Goal: Information Seeking & Learning: Learn about a topic

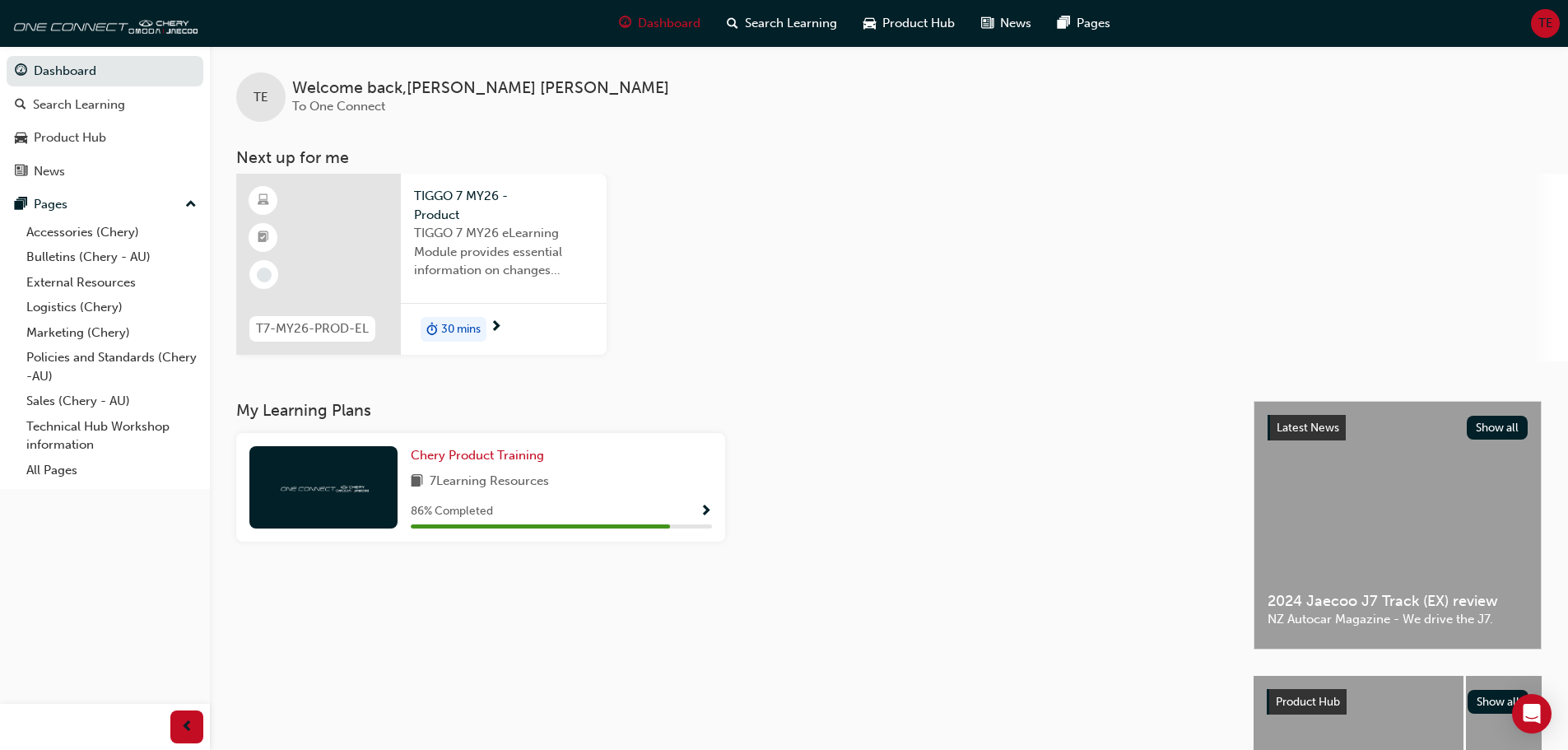
click at [485, 240] on span "TIGGO 7 MY26 eLearning Module provides essential information on changes introdu…" at bounding box center [503, 251] width 180 height 56
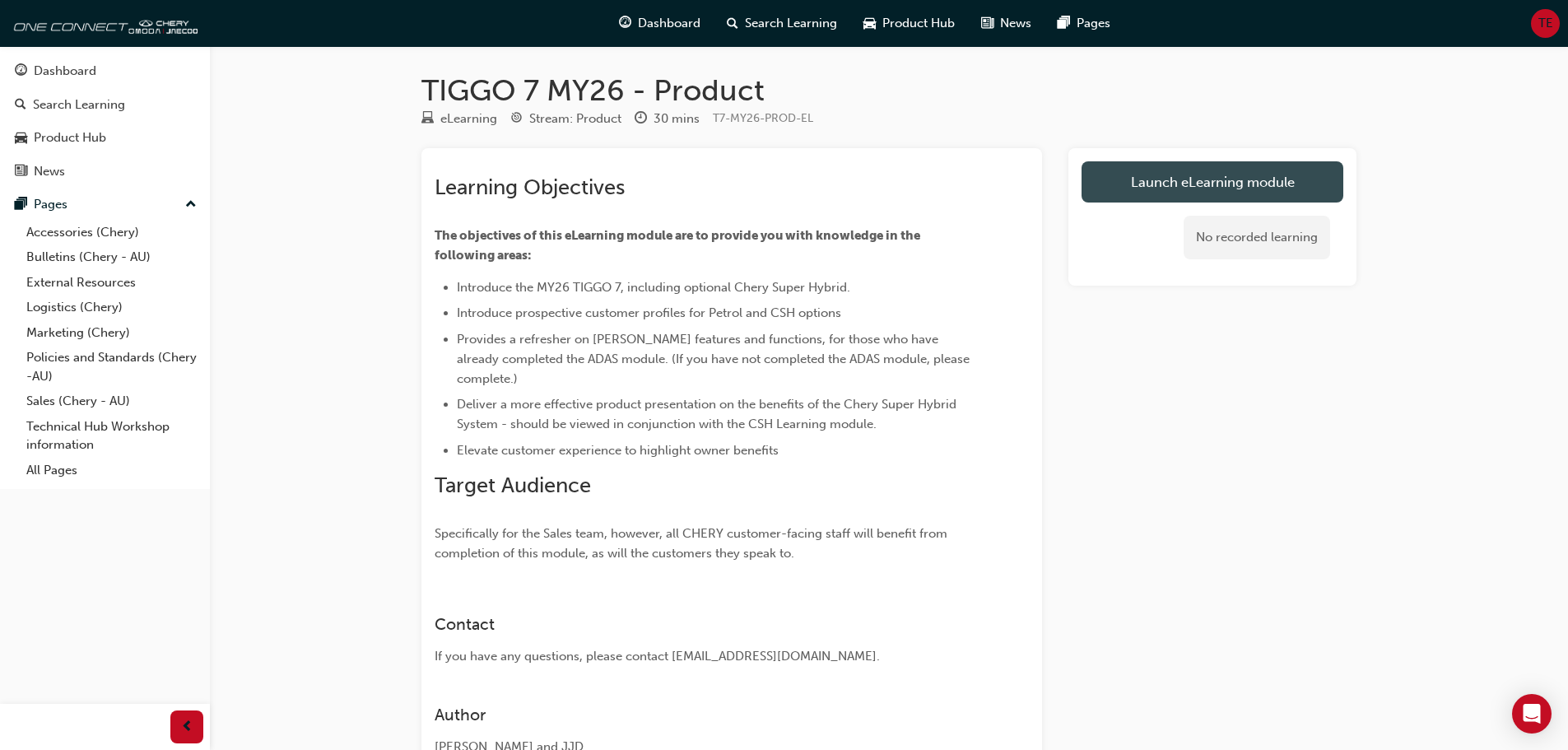
click at [1217, 183] on link "Launch eLearning module" at bounding box center [1212, 182] width 262 height 41
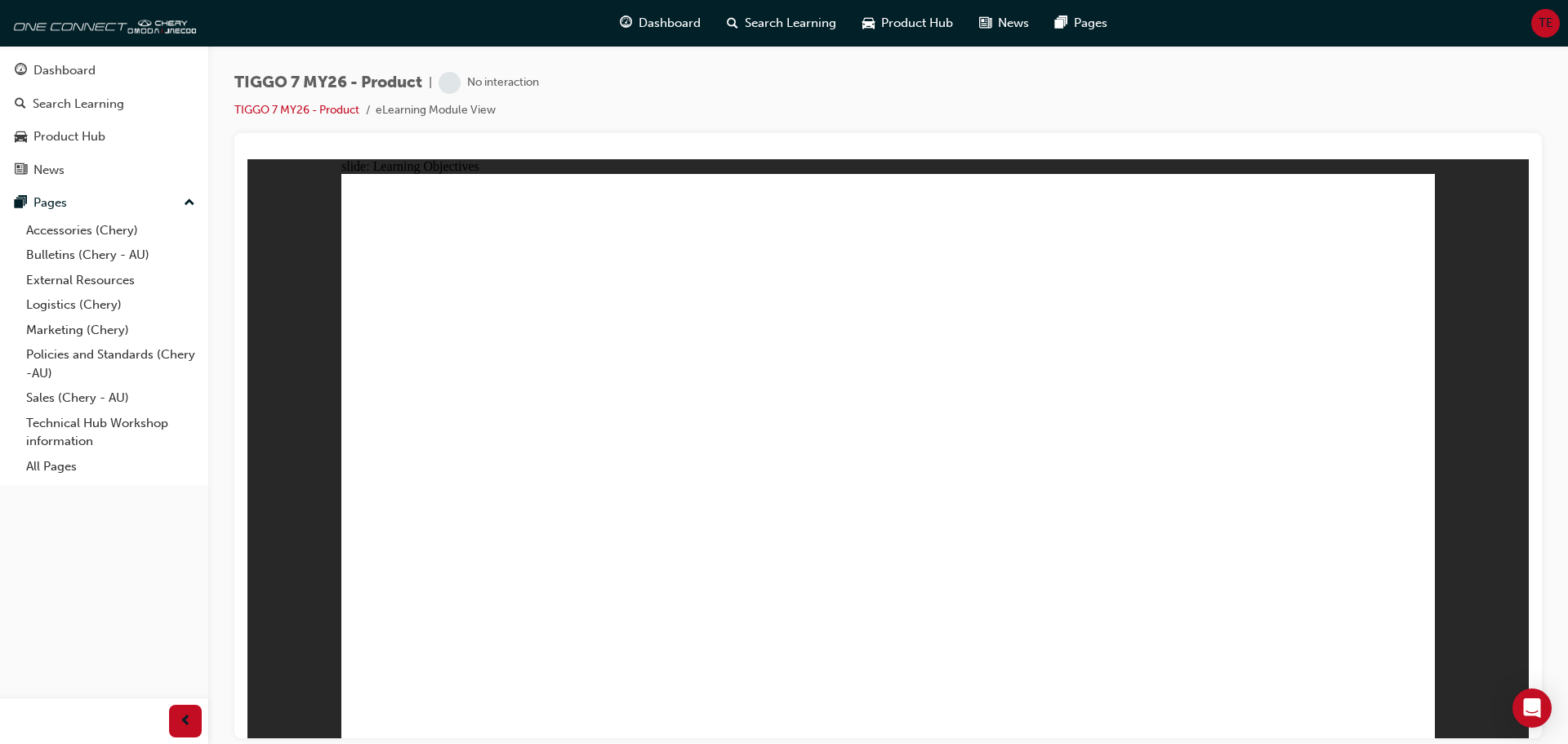
drag, startPoint x: 565, startPoint y: 337, endPoint x: 566, endPoint y: 322, distance: 15.0
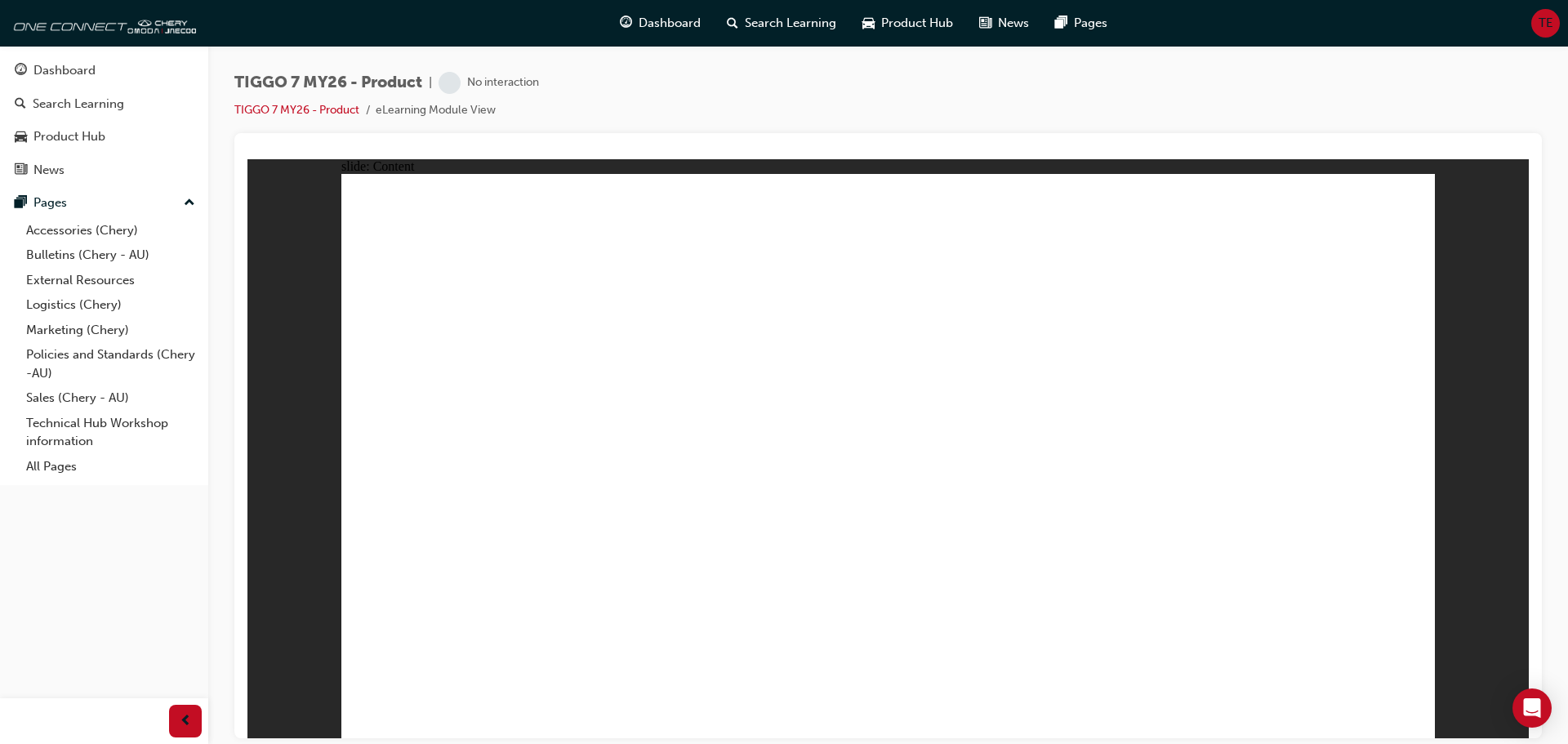
drag, startPoint x: 1103, startPoint y: 221, endPoint x: 1106, endPoint y: 266, distance: 45.1
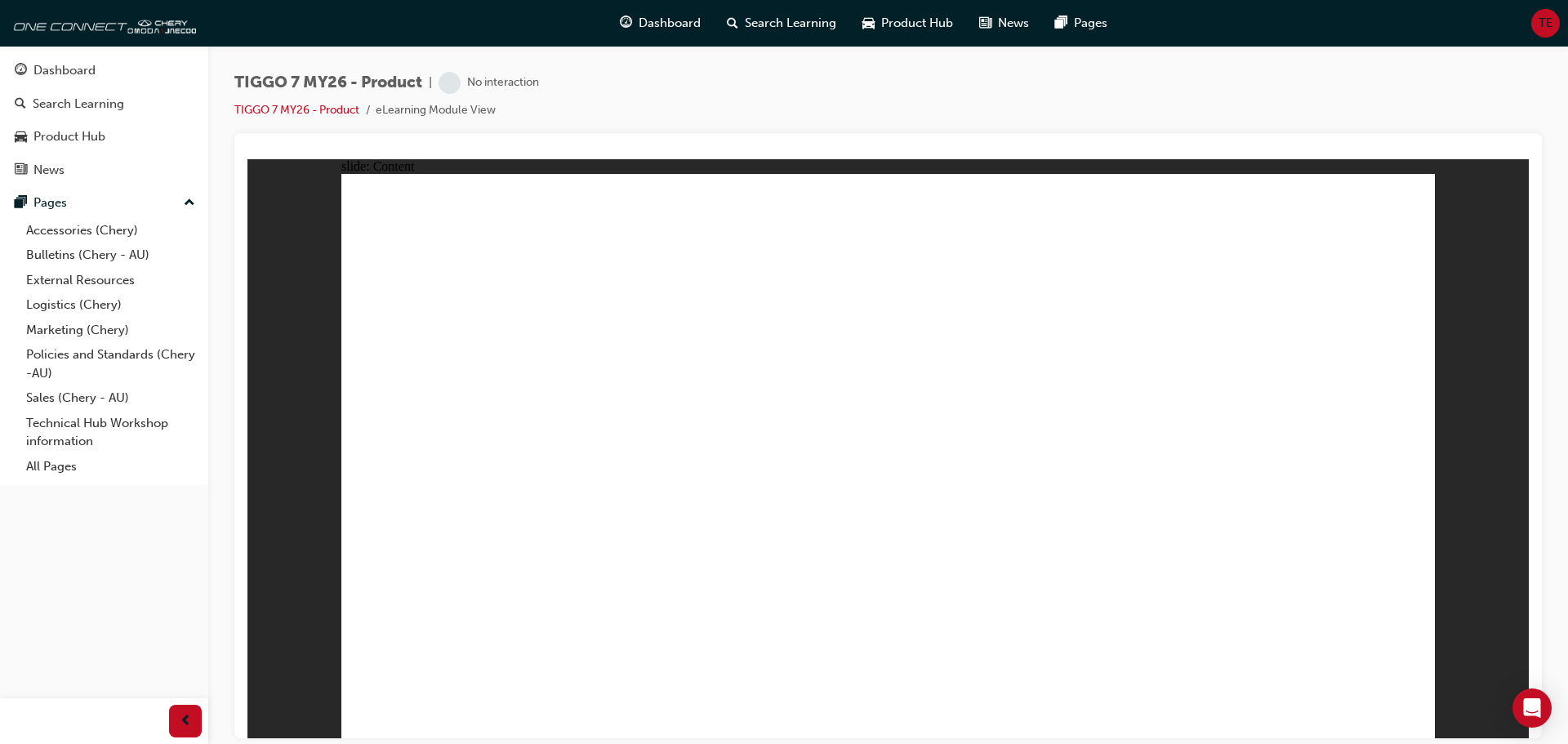
drag, startPoint x: 938, startPoint y: 460, endPoint x: 941, endPoint y: 469, distance: 9.5
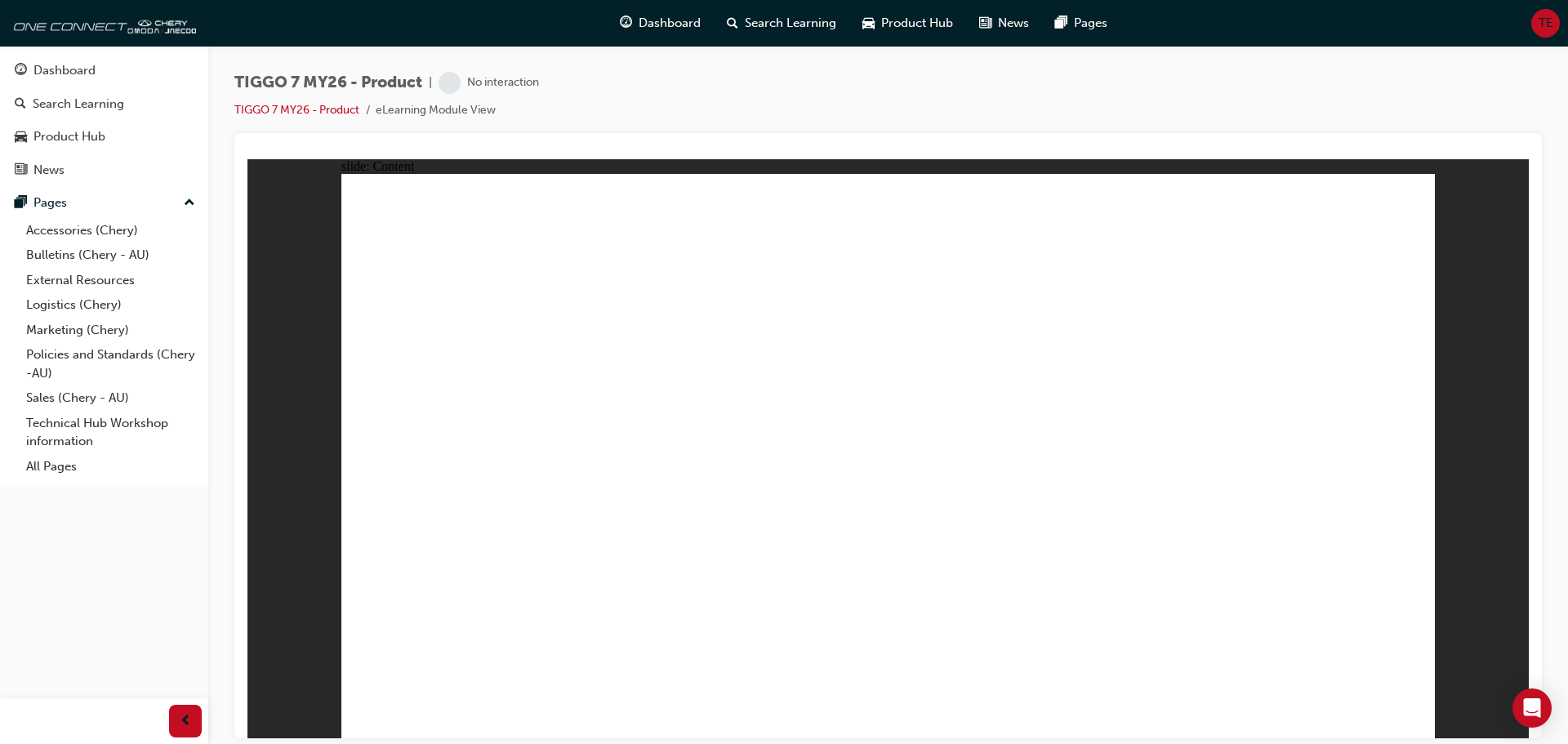
drag, startPoint x: 1324, startPoint y: 578, endPoint x: 1131, endPoint y: 566, distance: 193.4
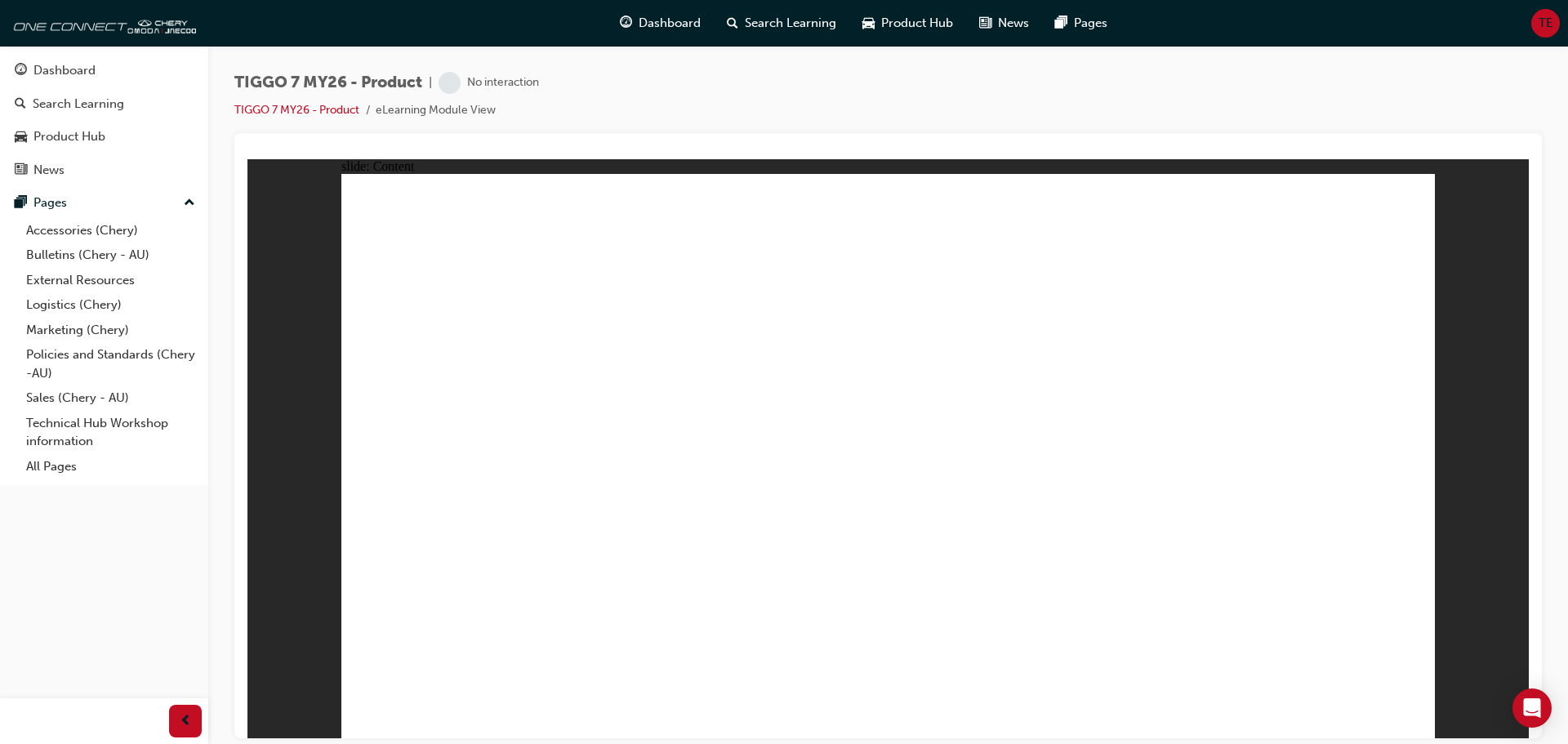
drag, startPoint x: 1194, startPoint y: 419, endPoint x: 1230, endPoint y: 347, distance: 80.5
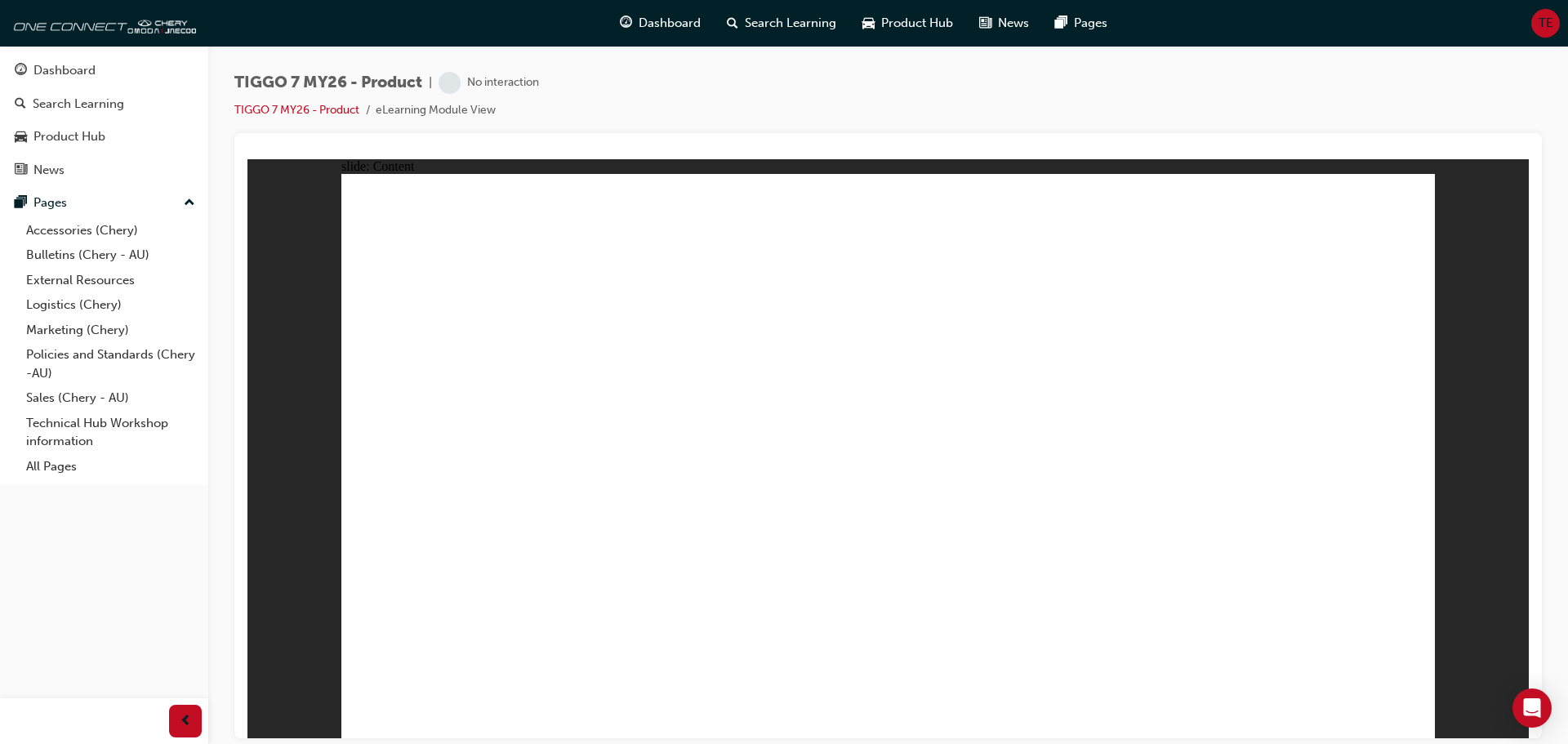
drag, startPoint x: 1027, startPoint y: 509, endPoint x: 1312, endPoint y: 614, distance: 303.7
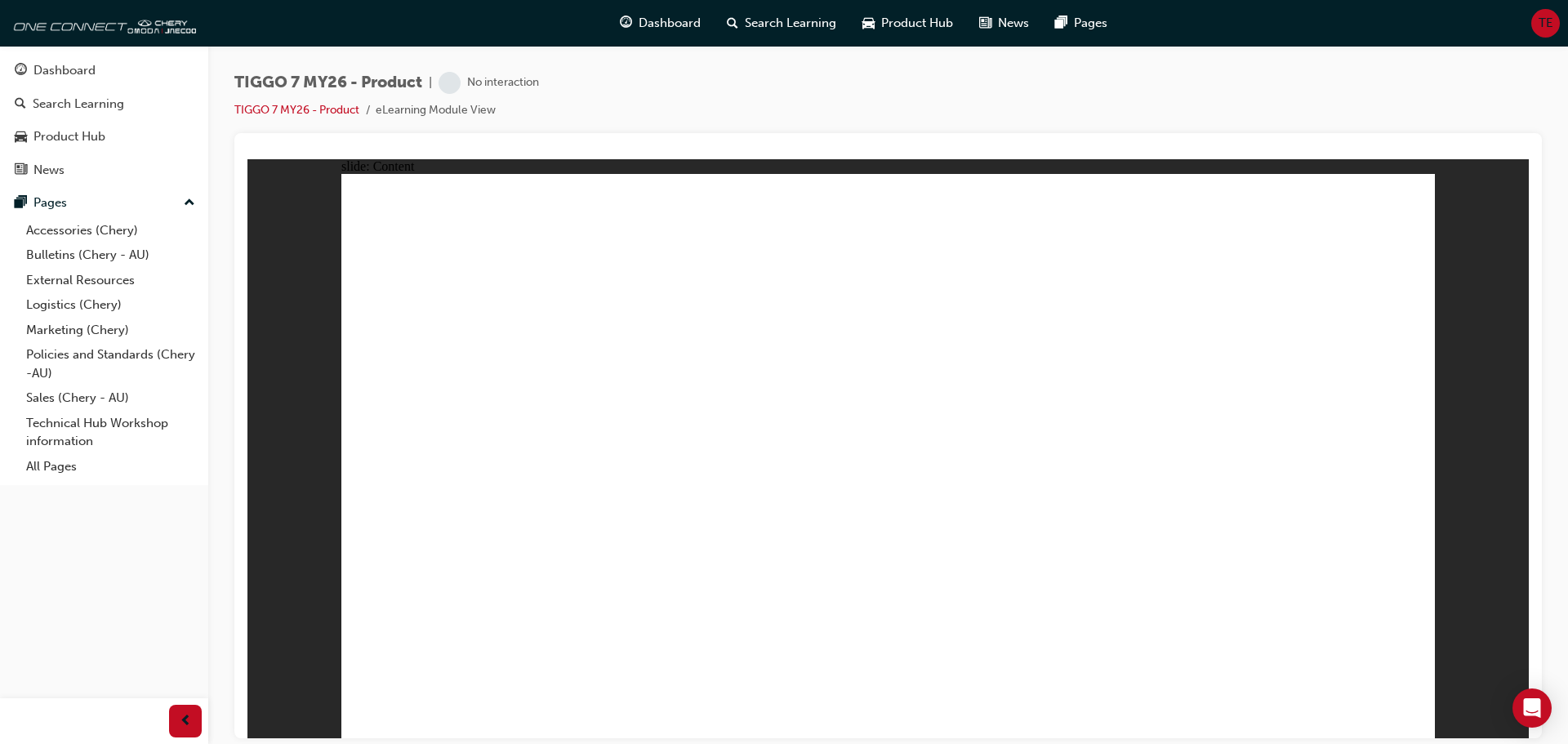
drag, startPoint x: 884, startPoint y: 602, endPoint x: 775, endPoint y: 571, distance: 113.3
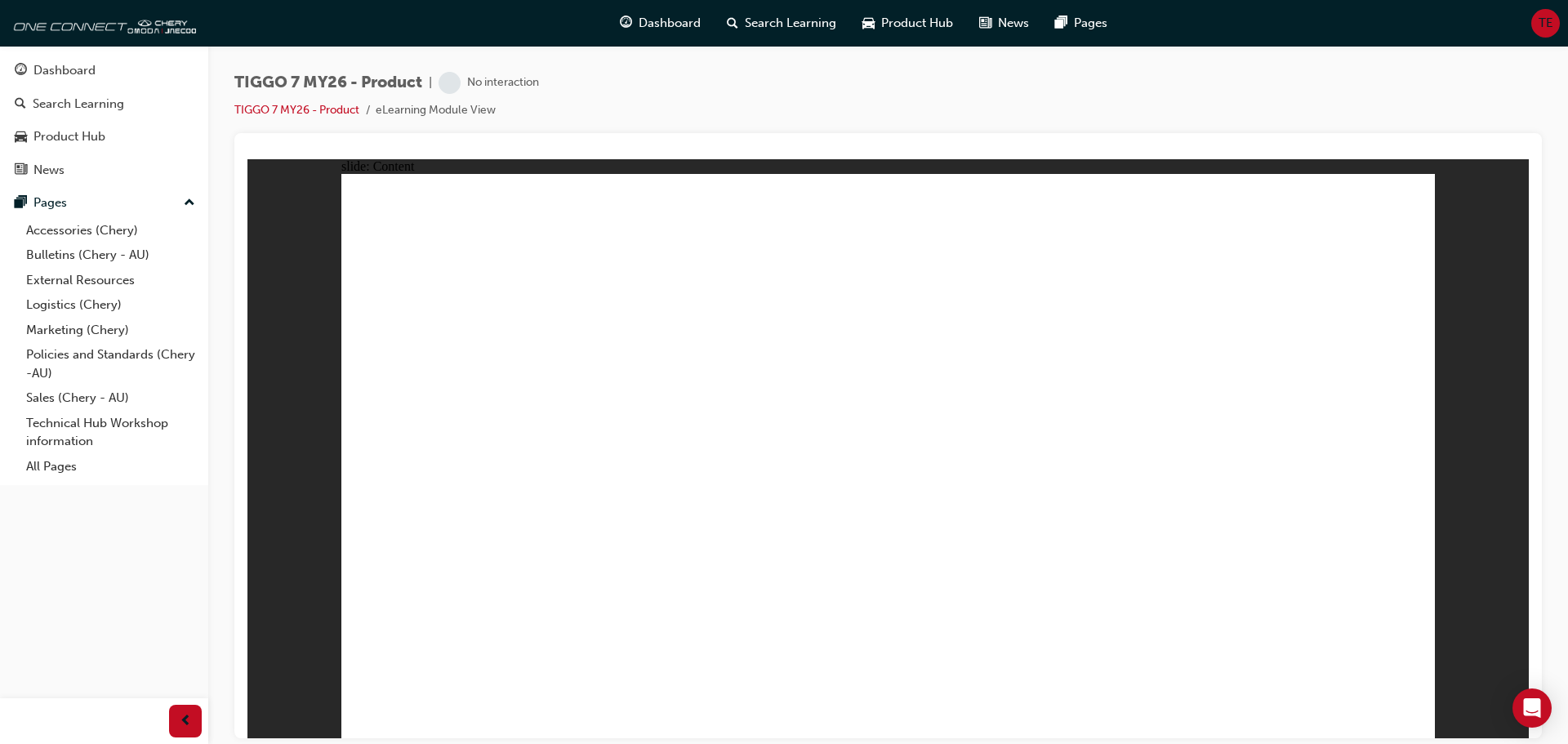
drag, startPoint x: 589, startPoint y: 500, endPoint x: 586, endPoint y: 479, distance: 21.2
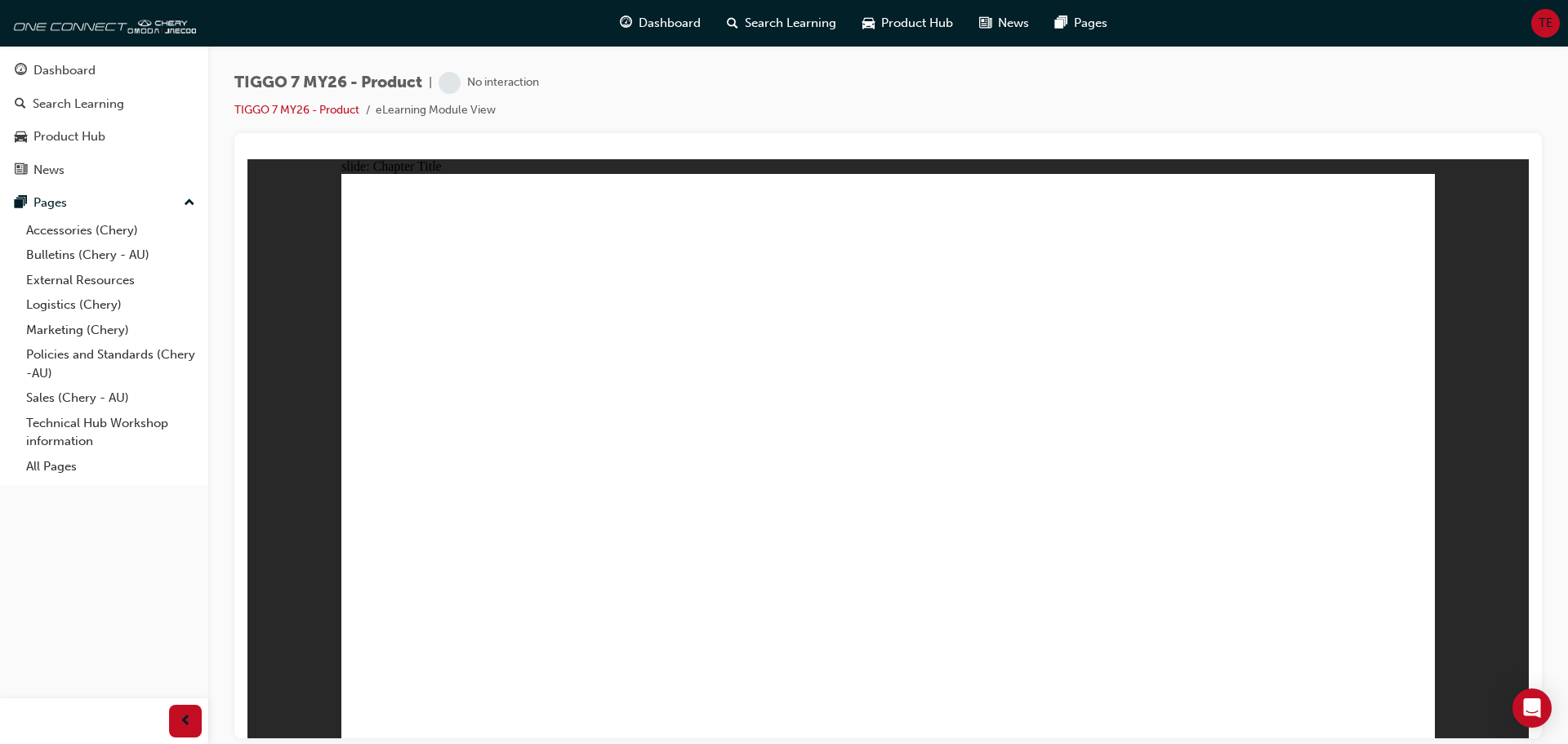
drag, startPoint x: 824, startPoint y: 520, endPoint x: 1082, endPoint y: 506, distance: 258.4
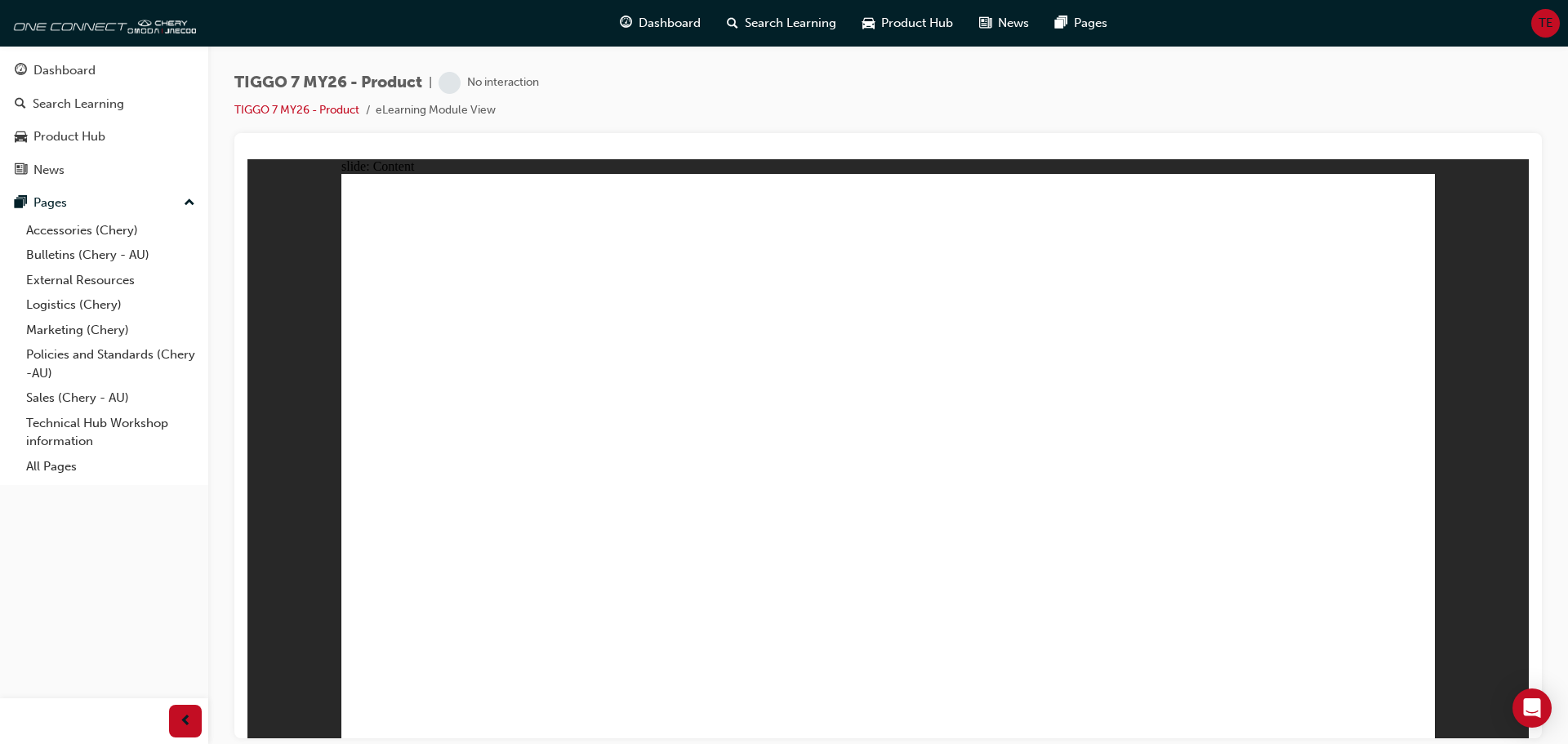
drag, startPoint x: 592, startPoint y: 446, endPoint x: 664, endPoint y: 474, distance: 77.3
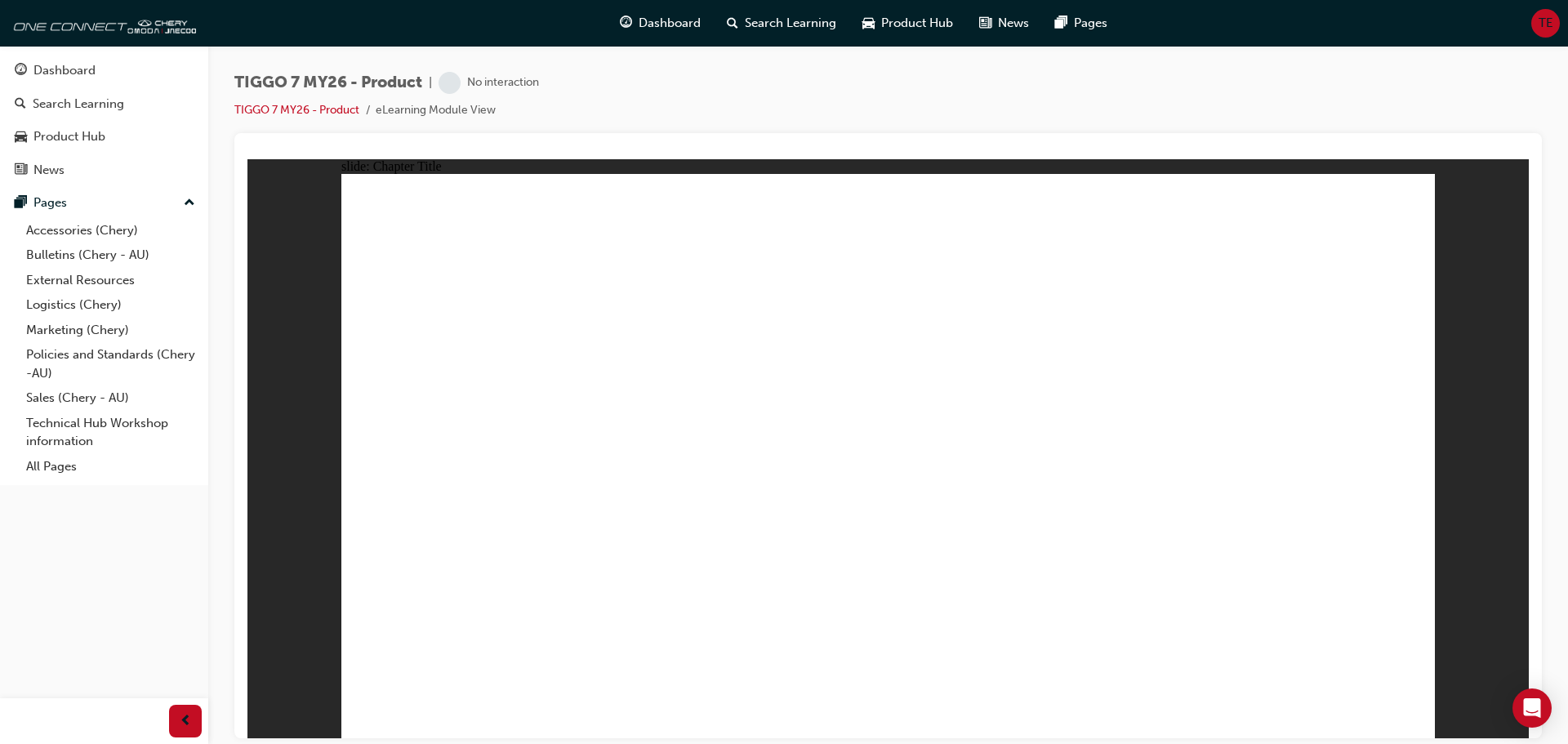
drag, startPoint x: 1074, startPoint y: 225, endPoint x: 470, endPoint y: 495, distance: 661.6
drag, startPoint x: 863, startPoint y: 219, endPoint x: 1330, endPoint y: 458, distance: 524.6
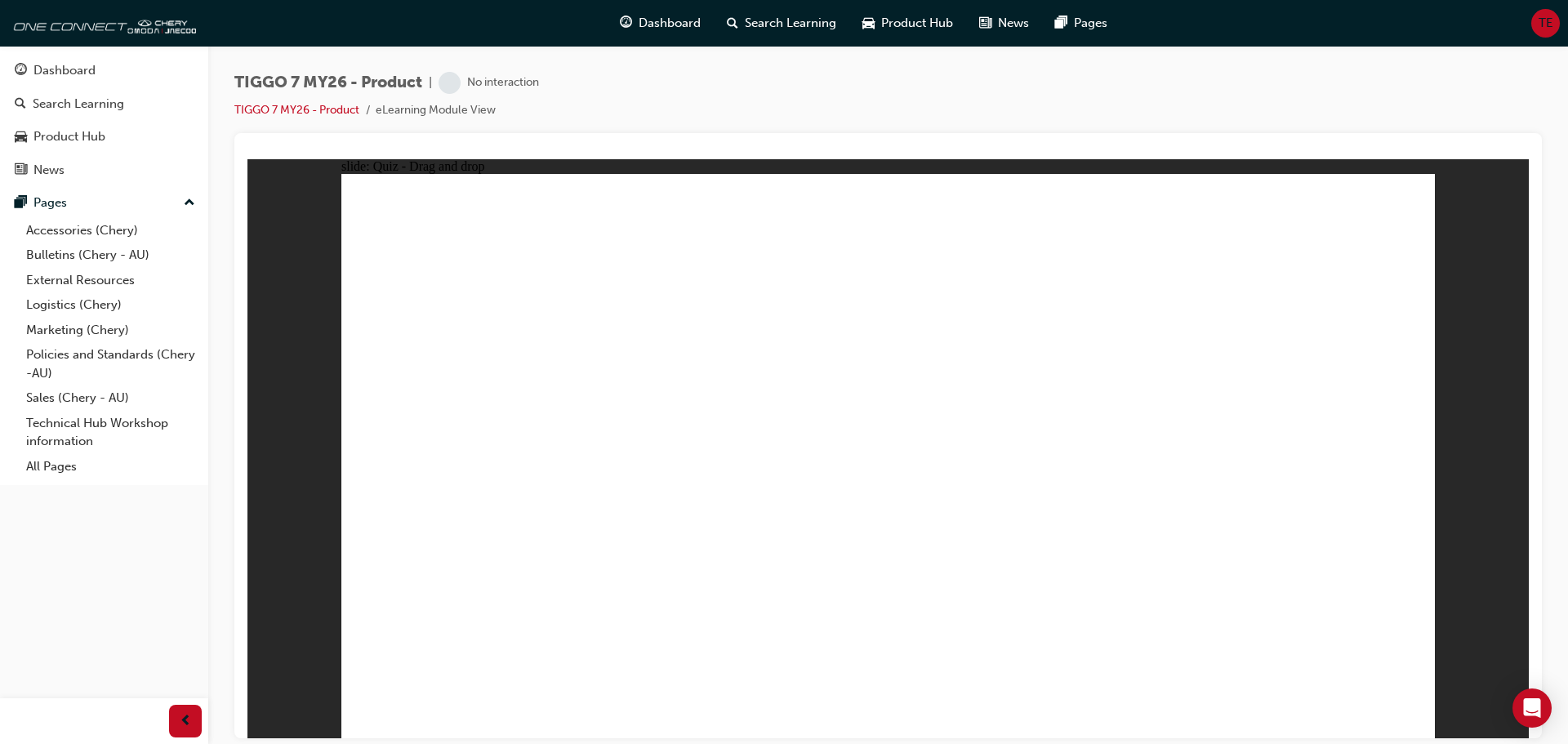
drag, startPoint x: 1337, startPoint y: 260, endPoint x: 1326, endPoint y: 311, distance: 52.2
drag, startPoint x: 1224, startPoint y: 347, endPoint x: 947, endPoint y: 490, distance: 311.7
drag, startPoint x: 1014, startPoint y: 341, endPoint x: 729, endPoint y: 481, distance: 317.5
drag, startPoint x: 1326, startPoint y: 274, endPoint x: 1149, endPoint y: 479, distance: 270.8
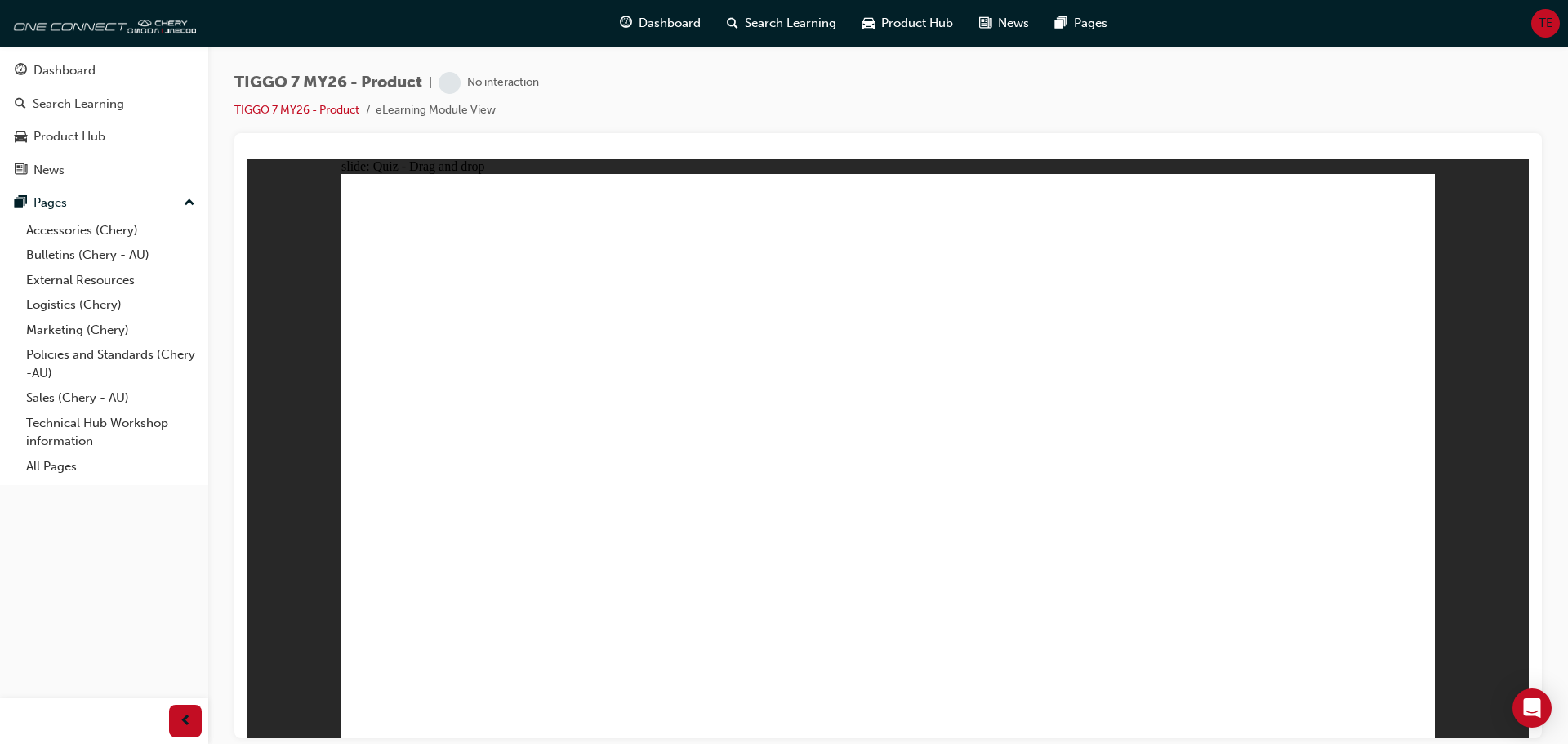
drag, startPoint x: 1193, startPoint y: 307, endPoint x: 587, endPoint y: 589, distance: 668.4
drag, startPoint x: 1310, startPoint y: 301, endPoint x: 966, endPoint y: 505, distance: 399.9
drag, startPoint x: 935, startPoint y: 286, endPoint x: 561, endPoint y: 532, distance: 447.7
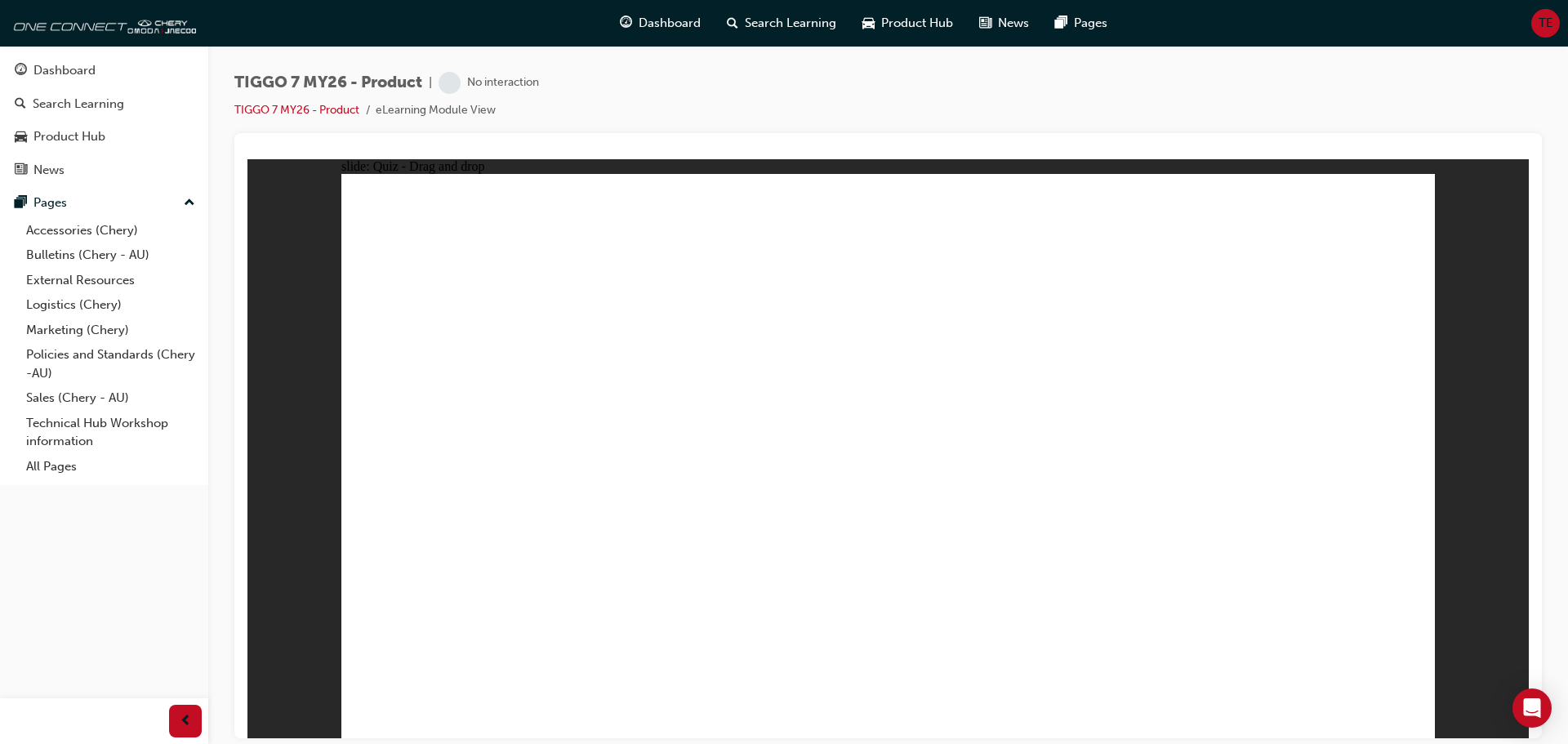
click at [910, 500] on div "Invalid Answer You must complete the question before submitting. OK" at bounding box center [889, 439] width 274 height 120
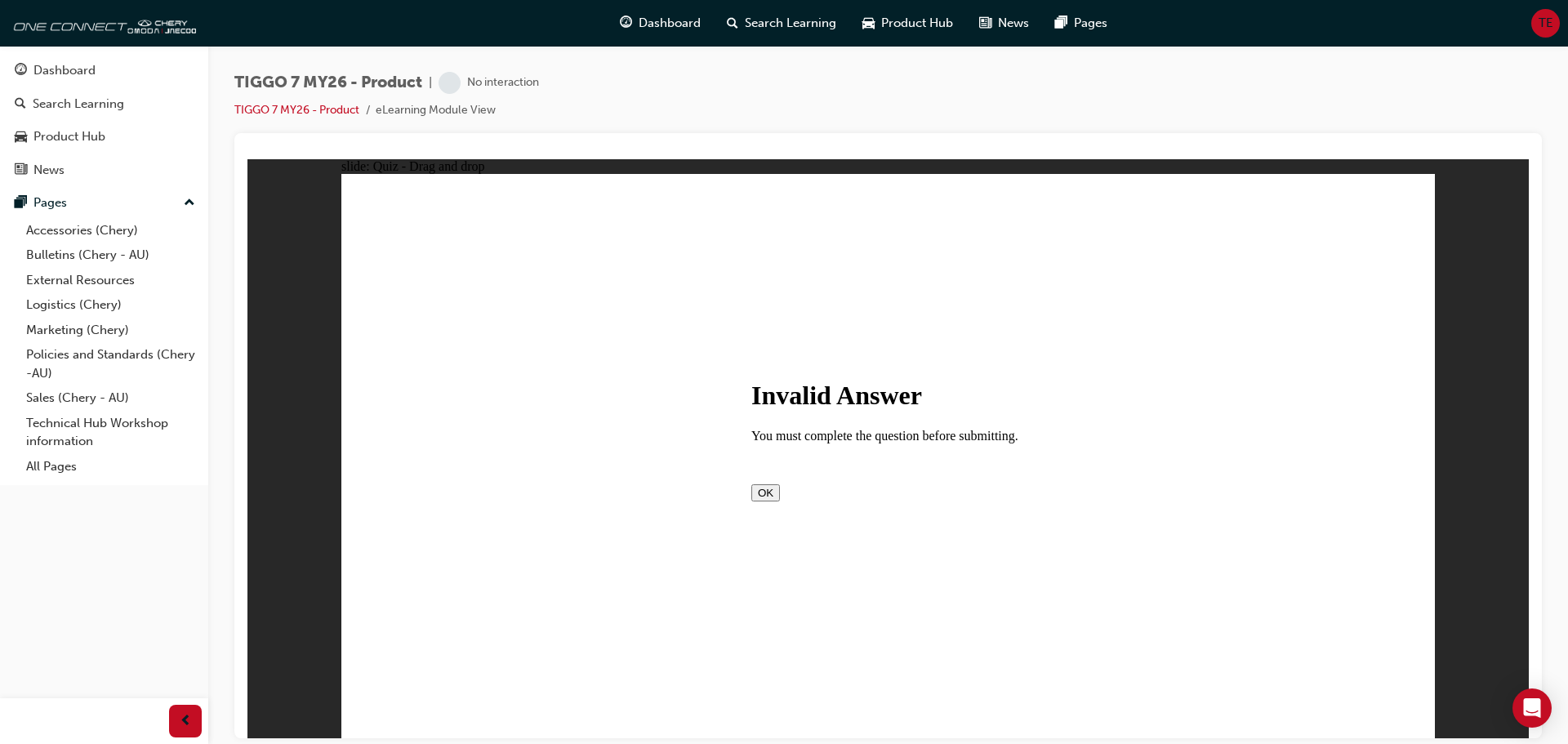
click at [780, 497] on button "OK" at bounding box center [765, 493] width 28 height 18
drag, startPoint x: 974, startPoint y: 328, endPoint x: 1018, endPoint y: 560, distance: 236.1
drag, startPoint x: 1283, startPoint y: 276, endPoint x: 1025, endPoint y: 527, distance: 360.0
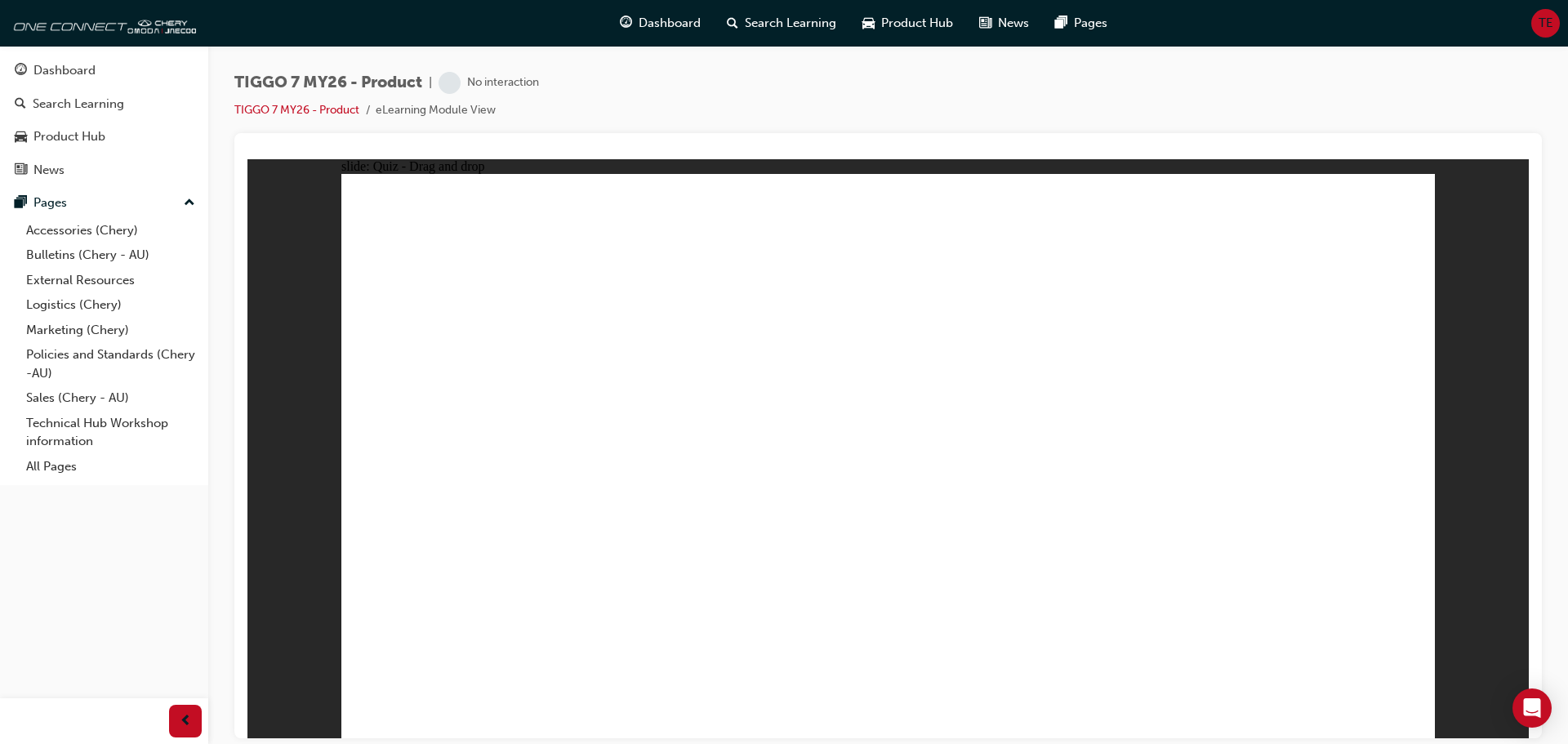
drag, startPoint x: 910, startPoint y: 290, endPoint x: 672, endPoint y: 472, distance: 299.6
drag, startPoint x: 1159, startPoint y: 286, endPoint x: 694, endPoint y: 545, distance: 532.3
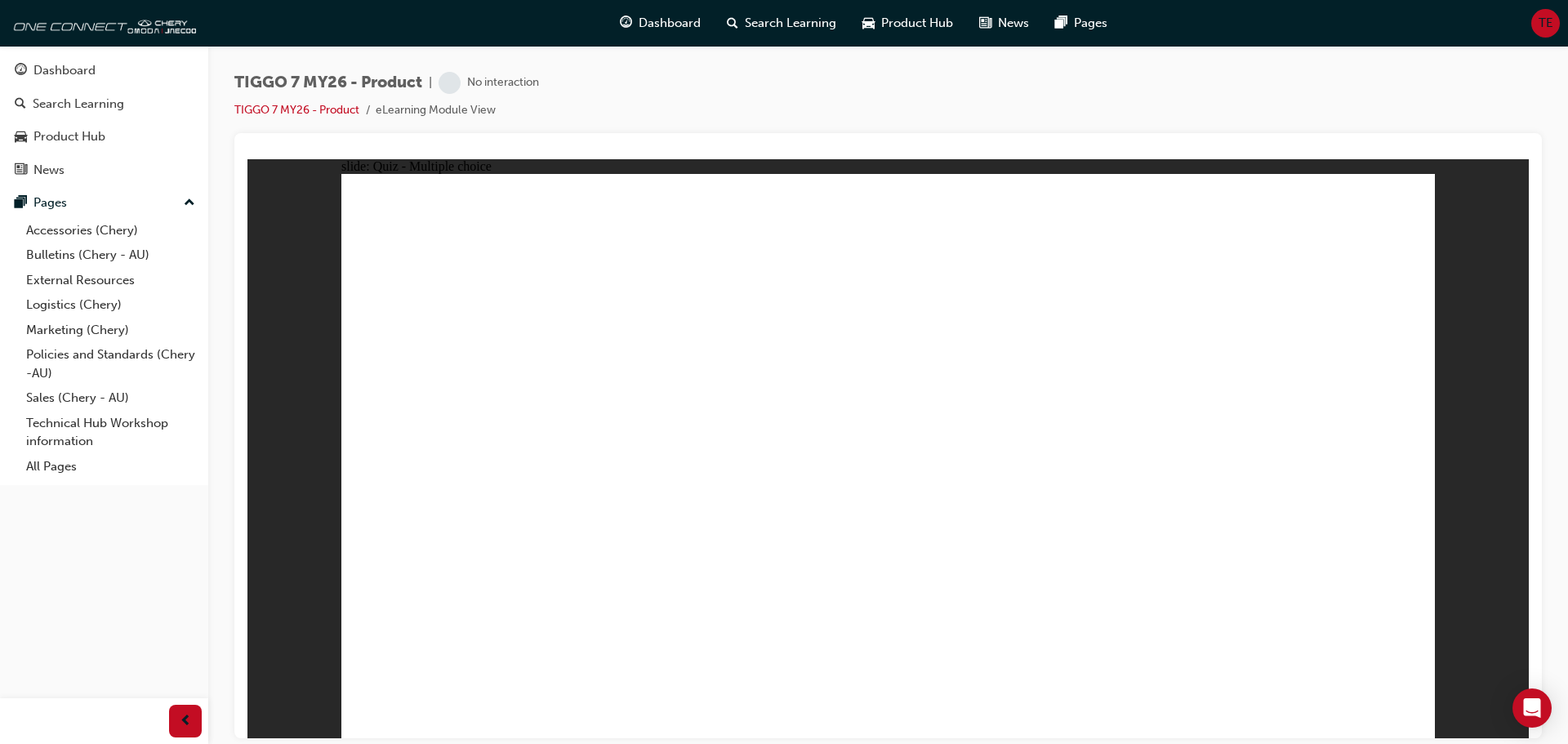
radio input "false"
radio input "true"
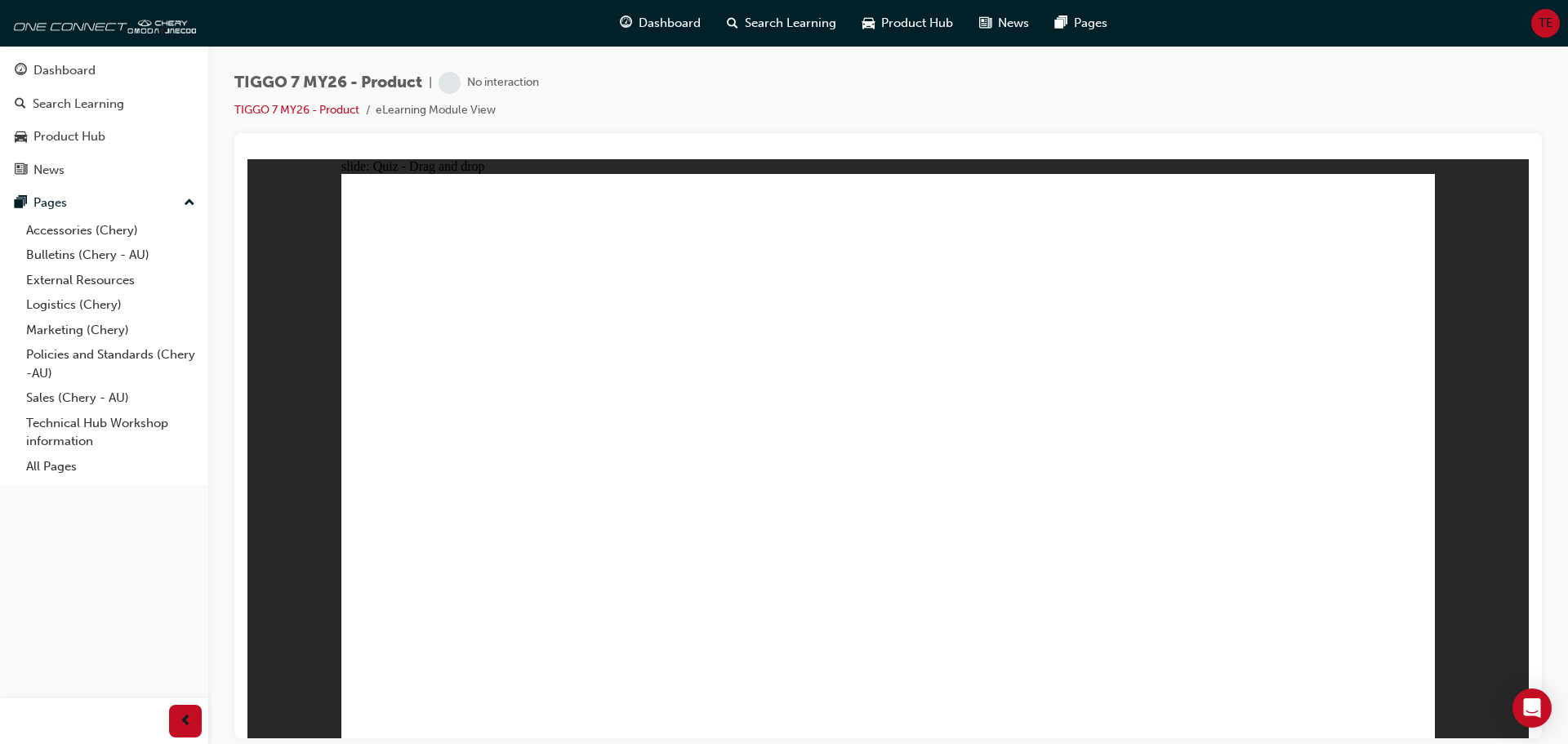
drag, startPoint x: 1039, startPoint y: 236, endPoint x: 892, endPoint y: 520, distance: 319.8
drag, startPoint x: 1093, startPoint y: 314, endPoint x: 1112, endPoint y: 485, distance: 172.1
drag, startPoint x: 1281, startPoint y: 277, endPoint x: 1033, endPoint y: 571, distance: 384.6
drag, startPoint x: 1069, startPoint y: 269, endPoint x: 1017, endPoint y: 571, distance: 306.4
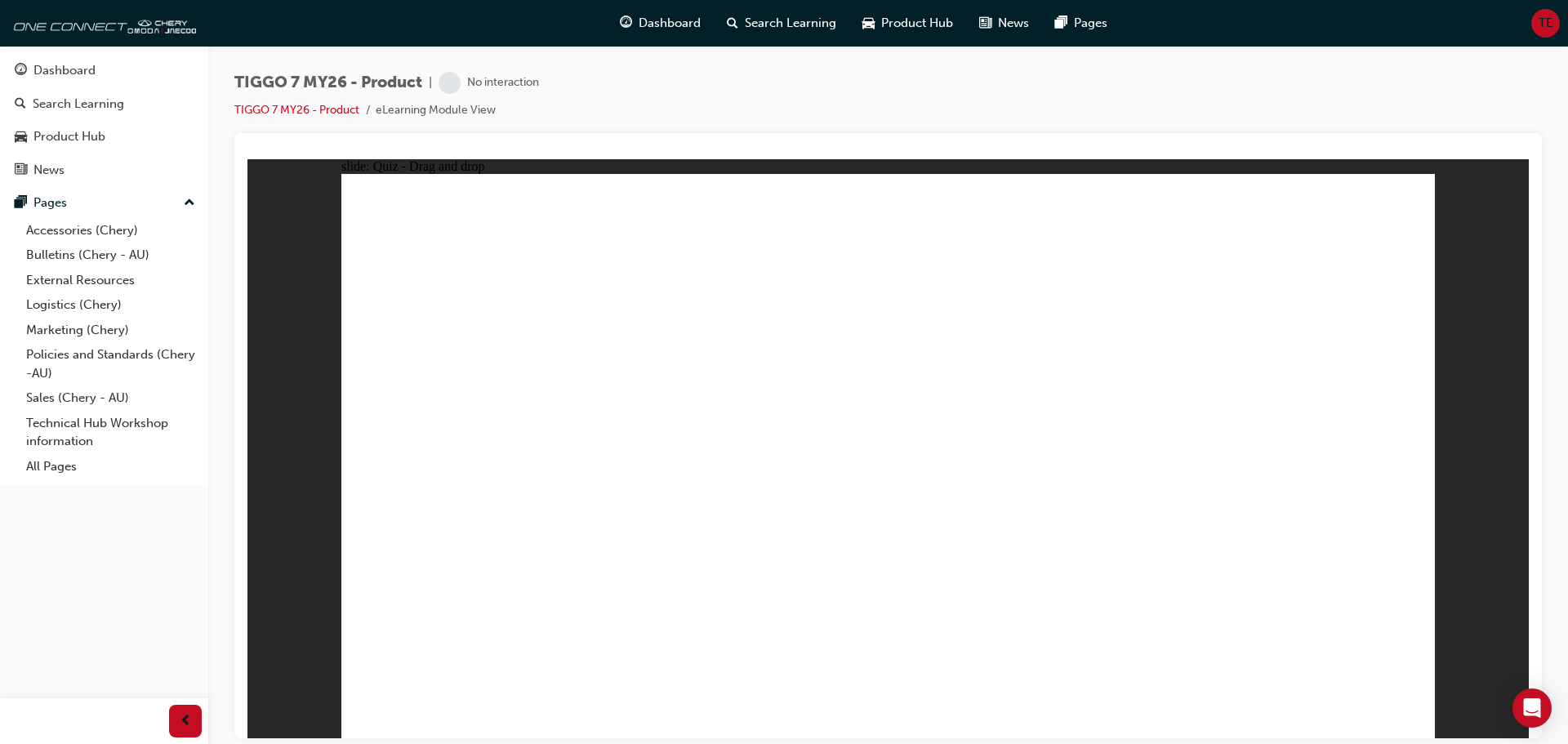
drag, startPoint x: 921, startPoint y: 233, endPoint x: 1010, endPoint y: 605, distance: 382.5
drag, startPoint x: 1281, startPoint y: 232, endPoint x: 533, endPoint y: 562, distance: 817.6
drag, startPoint x: 900, startPoint y: 280, endPoint x: 972, endPoint y: 556, distance: 285.2
drag, startPoint x: 1251, startPoint y: 239, endPoint x: 1128, endPoint y: 547, distance: 331.7
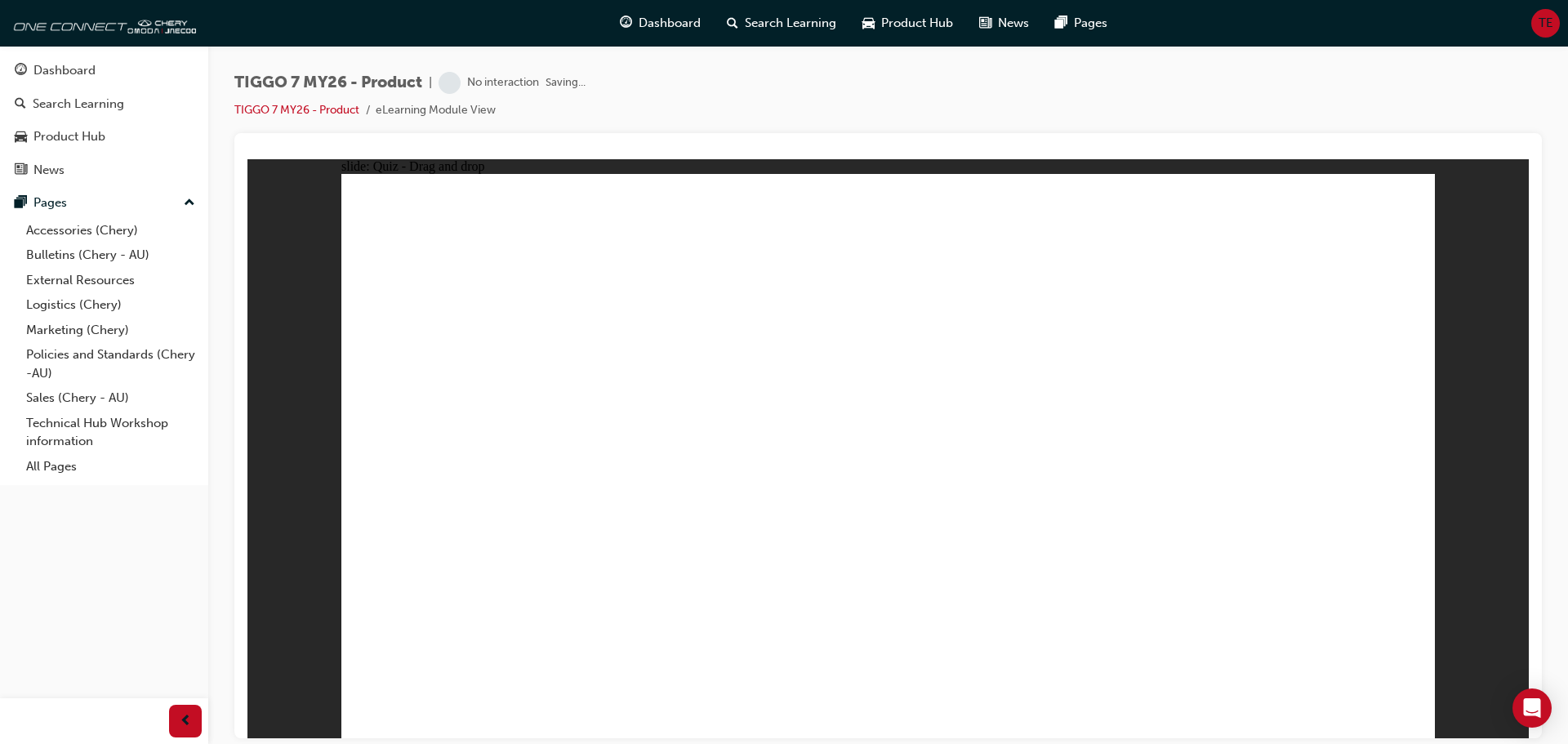
radio input "true"
drag, startPoint x: 782, startPoint y: 616, endPoint x: 771, endPoint y: 622, distance: 12.5
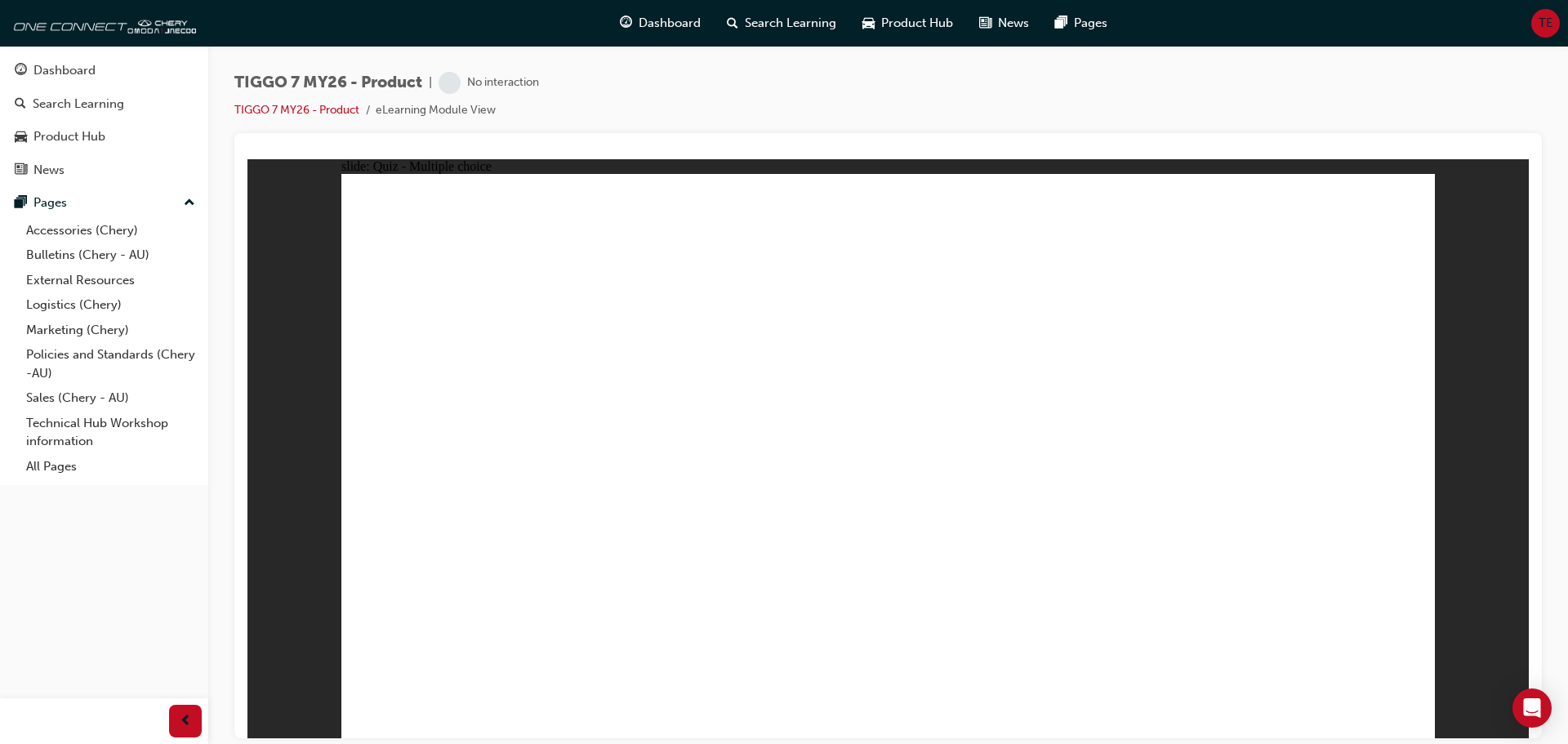
drag, startPoint x: 1059, startPoint y: 227, endPoint x: 697, endPoint y: 507, distance: 457.7
drag, startPoint x: 1227, startPoint y: 243, endPoint x: 1209, endPoint y: 256, distance: 22.2
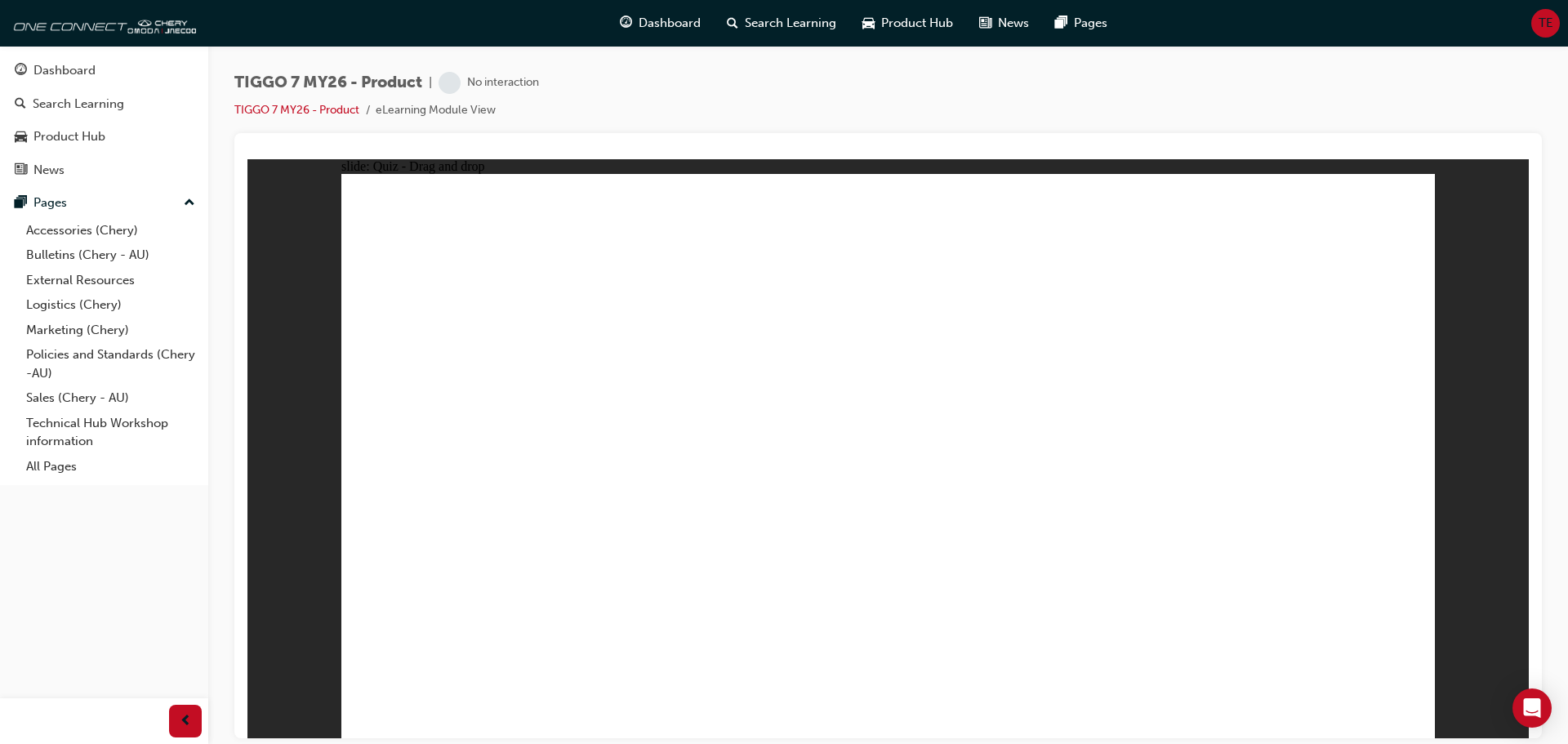
drag, startPoint x: 892, startPoint y: 249, endPoint x: 1153, endPoint y: 514, distance: 371.9
drag, startPoint x: 1286, startPoint y: 248, endPoint x: 909, endPoint y: 500, distance: 453.5
drag, startPoint x: 1160, startPoint y: 358, endPoint x: 1285, endPoint y: 507, distance: 194.5
drag, startPoint x: 1003, startPoint y: 374, endPoint x: 515, endPoint y: 500, distance: 504.0
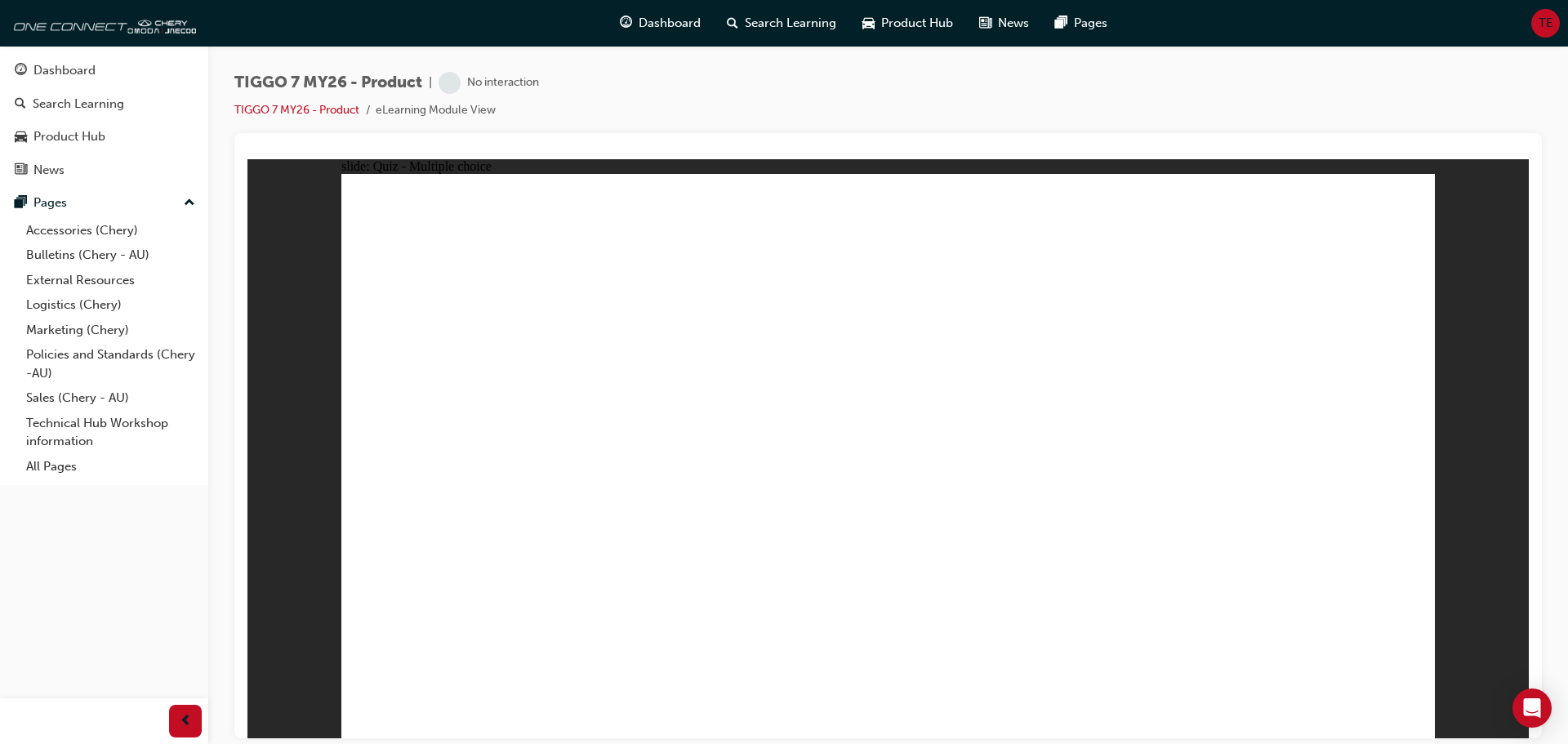
radio input "true"
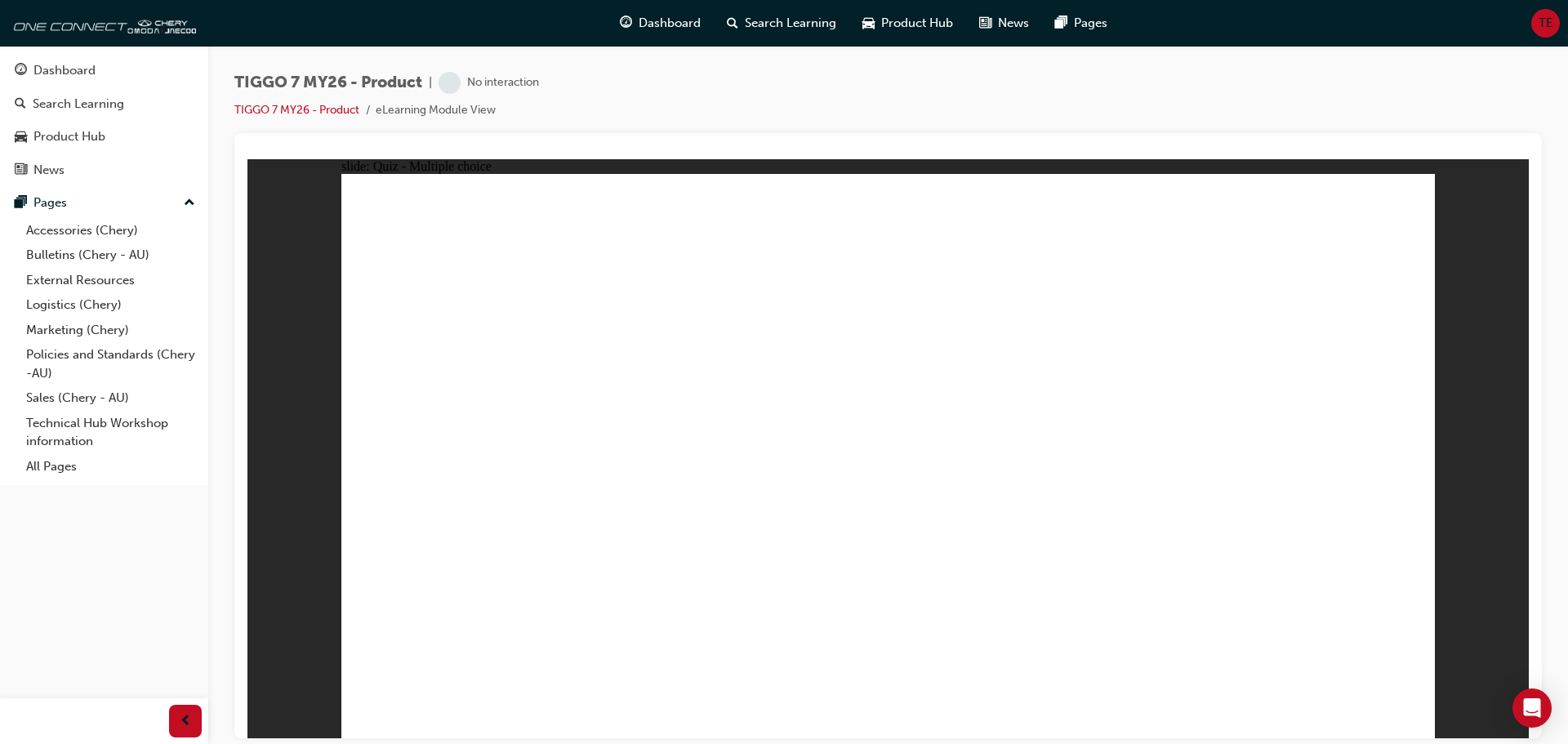
radio input "true"
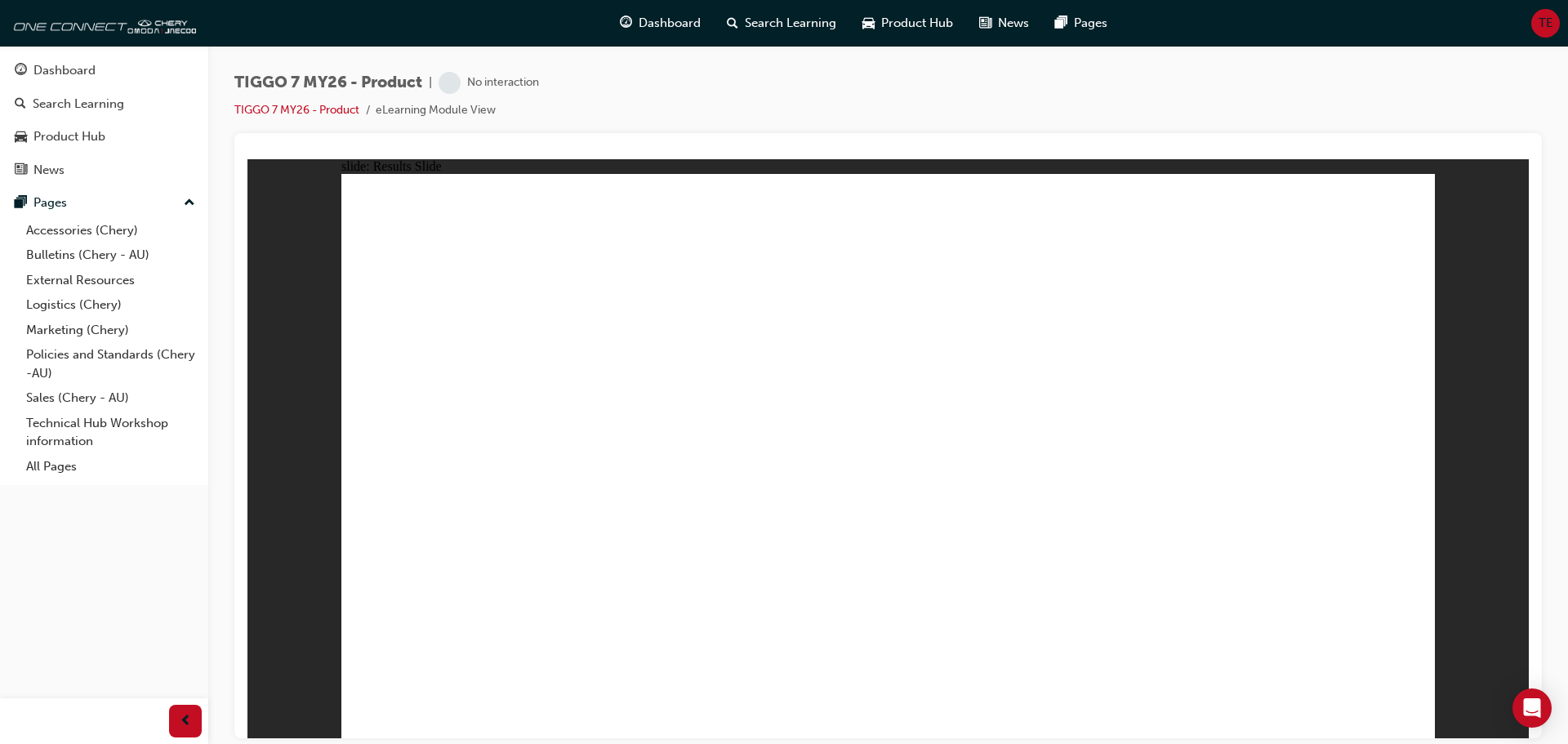
drag, startPoint x: 1299, startPoint y: 251, endPoint x: 1109, endPoint y: 501, distance: 314.0
drag, startPoint x: 1174, startPoint y: 345, endPoint x: 1094, endPoint y: 485, distance: 161.2
drag, startPoint x: 910, startPoint y: 250, endPoint x: 1364, endPoint y: 500, distance: 518.3
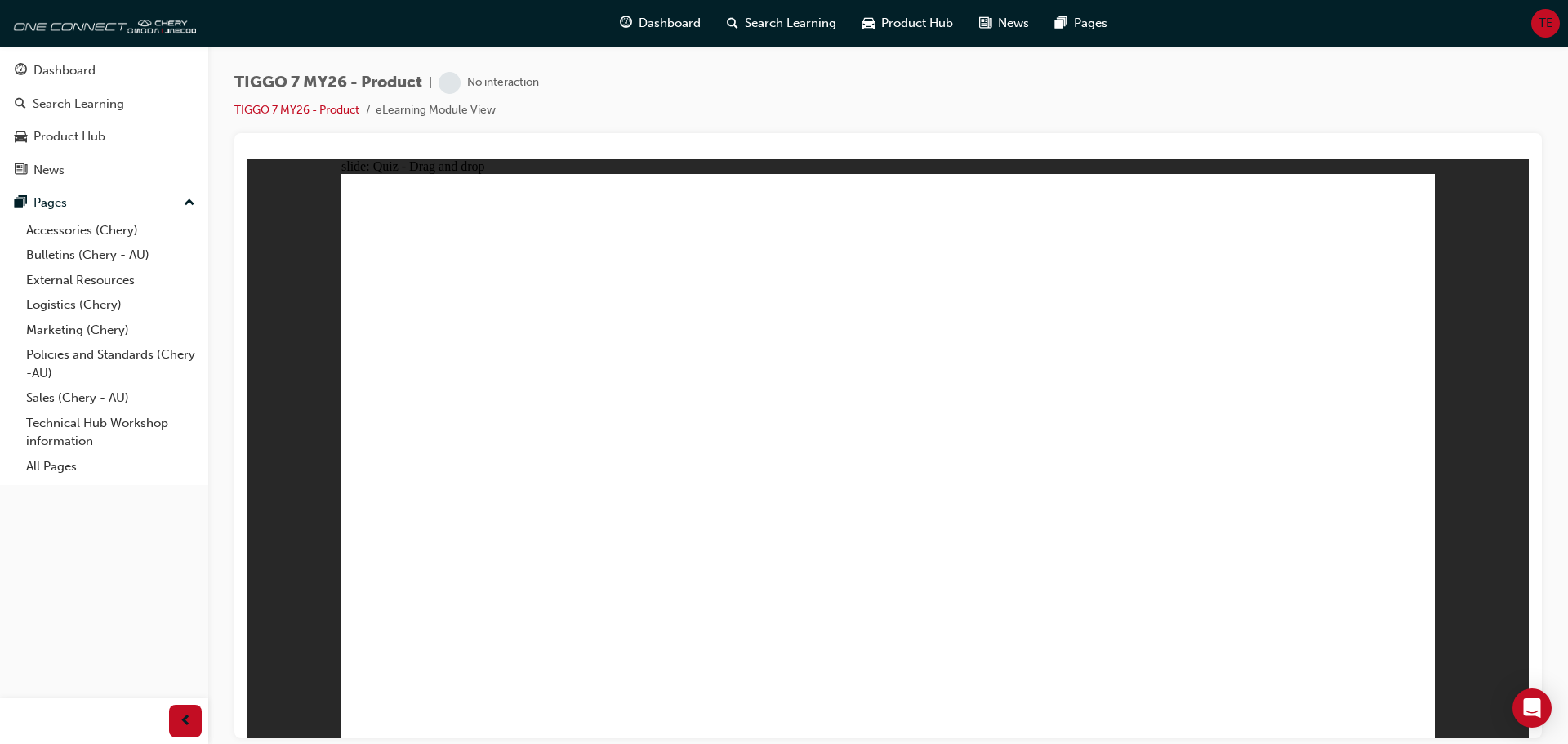
drag, startPoint x: 1077, startPoint y: 251, endPoint x: 490, endPoint y: 505, distance: 639.6
drag, startPoint x: 986, startPoint y: 354, endPoint x: 741, endPoint y: 495, distance: 282.7
drag, startPoint x: 1034, startPoint y: 480, endPoint x: 903, endPoint y: 484, distance: 131.1
drag, startPoint x: 1306, startPoint y: 257, endPoint x: 1146, endPoint y: 490, distance: 282.6
drag, startPoint x: 483, startPoint y: 479, endPoint x: 757, endPoint y: 327, distance: 313.3
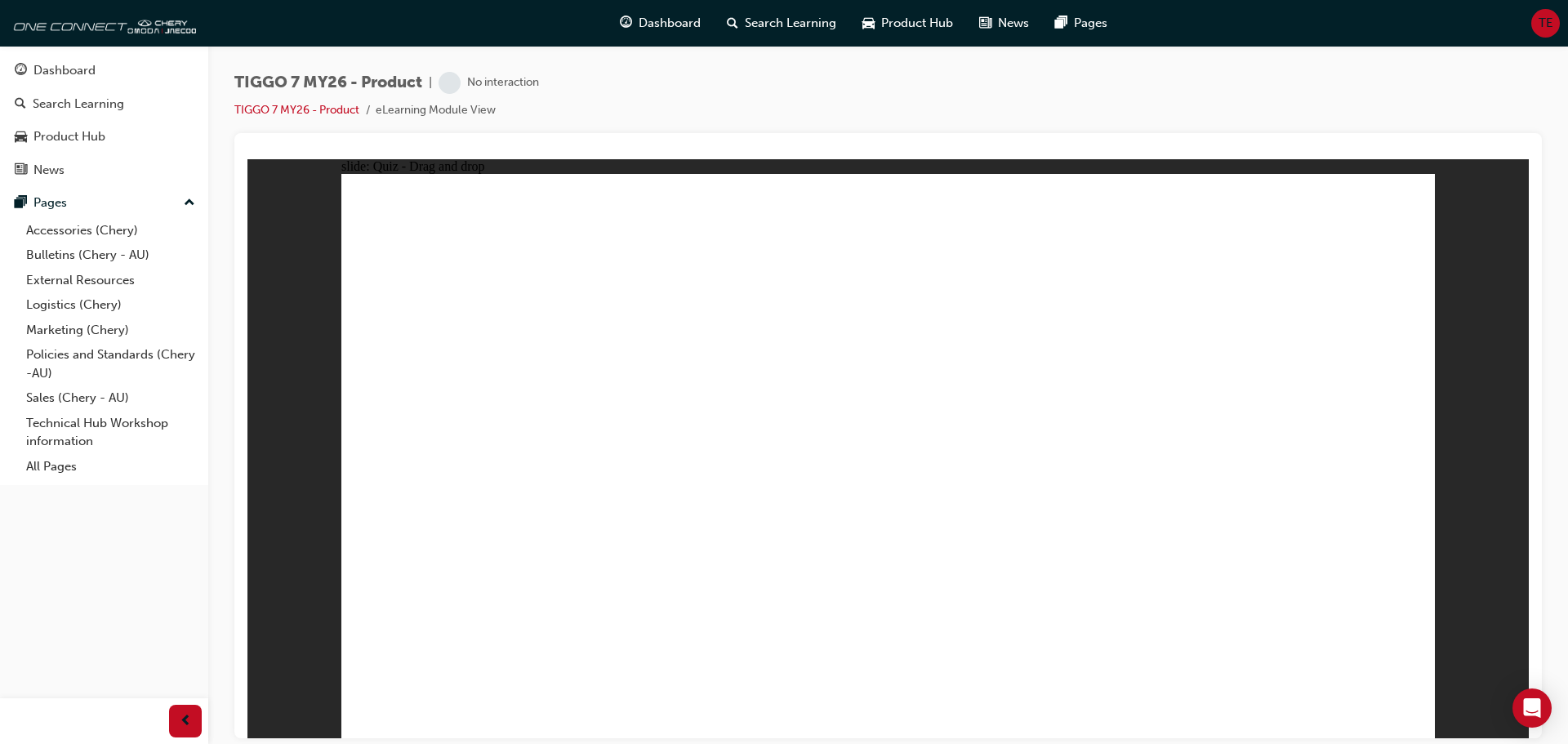
drag, startPoint x: 703, startPoint y: 469, endPoint x: 755, endPoint y: 280, distance: 196.0
drag, startPoint x: 859, startPoint y: 454, endPoint x: 795, endPoint y: 254, distance: 210.0
drag, startPoint x: 1107, startPoint y: 510, endPoint x: 977, endPoint y: 233, distance: 306.0
drag, startPoint x: 932, startPoint y: 277, endPoint x: 563, endPoint y: 460, distance: 411.9
drag, startPoint x: 1123, startPoint y: 329, endPoint x: 1068, endPoint y: 482, distance: 162.6
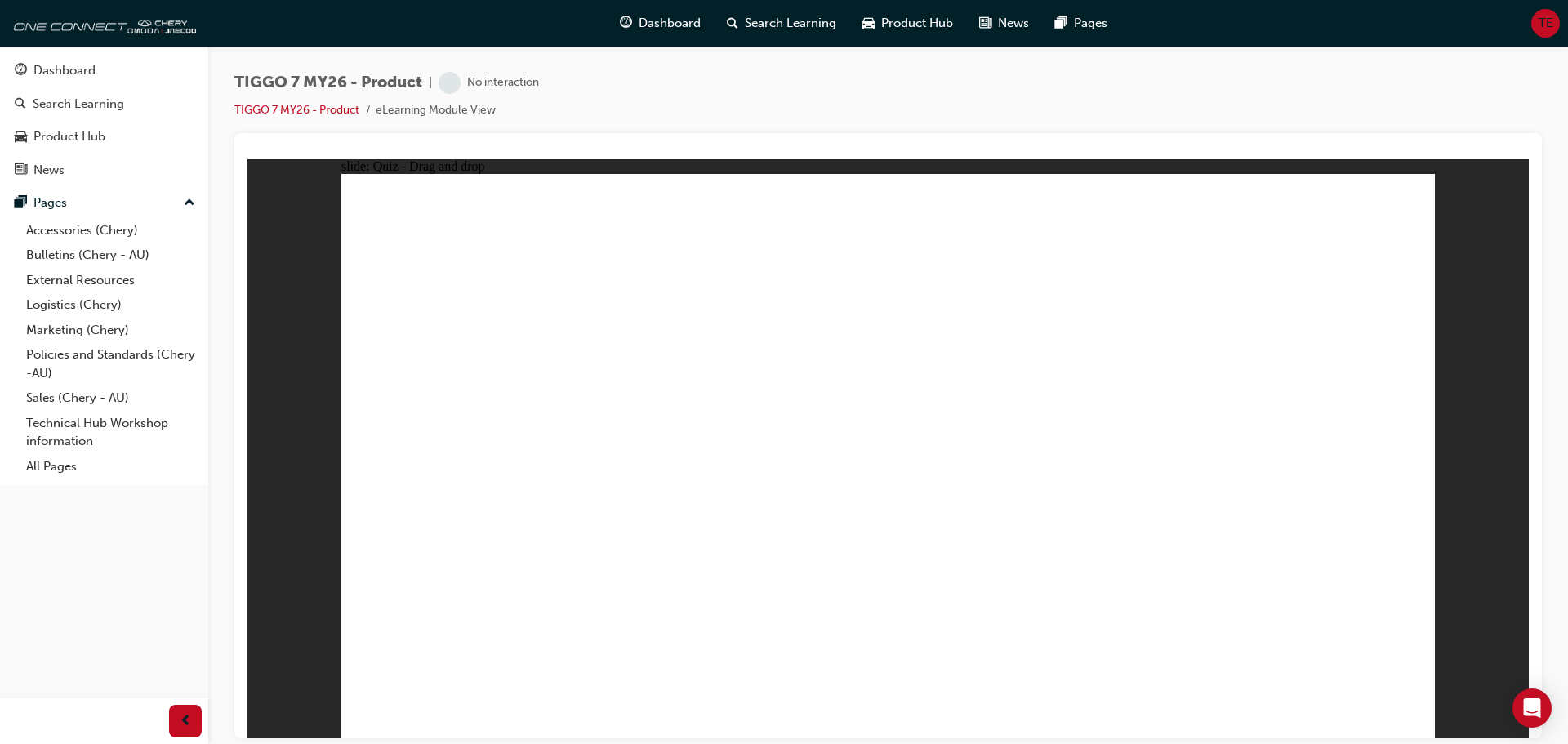
drag, startPoint x: 1253, startPoint y: 252, endPoint x: 899, endPoint y: 501, distance: 432.8
drag, startPoint x: 943, startPoint y: 307, endPoint x: 706, endPoint y: 443, distance: 273.2
drag, startPoint x: 951, startPoint y: 316, endPoint x: 976, endPoint y: 551, distance: 236.3
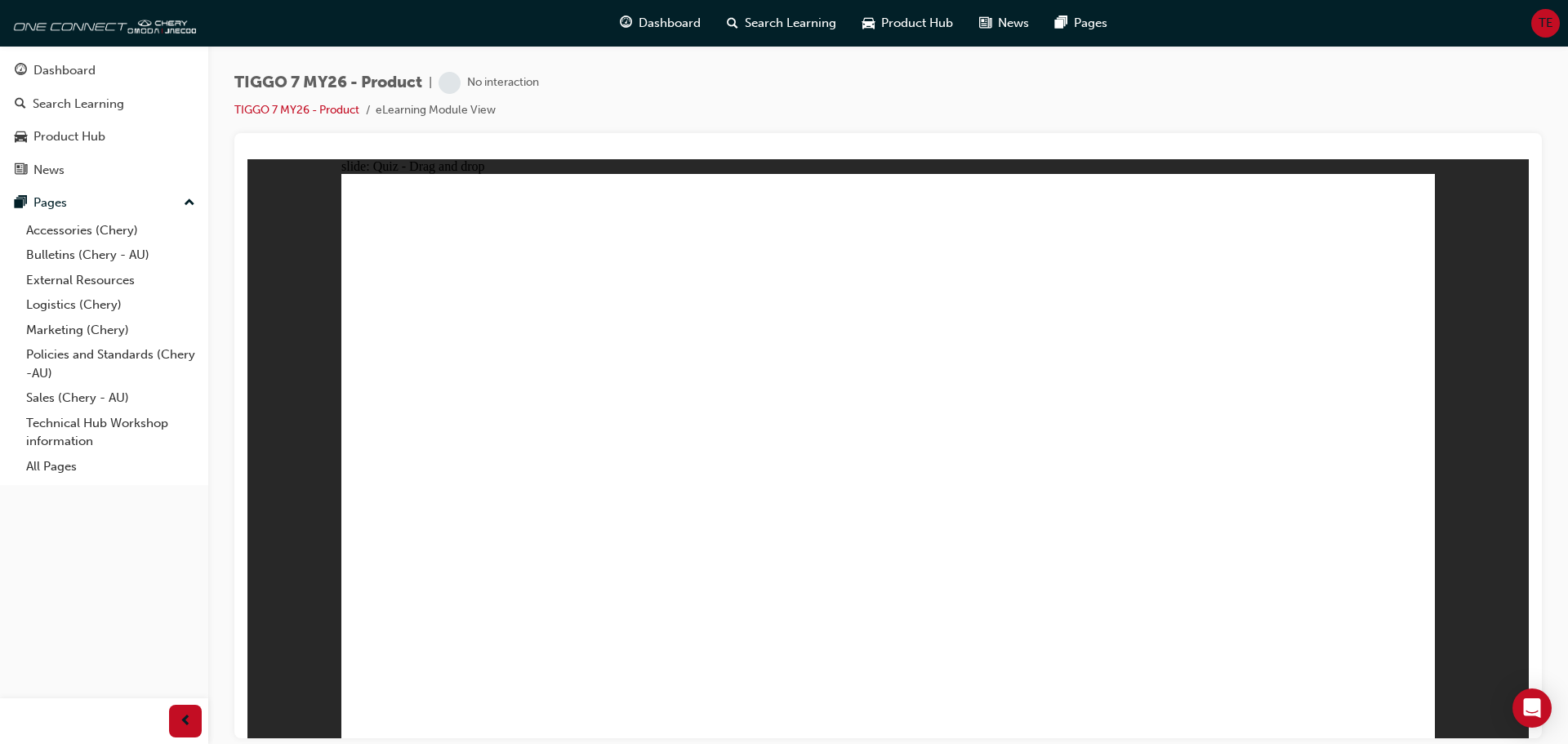
drag, startPoint x: 1290, startPoint y: 298, endPoint x: 510, endPoint y: 573, distance: 827.1
drag, startPoint x: 1040, startPoint y: 316, endPoint x: 444, endPoint y: 605, distance: 662.4
drag, startPoint x: 487, startPoint y: 504, endPoint x: 941, endPoint y: 571, distance: 458.9
drag, startPoint x: 834, startPoint y: 527, endPoint x: 475, endPoint y: 612, distance: 368.9
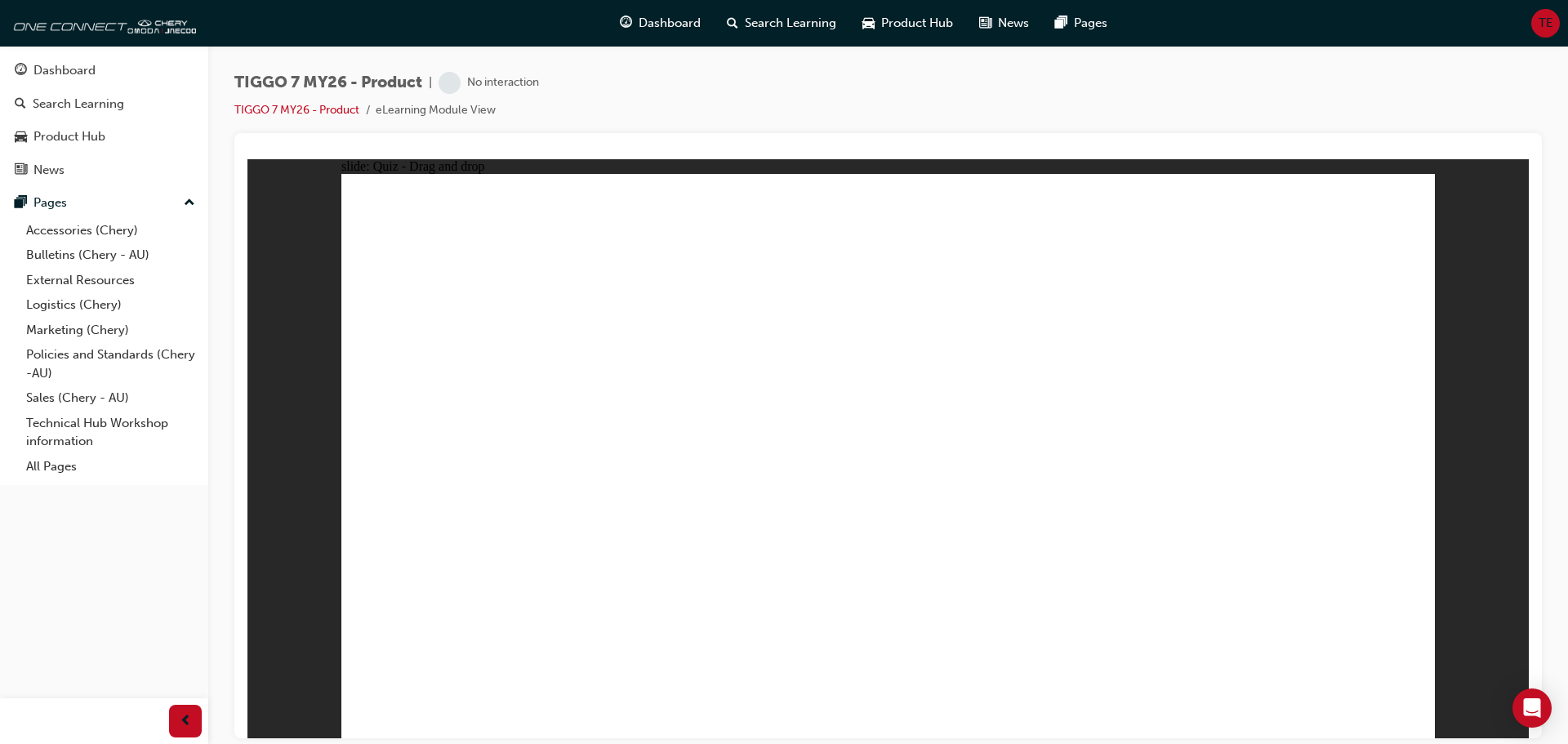
drag, startPoint x: 1092, startPoint y: 332, endPoint x: 1068, endPoint y: 533, distance: 202.4
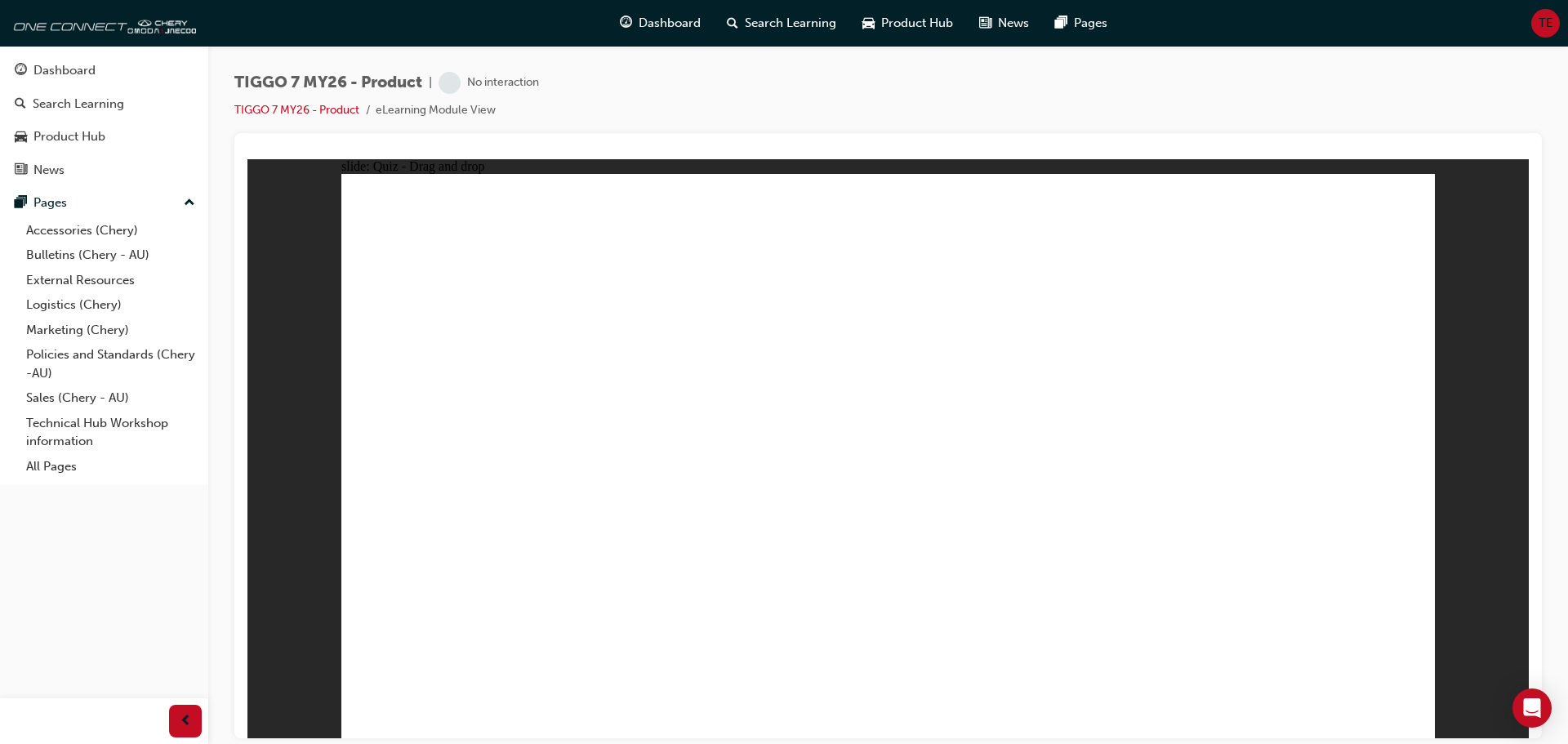
drag, startPoint x: 918, startPoint y: 279, endPoint x: 673, endPoint y: 454, distance: 301.1
drag, startPoint x: 1042, startPoint y: 272, endPoint x: 575, endPoint y: 523, distance: 530.2
drag, startPoint x: 1297, startPoint y: 292, endPoint x: 1077, endPoint y: 493, distance: 298.0
drag, startPoint x: 1320, startPoint y: 636, endPoint x: 1345, endPoint y: 651, distance: 29.2
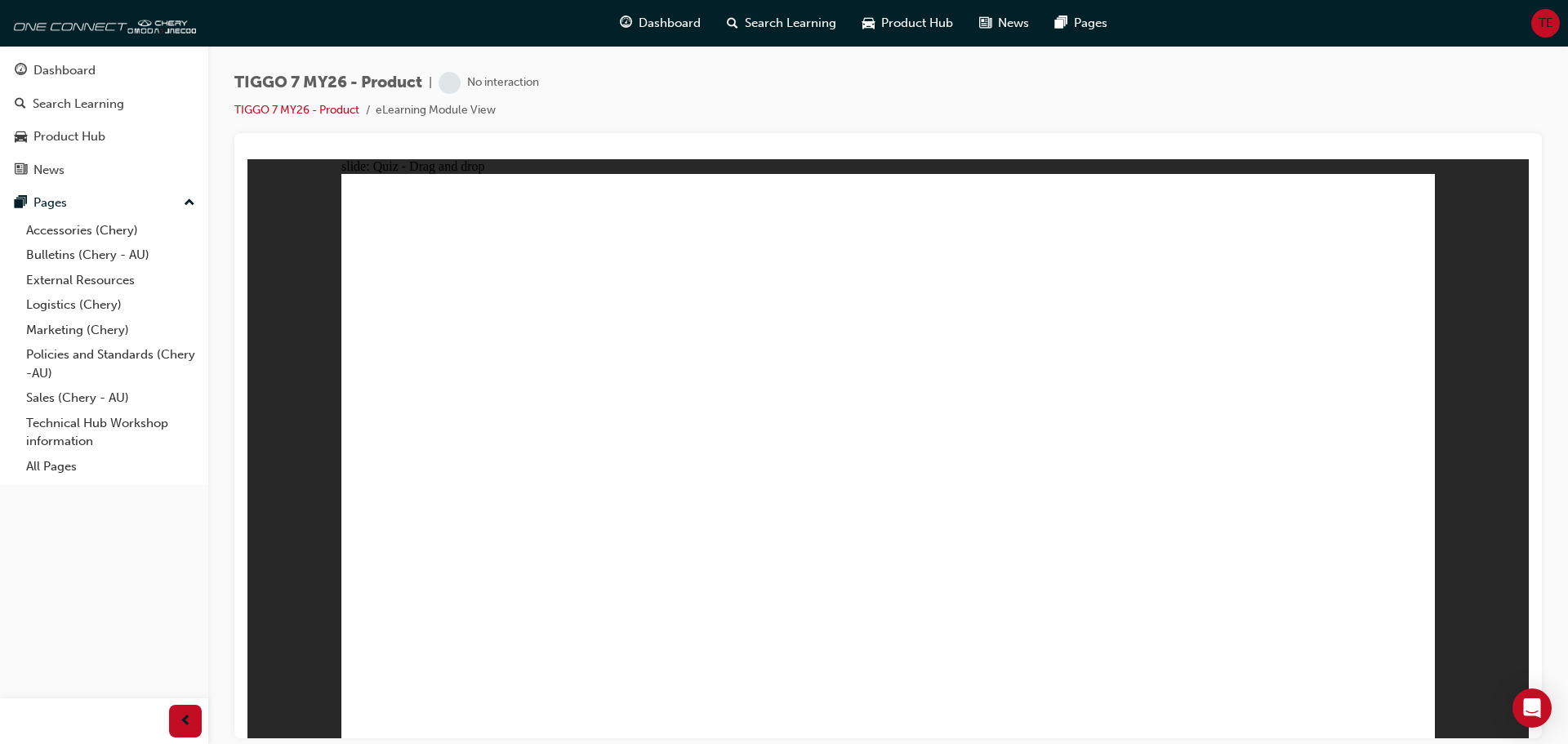
radio input "true"
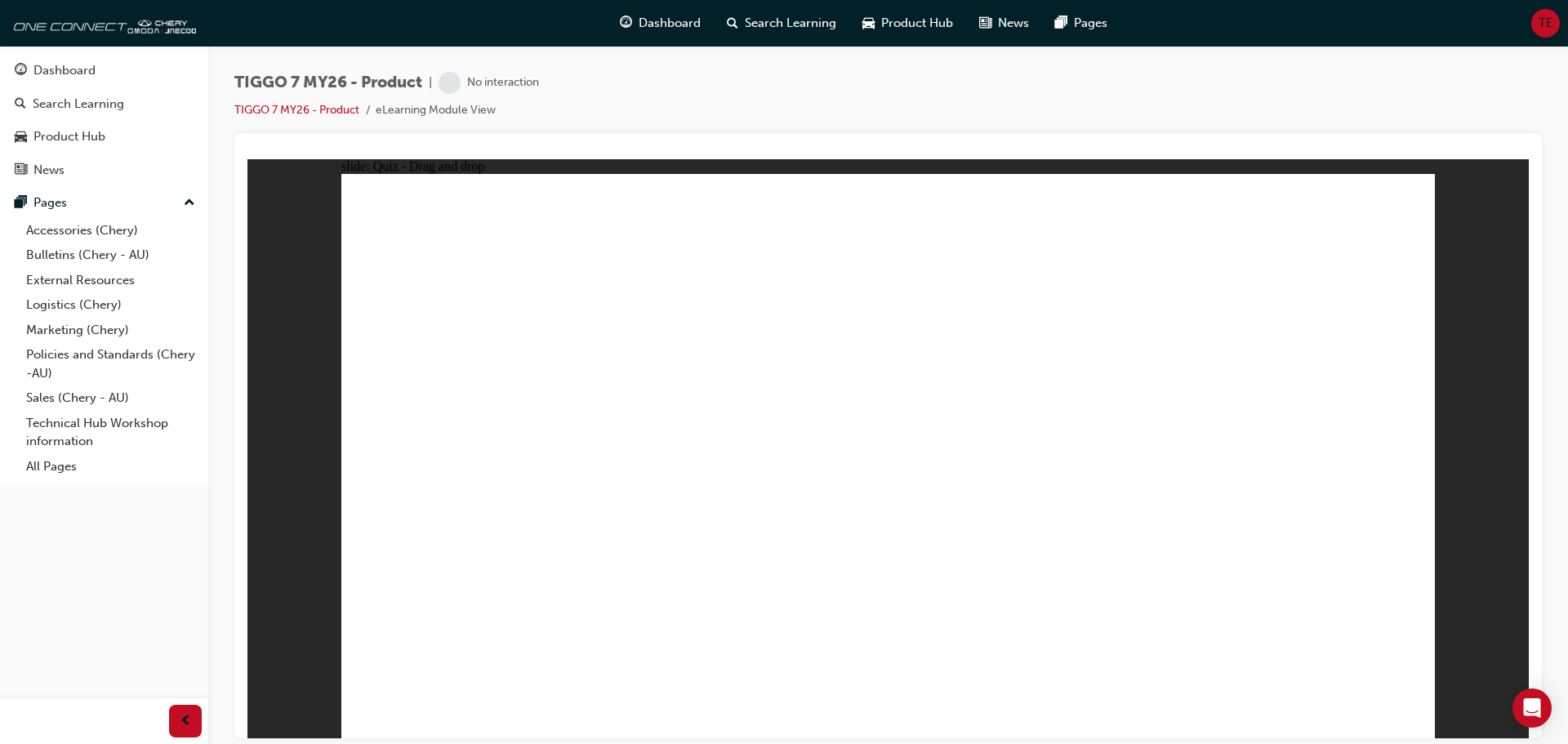
drag, startPoint x: 923, startPoint y: 276, endPoint x: 977, endPoint y: 556, distance: 285.2
drag, startPoint x: 1084, startPoint y: 319, endPoint x: 1032, endPoint y: 568, distance: 254.4
drag, startPoint x: 1063, startPoint y: 277, endPoint x: 1042, endPoint y: 551, distance: 274.8
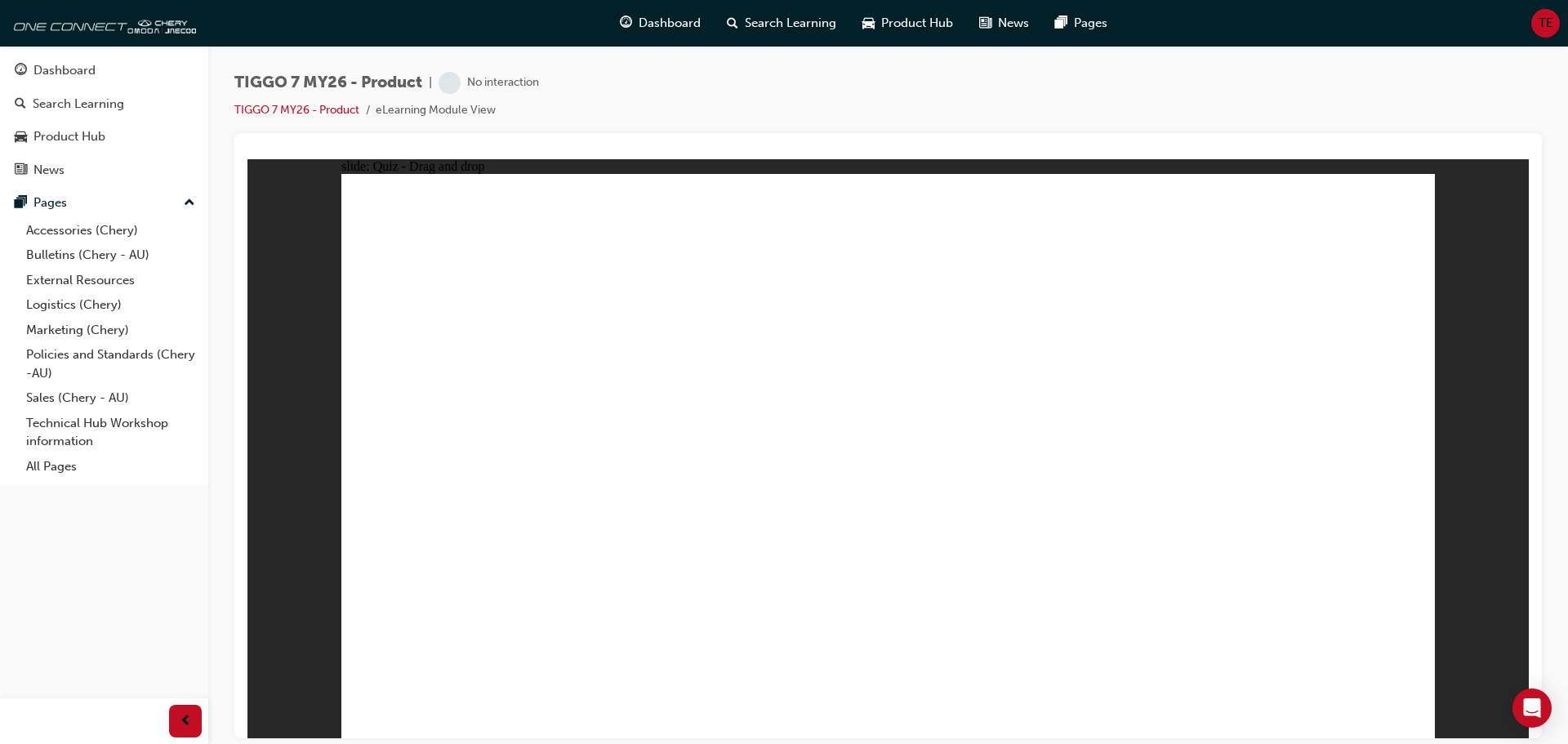
drag, startPoint x: 1046, startPoint y: 231, endPoint x: 1041, endPoint y: 547, distance: 316.0
drag, startPoint x: 895, startPoint y: 236, endPoint x: 1045, endPoint y: 618, distance: 410.4
drag, startPoint x: 1286, startPoint y: 290, endPoint x: 1101, endPoint y: 553, distance: 321.5
drag, startPoint x: 1290, startPoint y: 231, endPoint x: 1034, endPoint y: 554, distance: 412.1
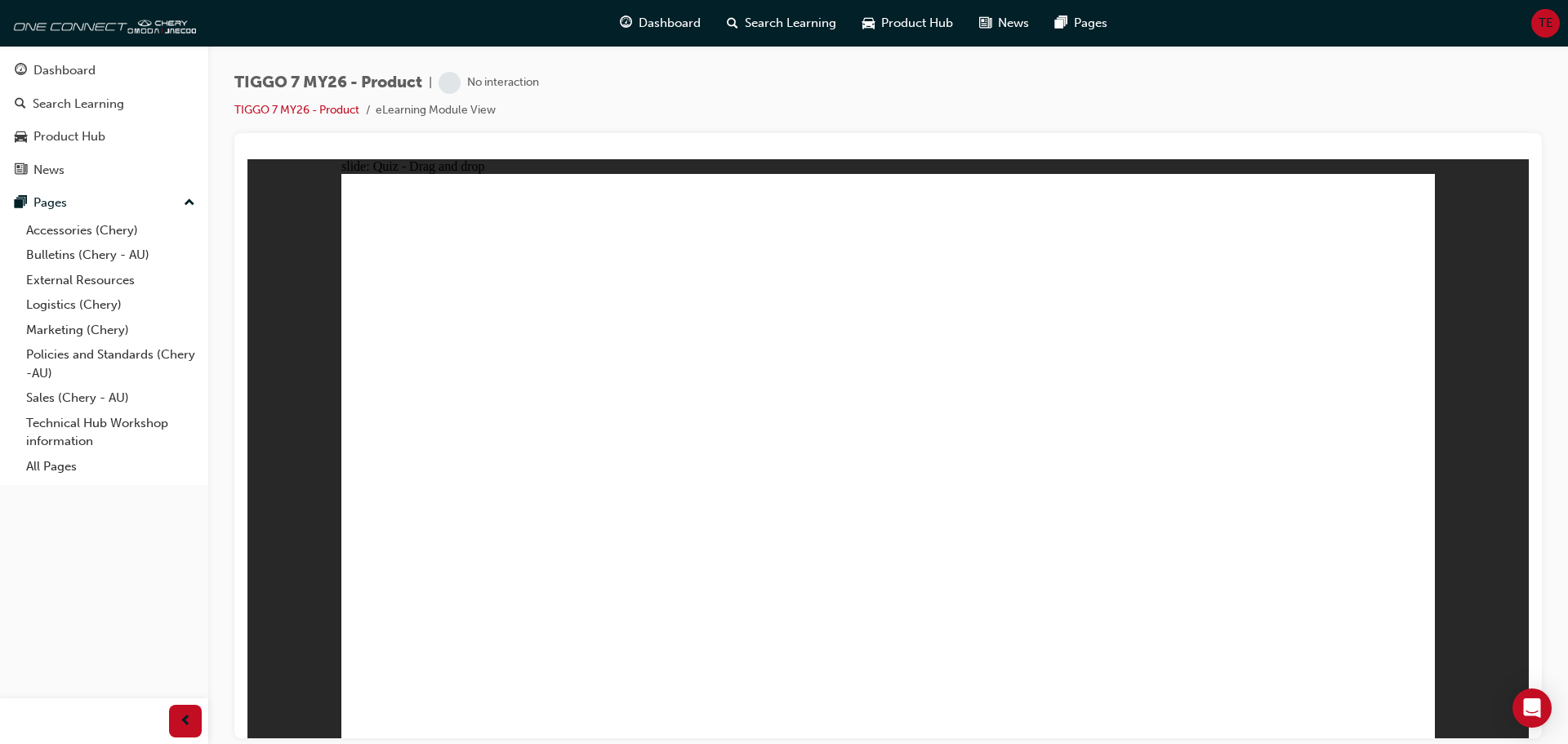
radio input "true"
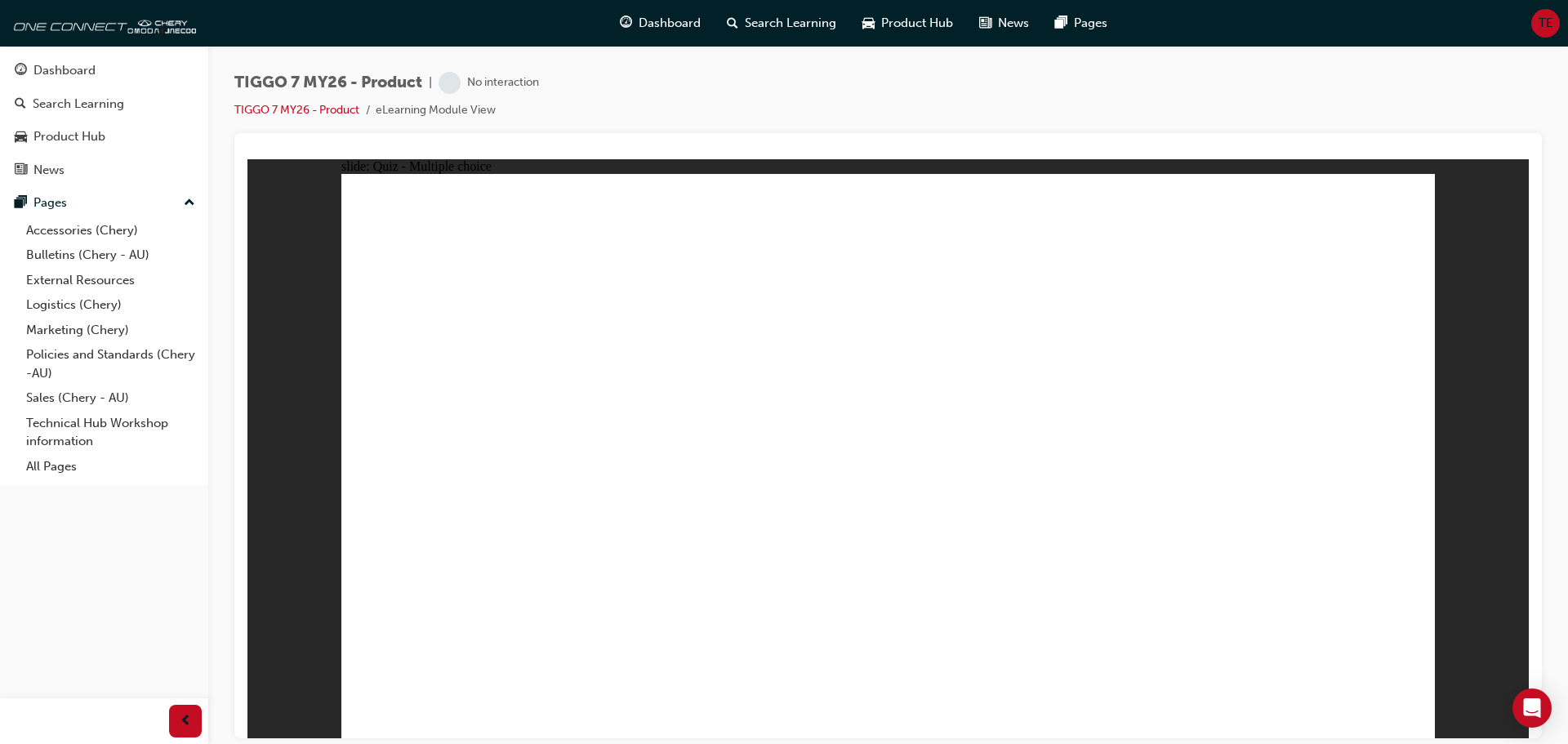
drag, startPoint x: 1326, startPoint y: 241, endPoint x: 897, endPoint y: 495, distance: 498.6
drag, startPoint x: 993, startPoint y: 359, endPoint x: 464, endPoint y: 504, distance: 548.5
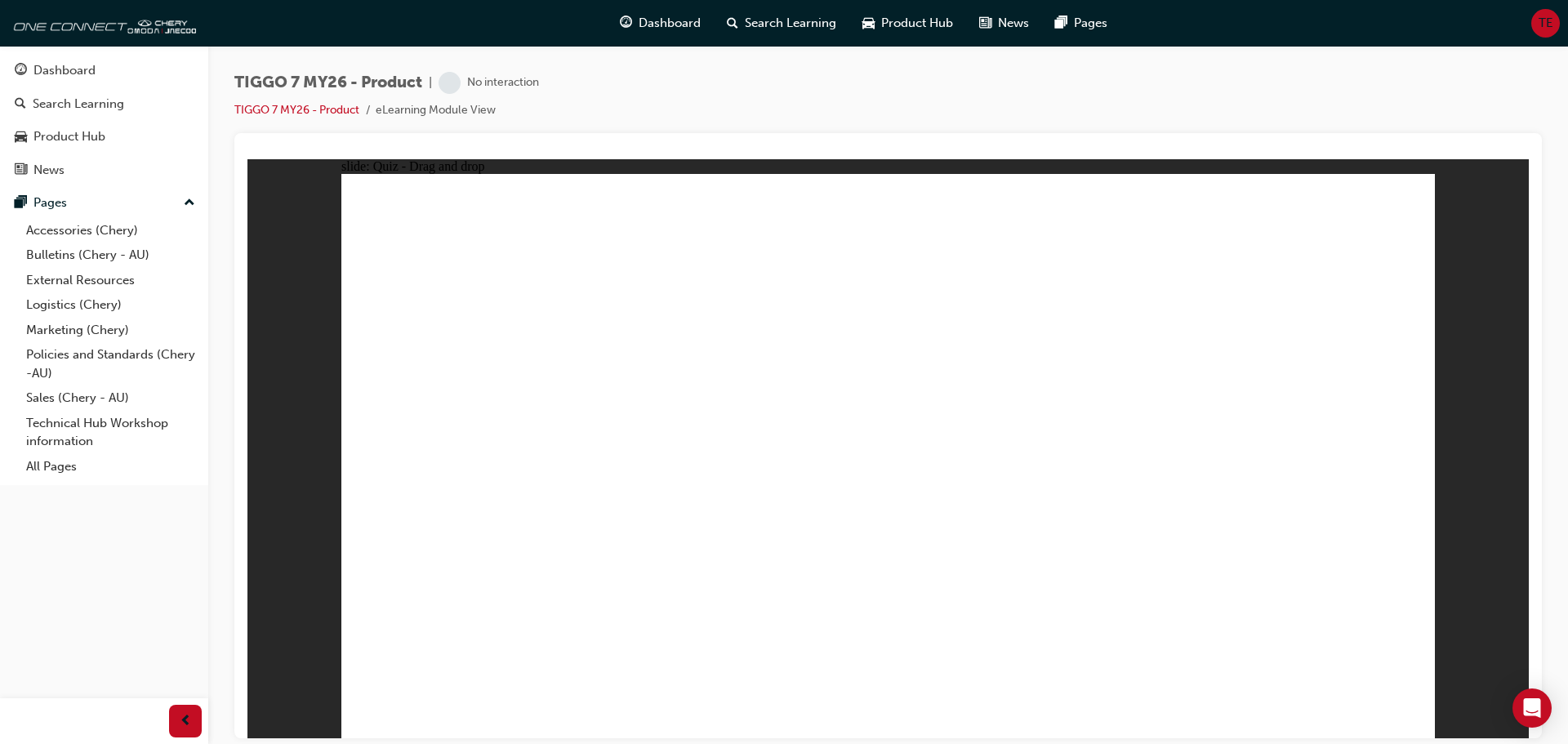
drag, startPoint x: 849, startPoint y: 242, endPoint x: 1082, endPoint y: 492, distance: 341.7
drag, startPoint x: 1143, startPoint y: 343, endPoint x: 1263, endPoint y: 481, distance: 182.9
drag, startPoint x: 1051, startPoint y: 206, endPoint x: 695, endPoint y: 465, distance: 440.2
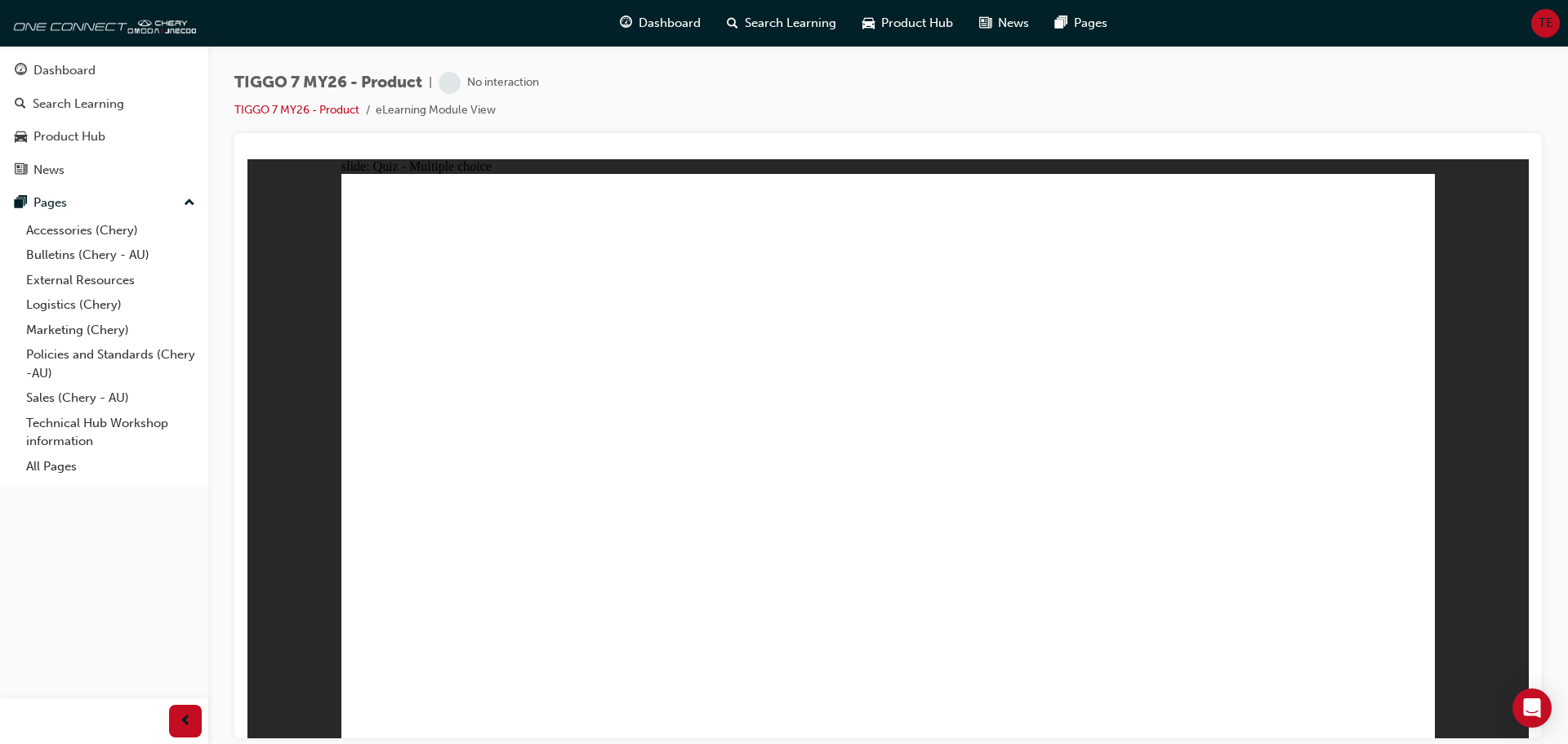
radio input "true"
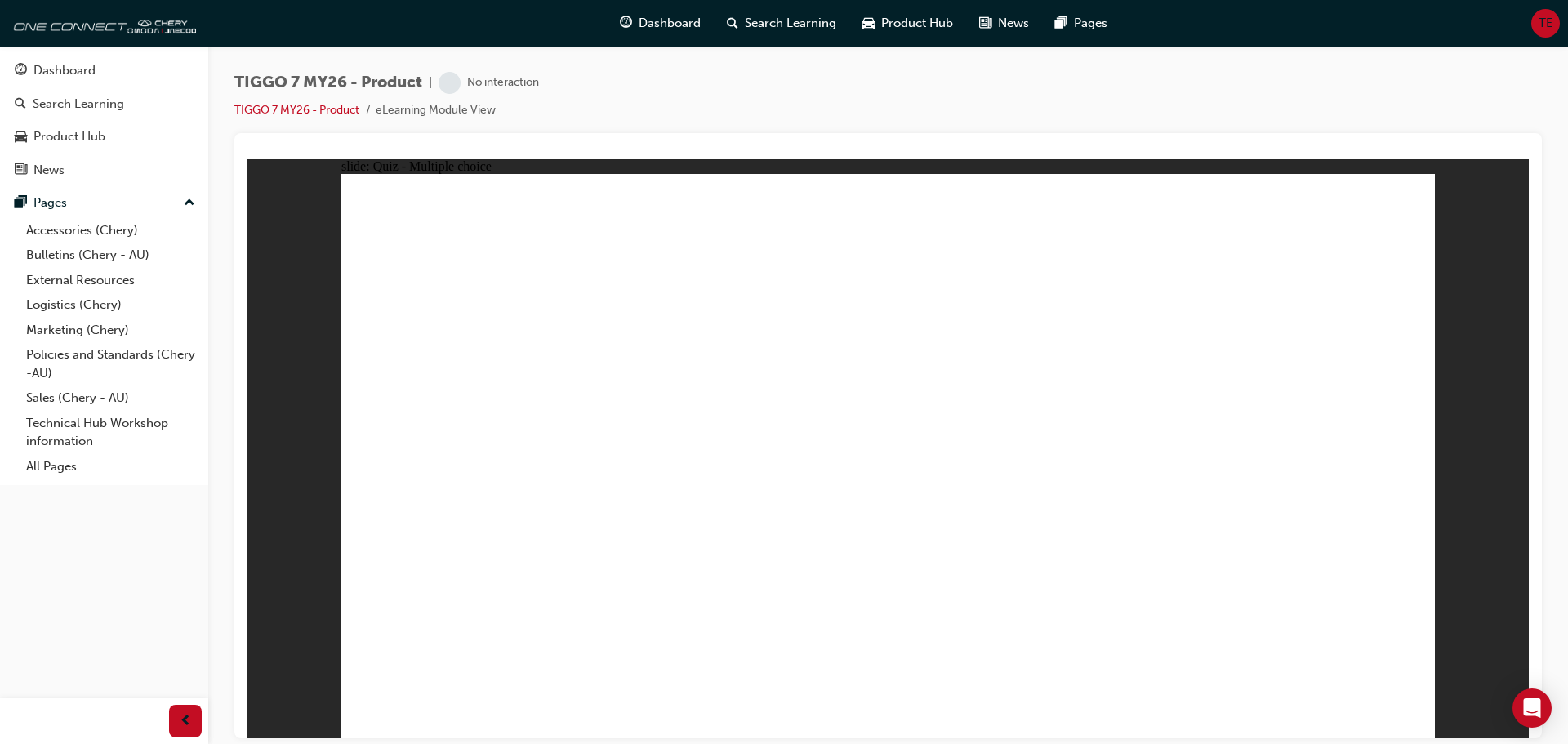
drag, startPoint x: 879, startPoint y: 239, endPoint x: 1300, endPoint y: 498, distance: 494.3
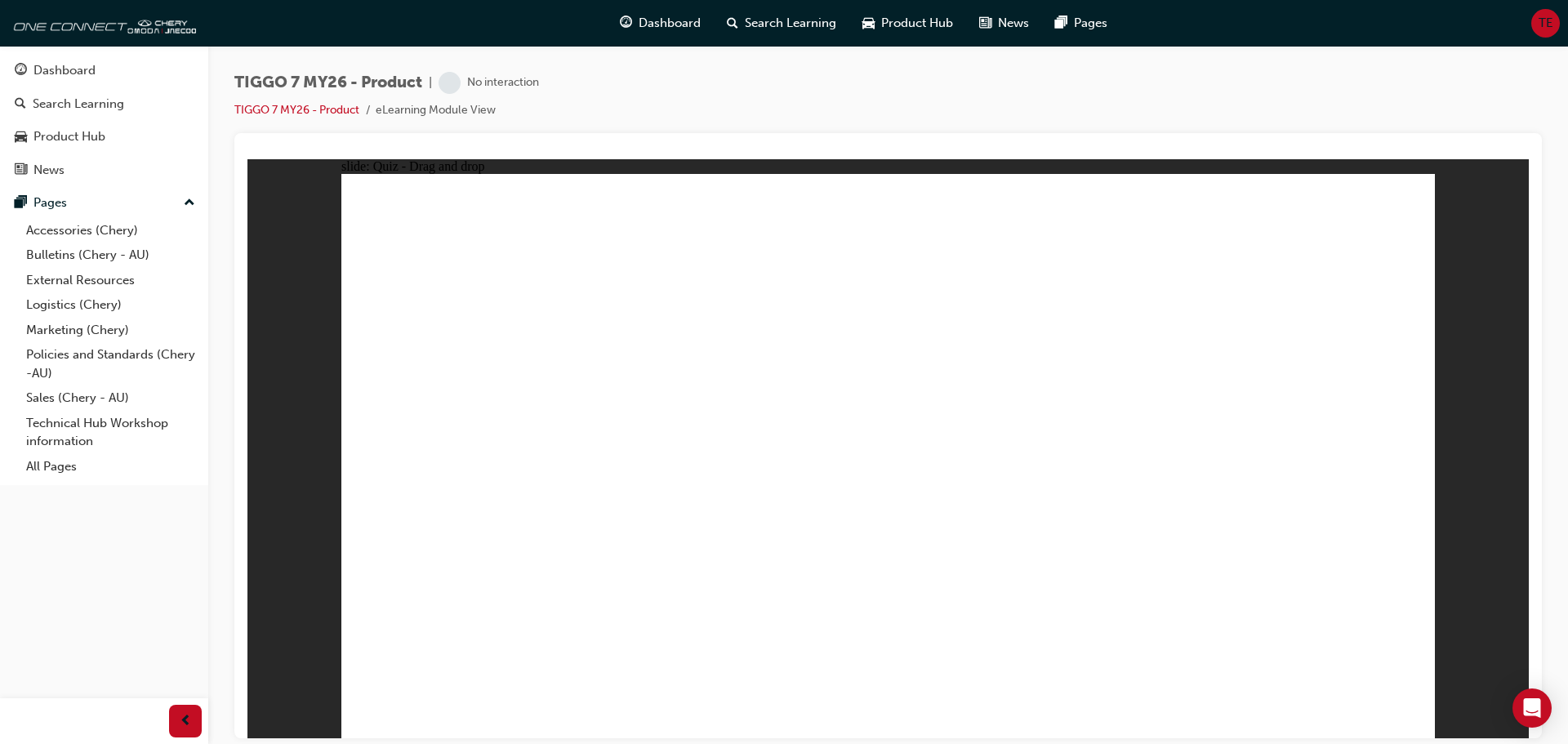
drag, startPoint x: 1230, startPoint y: 363, endPoint x: 1205, endPoint y: 391, distance: 37.5
drag, startPoint x: 1113, startPoint y: 244, endPoint x: 523, endPoint y: 483, distance: 636.6
drag, startPoint x: 1159, startPoint y: 368, endPoint x: 1075, endPoint y: 511, distance: 165.8
drag, startPoint x: 1080, startPoint y: 484, endPoint x: 908, endPoint y: 505, distance: 173.3
drag, startPoint x: 976, startPoint y: 343, endPoint x: 1123, endPoint y: 461, distance: 188.5
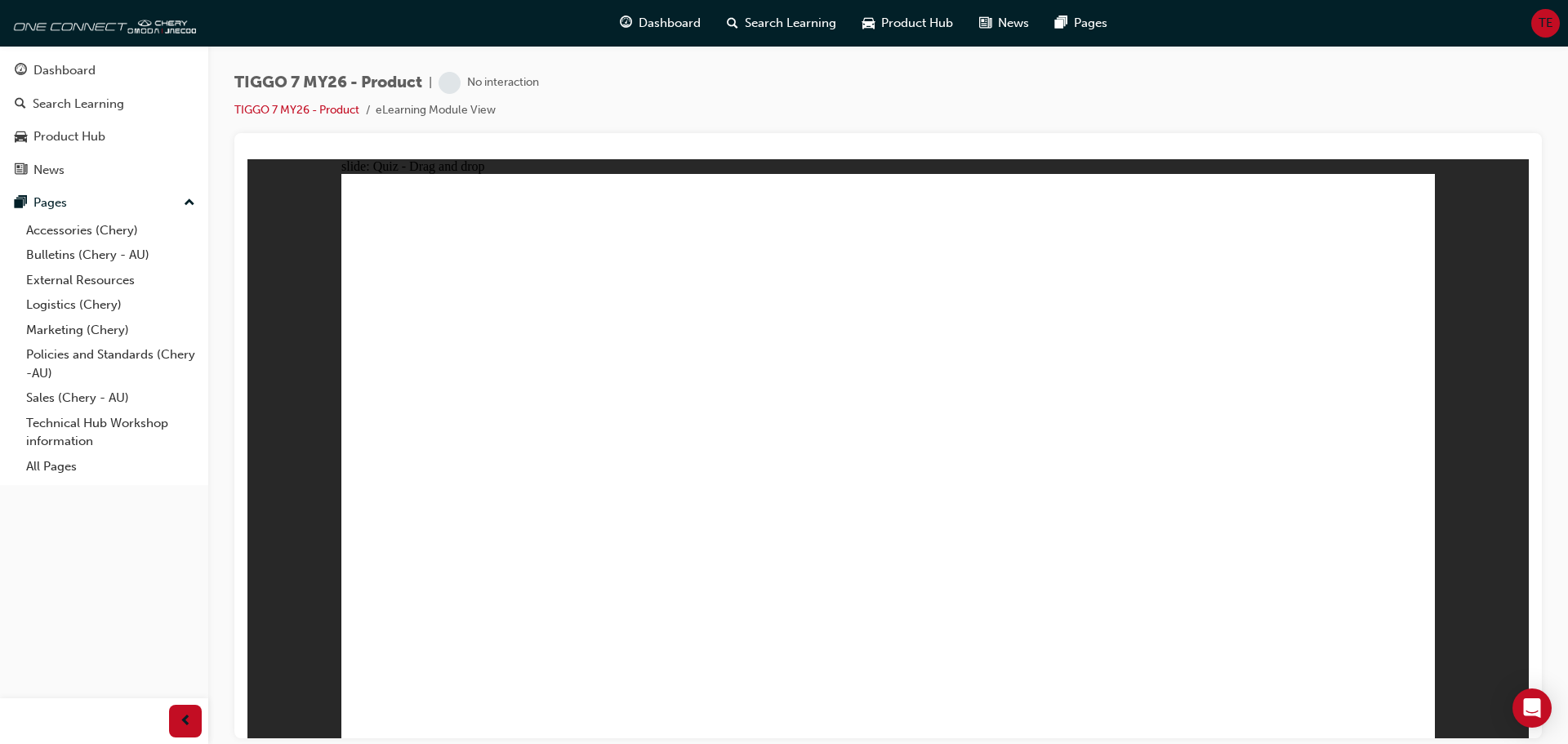
drag, startPoint x: 1004, startPoint y: 359, endPoint x: 1069, endPoint y: 502, distance: 157.1
drag, startPoint x: 936, startPoint y: 363, endPoint x: 687, endPoint y: 497, distance: 282.8
drag, startPoint x: 917, startPoint y: 298, endPoint x: 529, endPoint y: 511, distance: 442.6
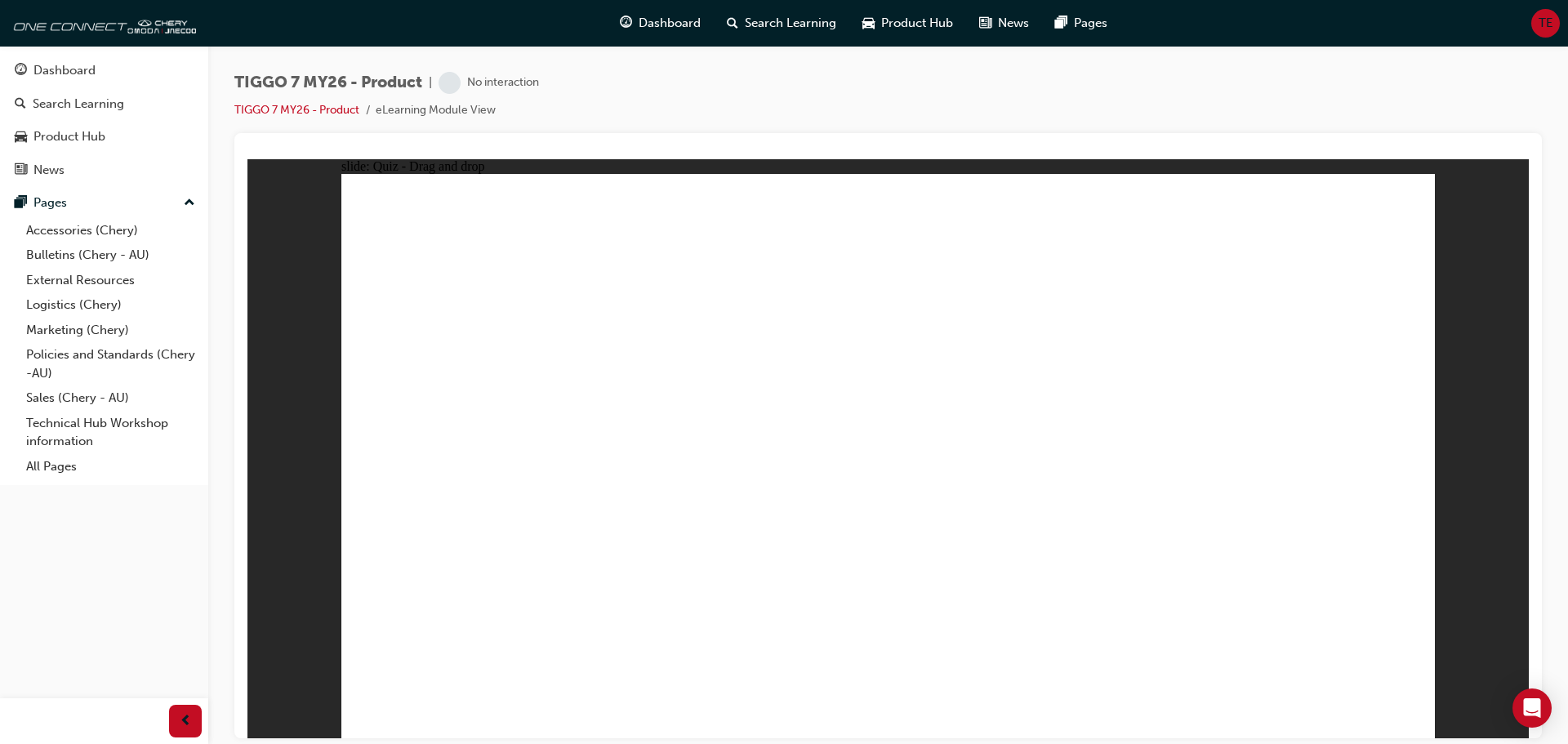
drag, startPoint x: 1291, startPoint y: 304, endPoint x: 880, endPoint y: 530, distance: 469.0
drag, startPoint x: 1073, startPoint y: 303, endPoint x: 459, endPoint y: 488, distance: 641.3
drag, startPoint x: 860, startPoint y: 300, endPoint x: 652, endPoint y: 538, distance: 316.1
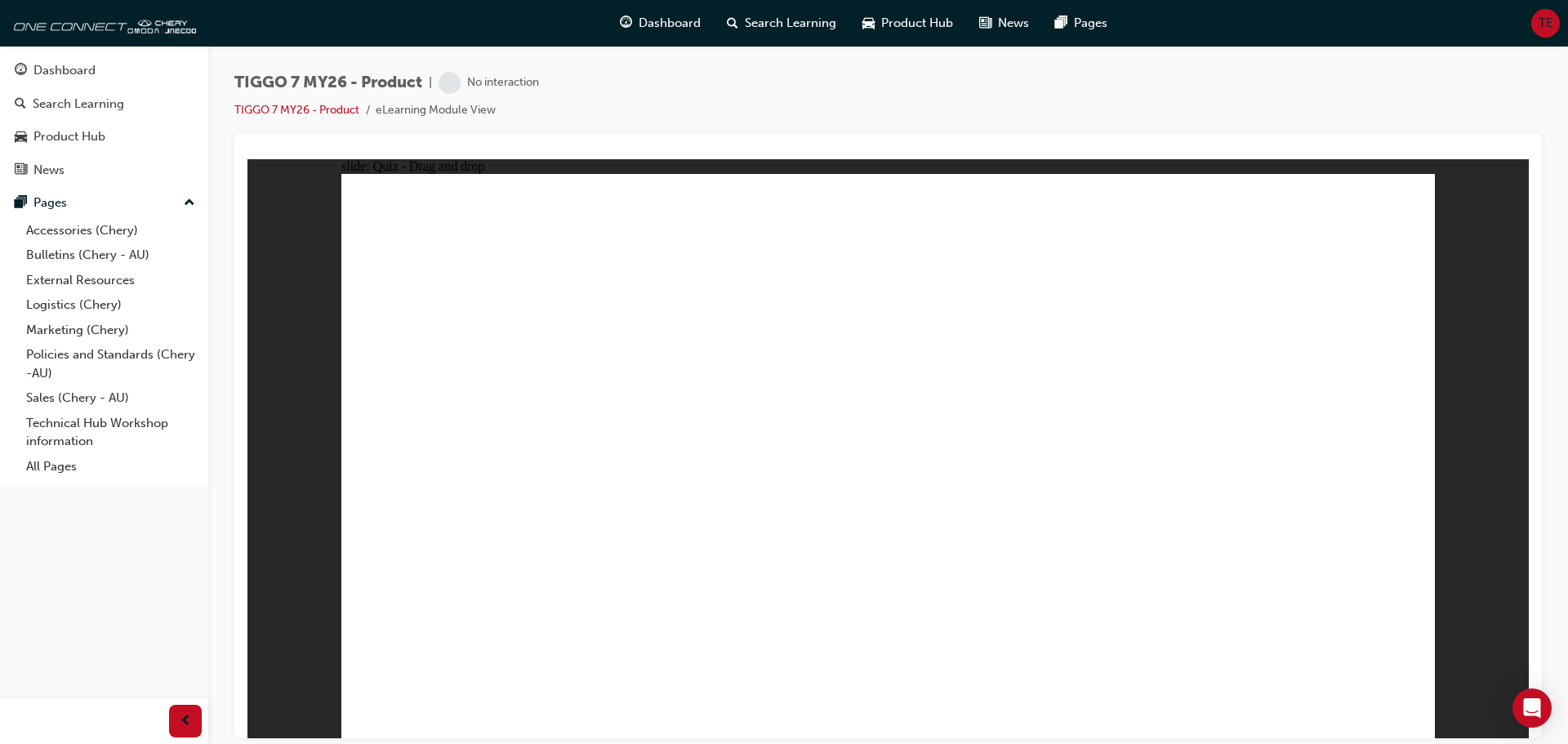
drag, startPoint x: 1271, startPoint y: 265, endPoint x: 1011, endPoint y: 419, distance: 302.2
drag, startPoint x: 897, startPoint y: 281, endPoint x: 611, endPoint y: 469, distance: 342.3
drag, startPoint x: 1079, startPoint y: 288, endPoint x: 761, endPoint y: 566, distance: 422.4
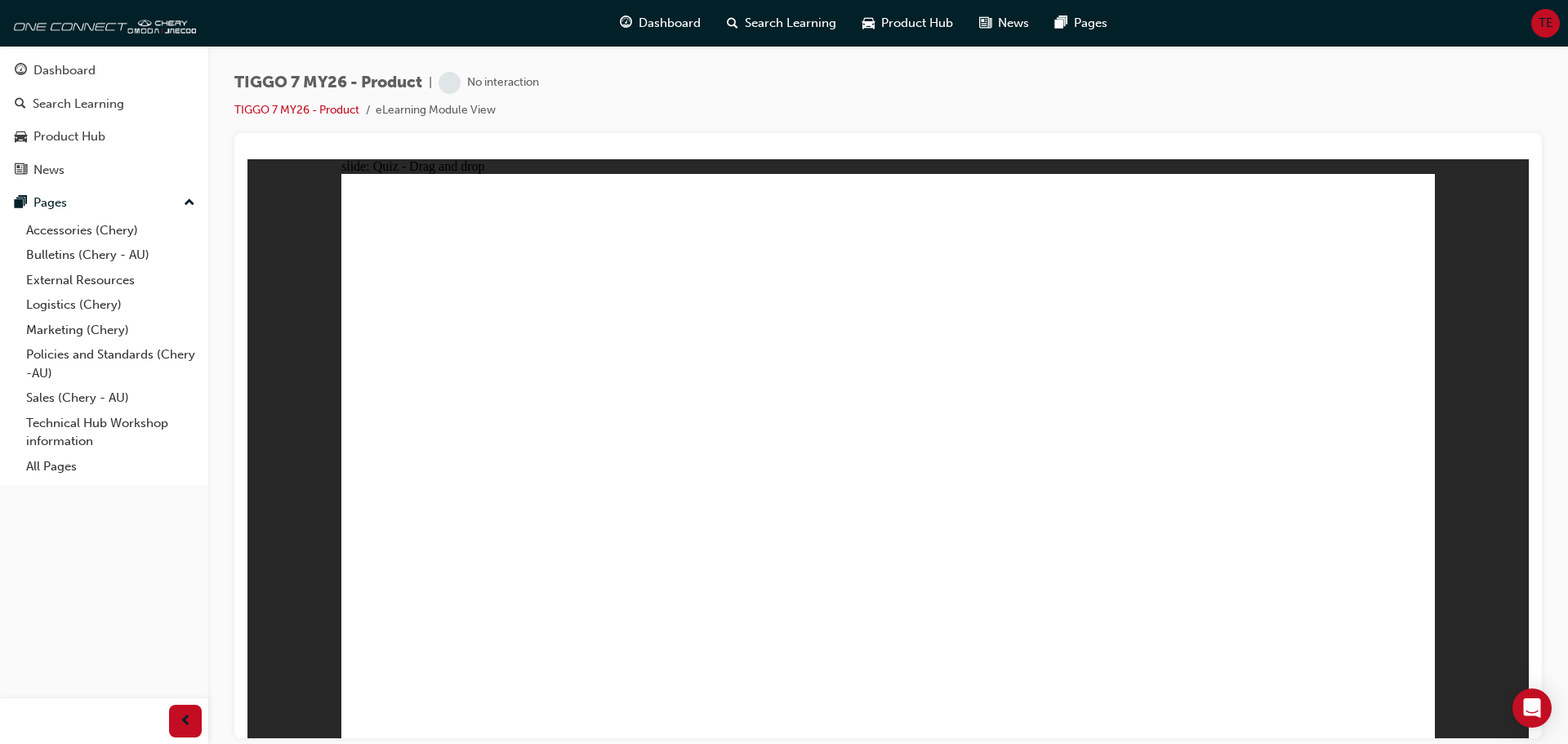
radio input "true"
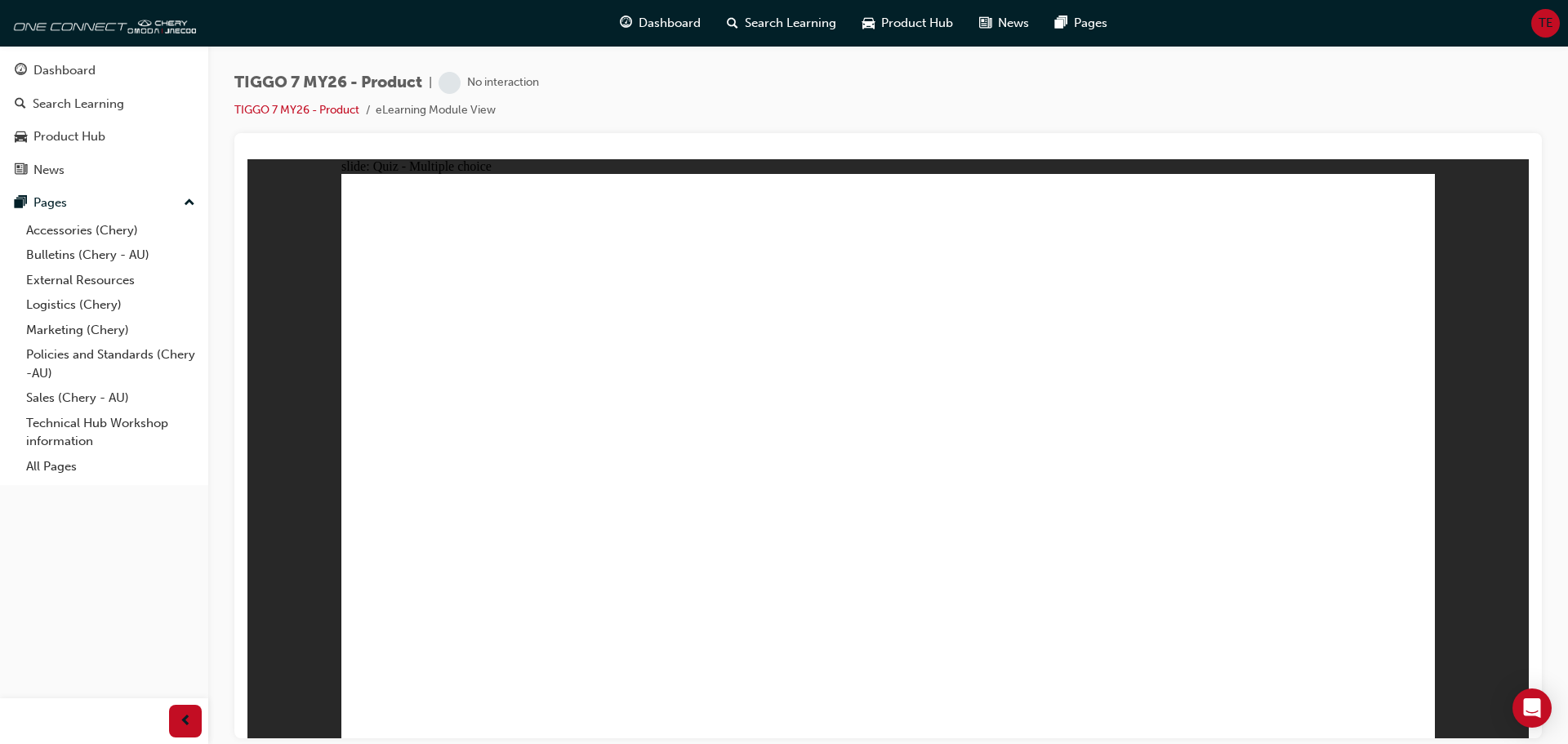
drag, startPoint x: 1037, startPoint y: 338, endPoint x: 1035, endPoint y: 354, distance: 16.1
drag, startPoint x: 1037, startPoint y: 319, endPoint x: 1016, endPoint y: 496, distance: 178.2
drag, startPoint x: 1058, startPoint y: 317, endPoint x: 1023, endPoint y: 486, distance: 172.6
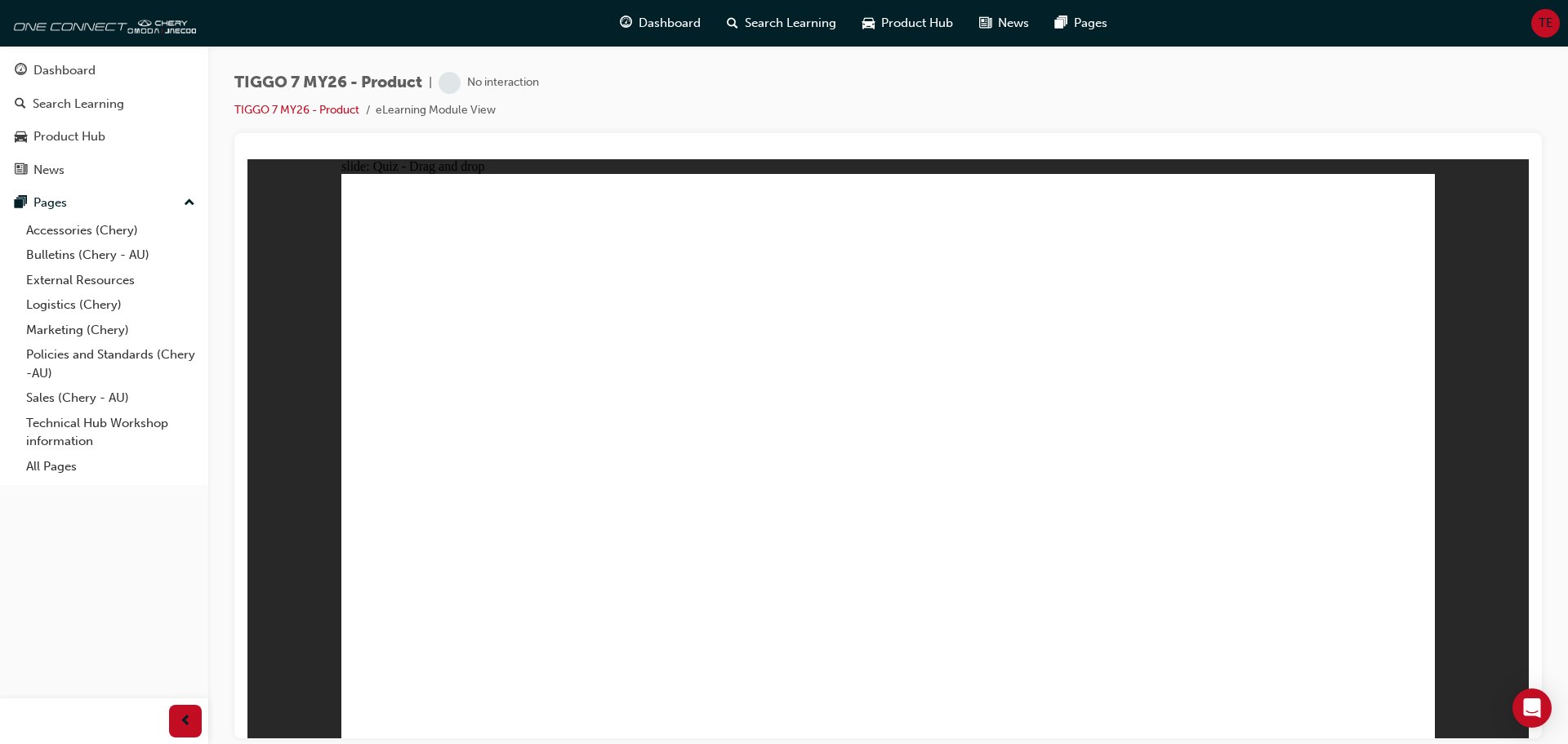
drag, startPoint x: 896, startPoint y: 272, endPoint x: 986, endPoint y: 539, distance: 281.8
drag, startPoint x: 899, startPoint y: 232, endPoint x: 1008, endPoint y: 515, distance: 303.3
drag, startPoint x: 1056, startPoint y: 235, endPoint x: 1012, endPoint y: 492, distance: 260.7
drag, startPoint x: 1249, startPoint y: 274, endPoint x: 1078, endPoint y: 497, distance: 281.0
drag, startPoint x: 1240, startPoint y: 240, endPoint x: 1049, endPoint y: 521, distance: 339.8
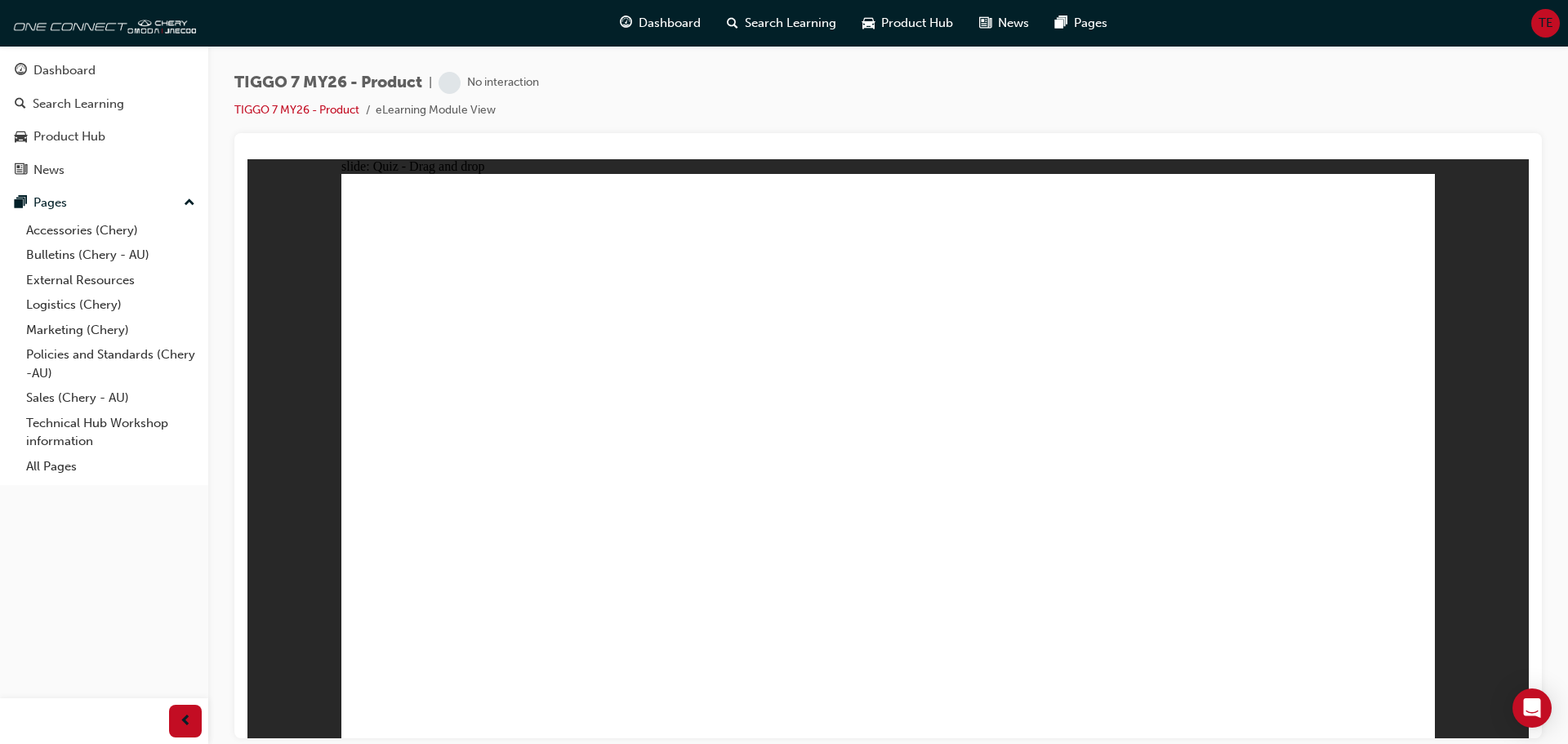
radio input "true"
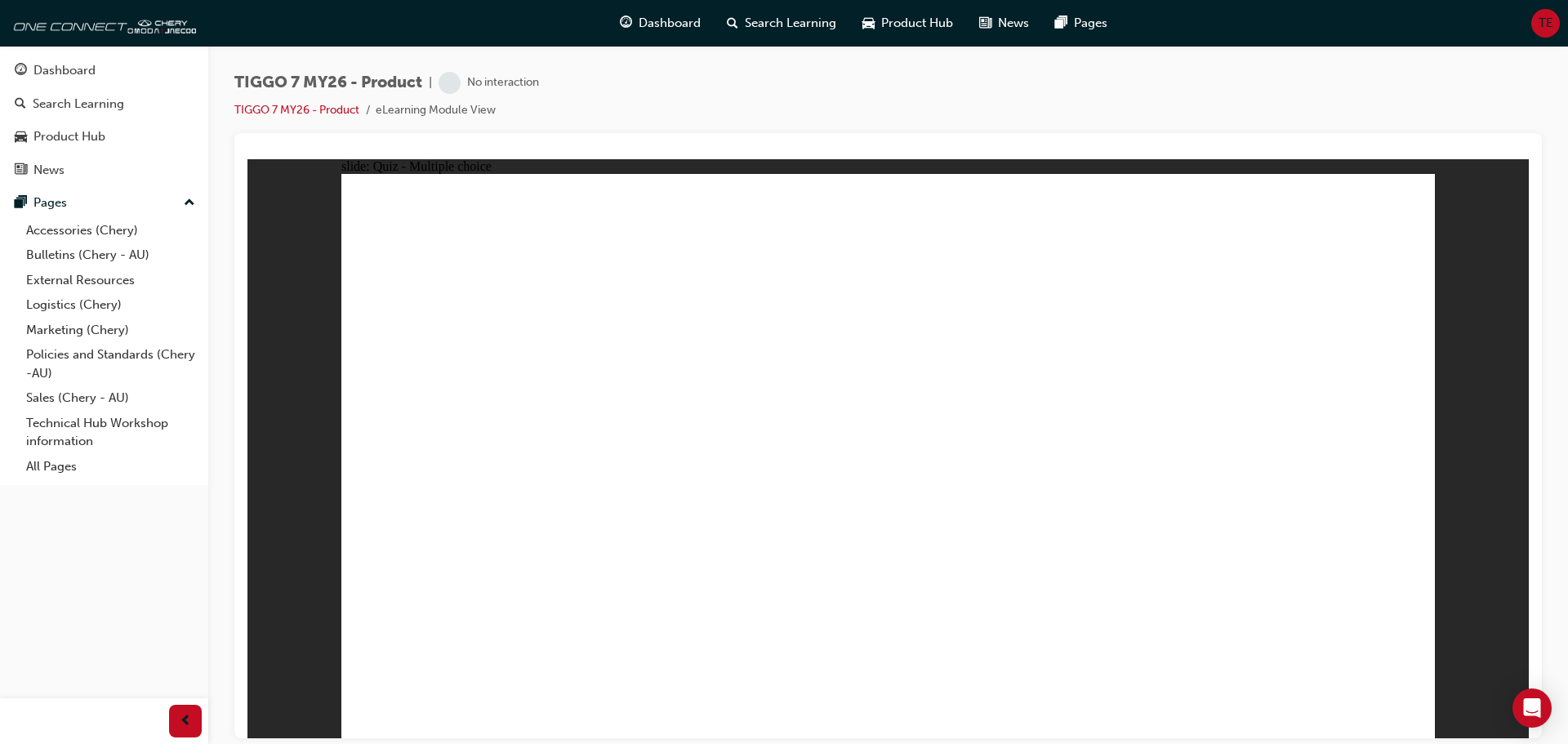
drag, startPoint x: 885, startPoint y: 364, endPoint x: 436, endPoint y: 485, distance: 465.0
drag, startPoint x: 1077, startPoint y: 234, endPoint x: 698, endPoint y: 474, distance: 448.6
drag, startPoint x: 1321, startPoint y: 244, endPoint x: 914, endPoint y: 492, distance: 476.6
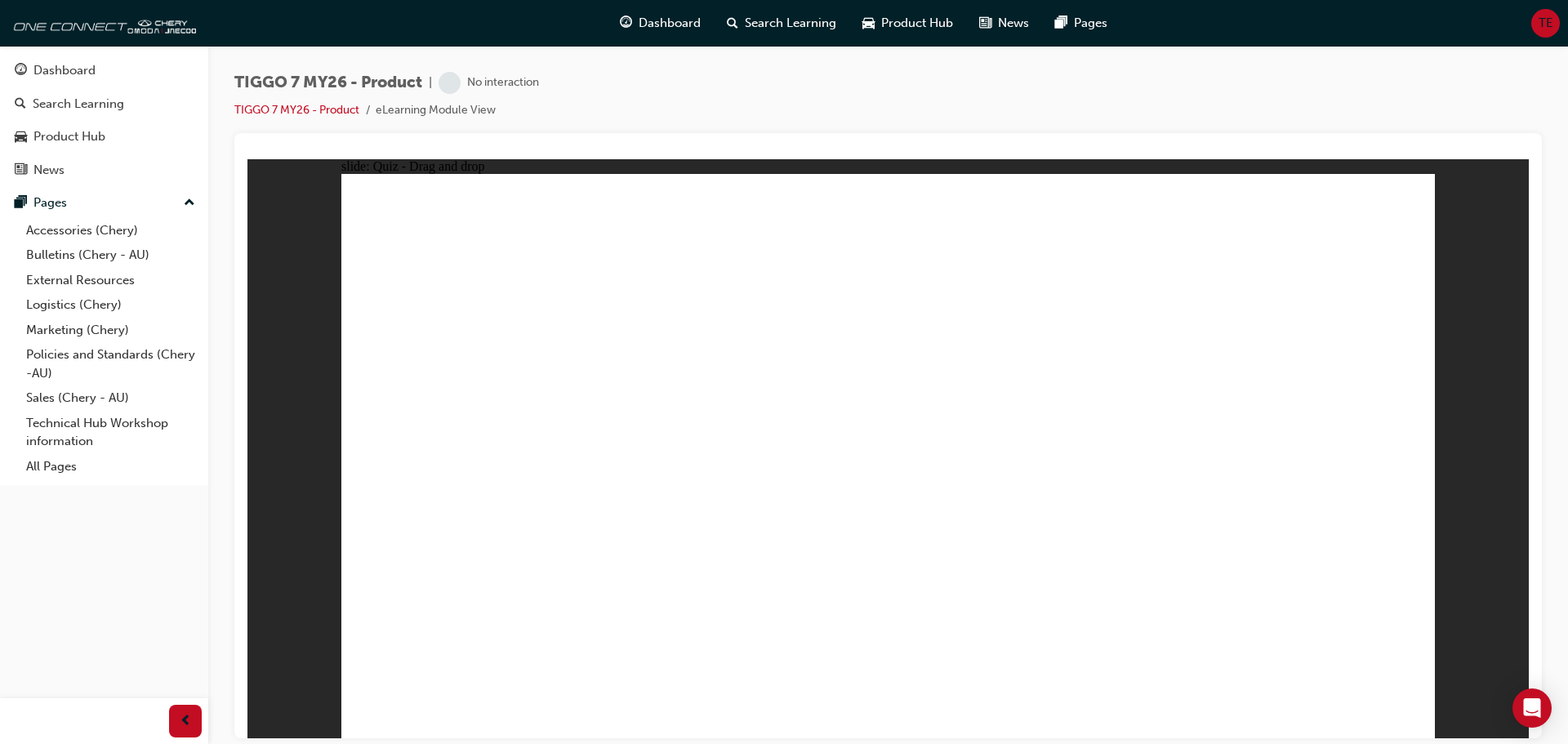
drag, startPoint x: 900, startPoint y: 266, endPoint x: 1147, endPoint y: 474, distance: 322.9
drag, startPoint x: 1270, startPoint y: 462, endPoint x: 1317, endPoint y: 514, distance: 70.1
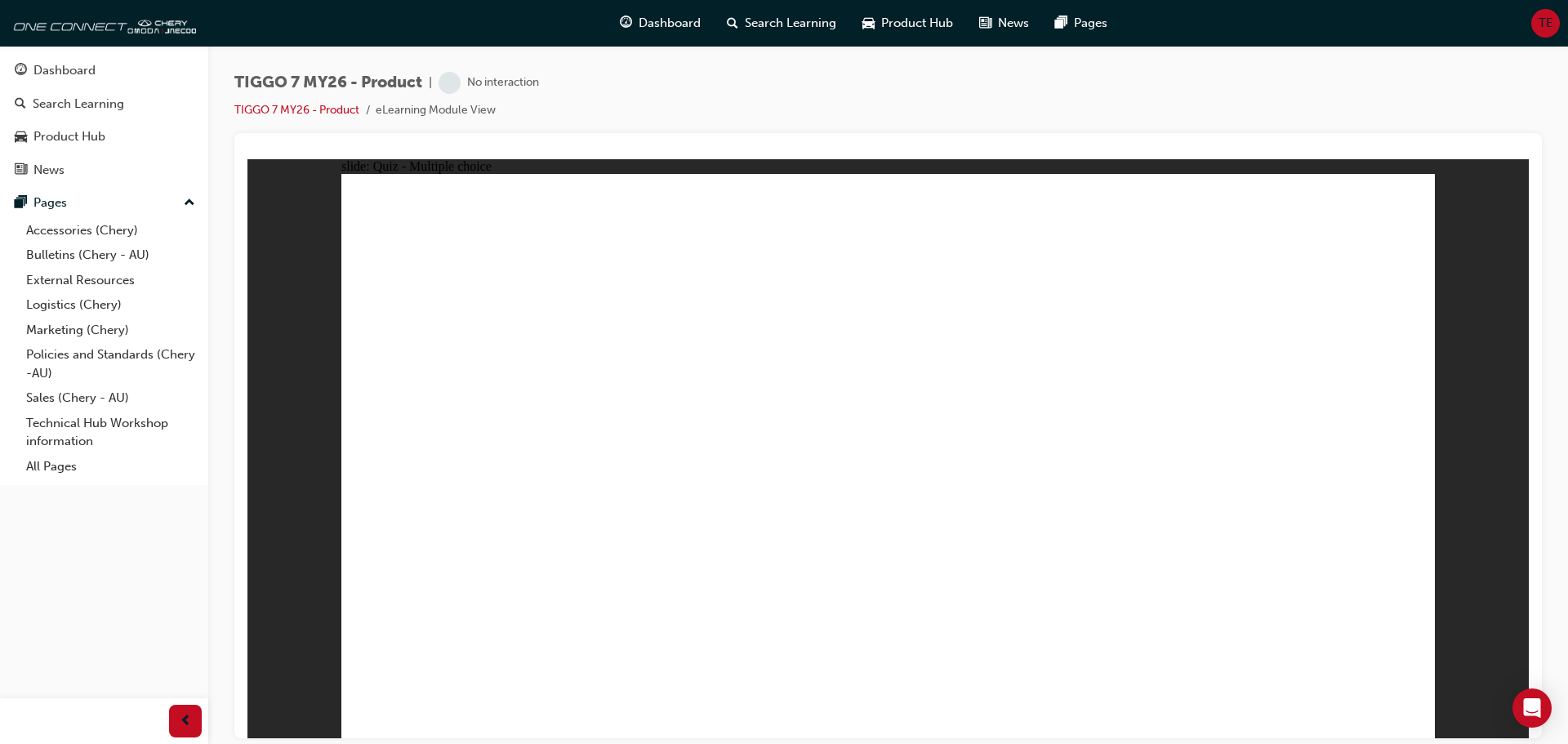
radio input "true"
drag, startPoint x: 799, startPoint y: 554, endPoint x: 763, endPoint y: 556, distance: 36.1
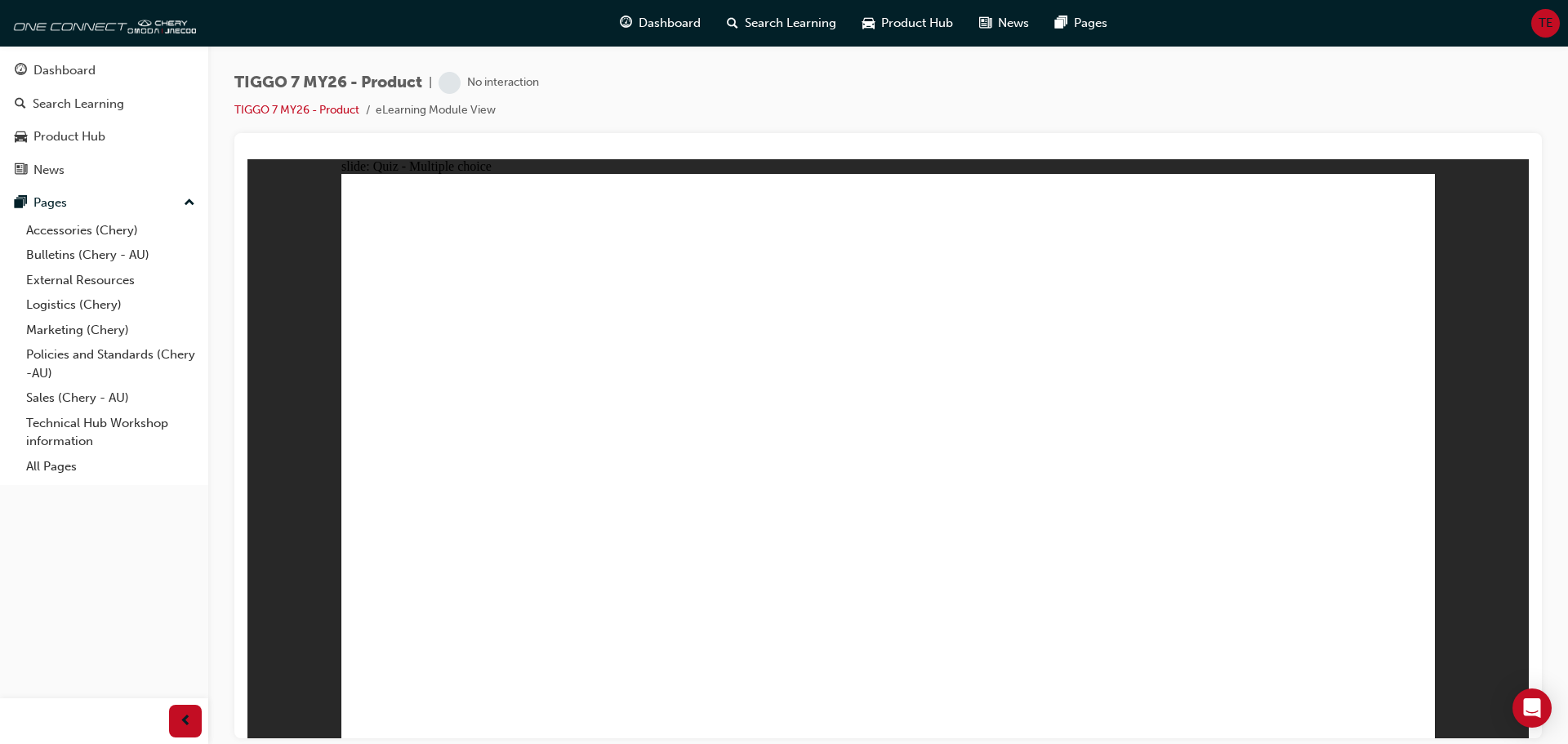
radio input "false"
radio input "true"
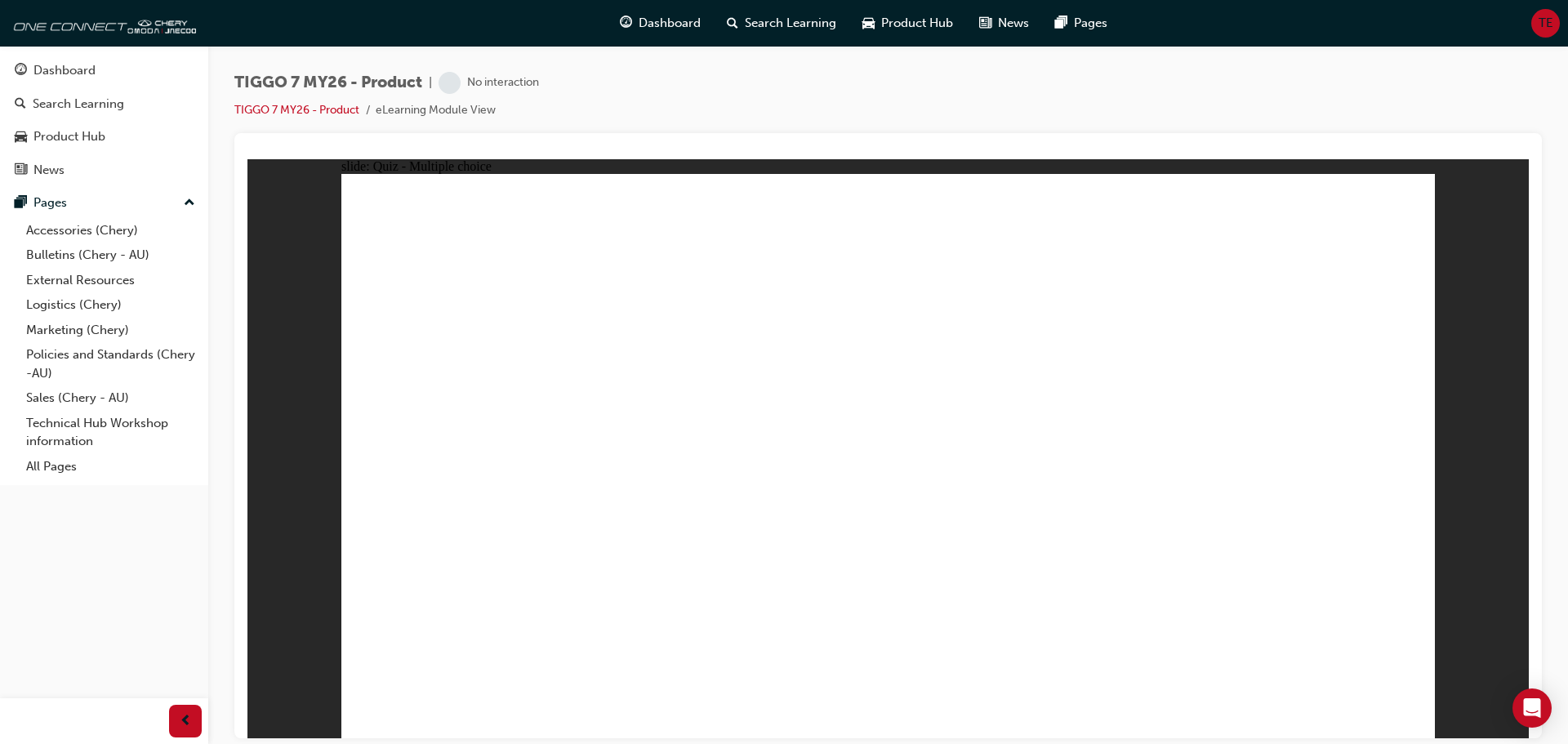
drag, startPoint x: 819, startPoint y: 226, endPoint x: 1268, endPoint y: 460, distance: 506.3
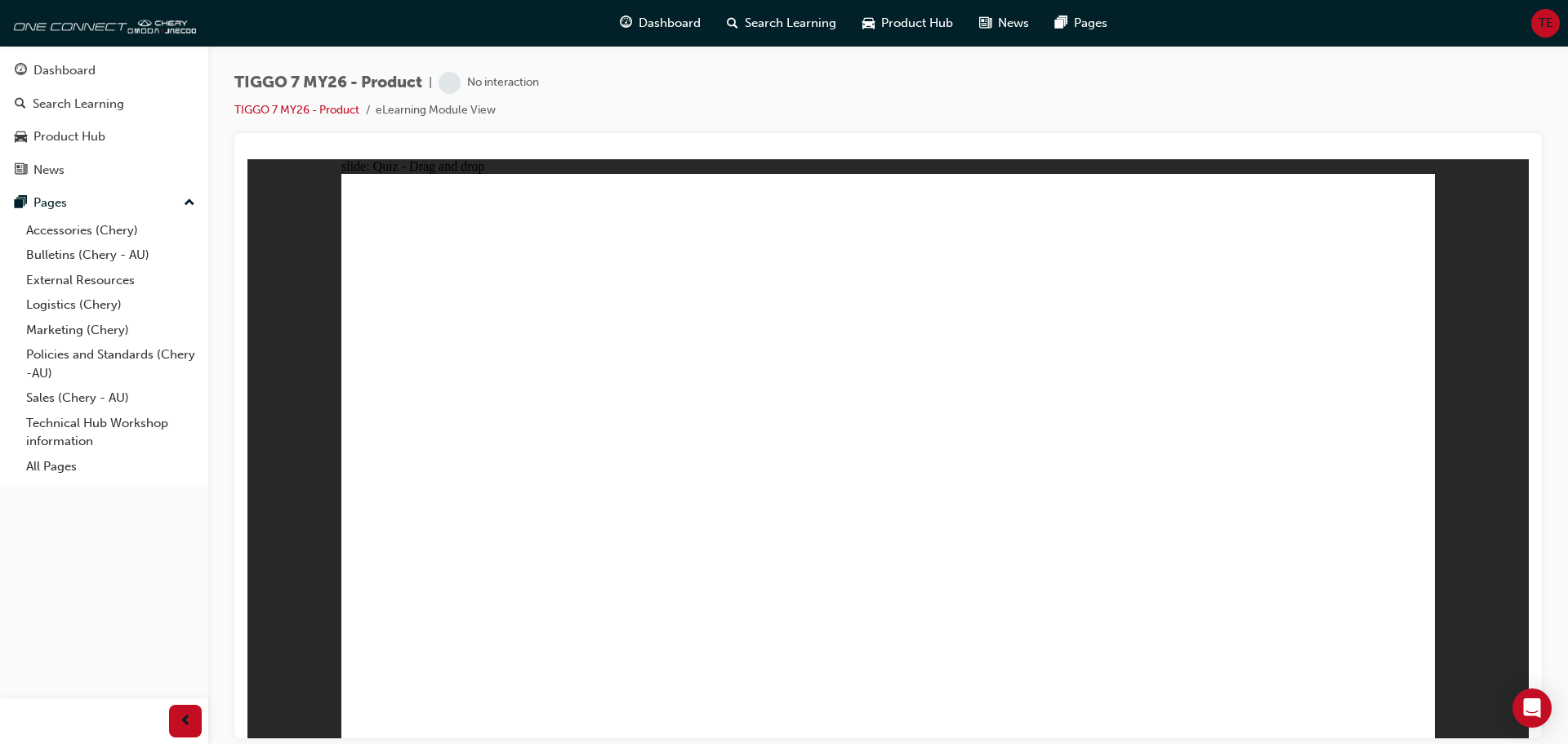
drag, startPoint x: 1084, startPoint y: 233, endPoint x: 501, endPoint y: 480, distance: 633.2
drag, startPoint x: 1145, startPoint y: 354, endPoint x: 1096, endPoint y: 401, distance: 67.9
drag, startPoint x: 1089, startPoint y: 490, endPoint x: 1129, endPoint y: 346, distance: 149.5
drag, startPoint x: 1145, startPoint y: 345, endPoint x: 1077, endPoint y: 493, distance: 162.9
drag, startPoint x: 675, startPoint y: 423, endPoint x: 700, endPoint y: 476, distance: 58.6
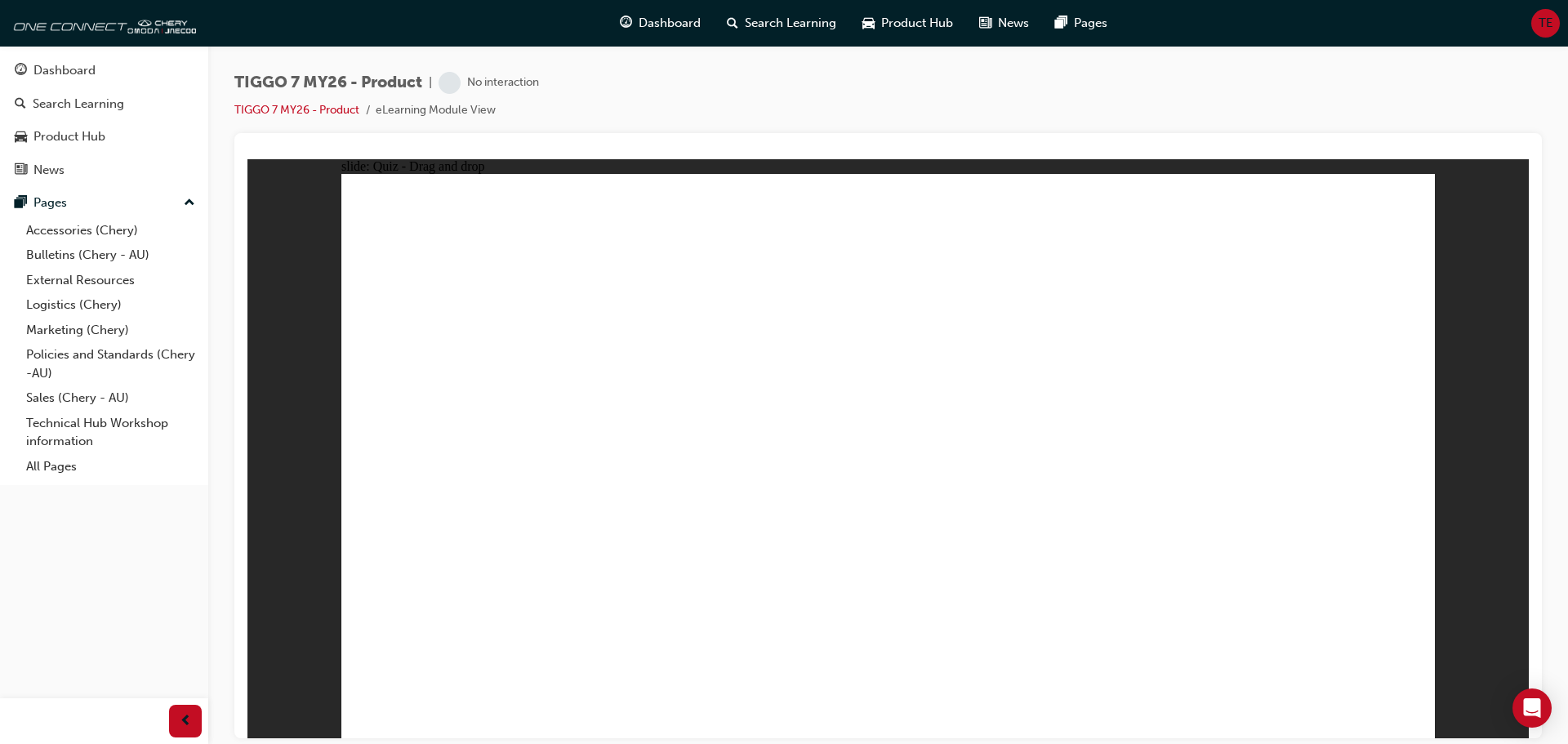
drag, startPoint x: 1272, startPoint y: 274, endPoint x: 895, endPoint y: 502, distance: 440.6
drag, startPoint x: 1077, startPoint y: 313, endPoint x: 500, endPoint y: 539, distance: 619.7
drag, startPoint x: 930, startPoint y: 325, endPoint x: 525, endPoint y: 581, distance: 479.1
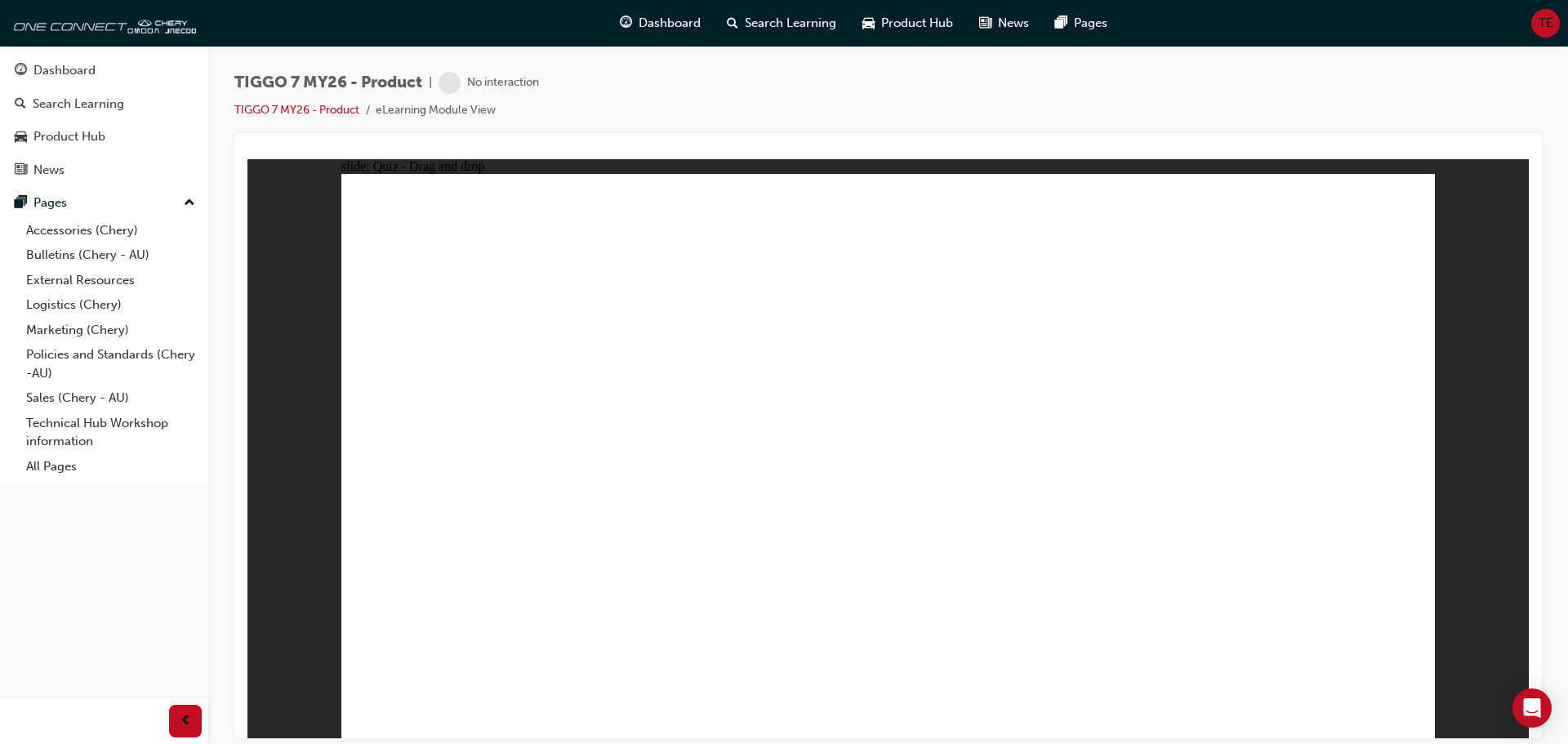
drag, startPoint x: 1329, startPoint y: 310, endPoint x: 969, endPoint y: 533, distance: 423.5
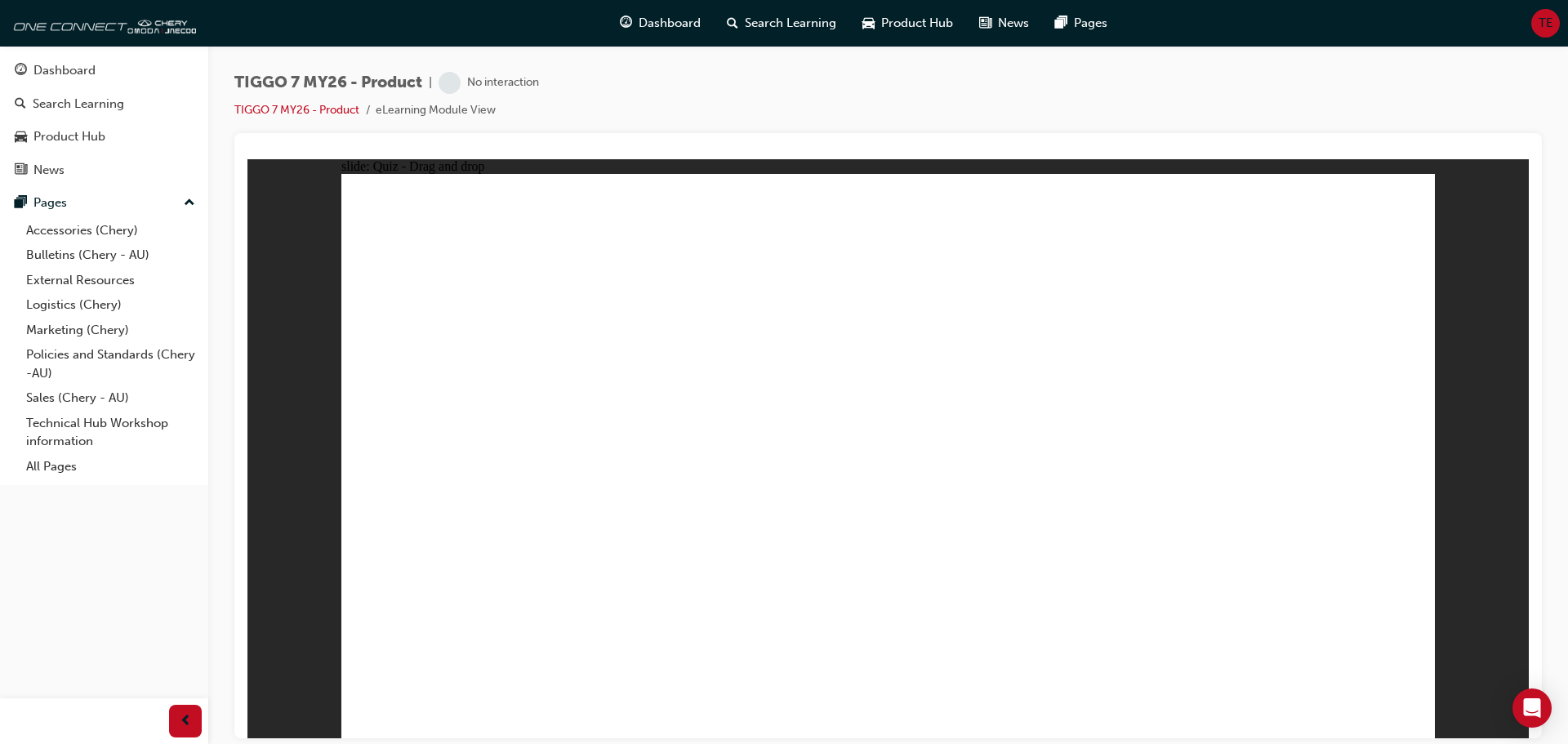
drag, startPoint x: 992, startPoint y: 329, endPoint x: 1010, endPoint y: 524, distance: 195.8
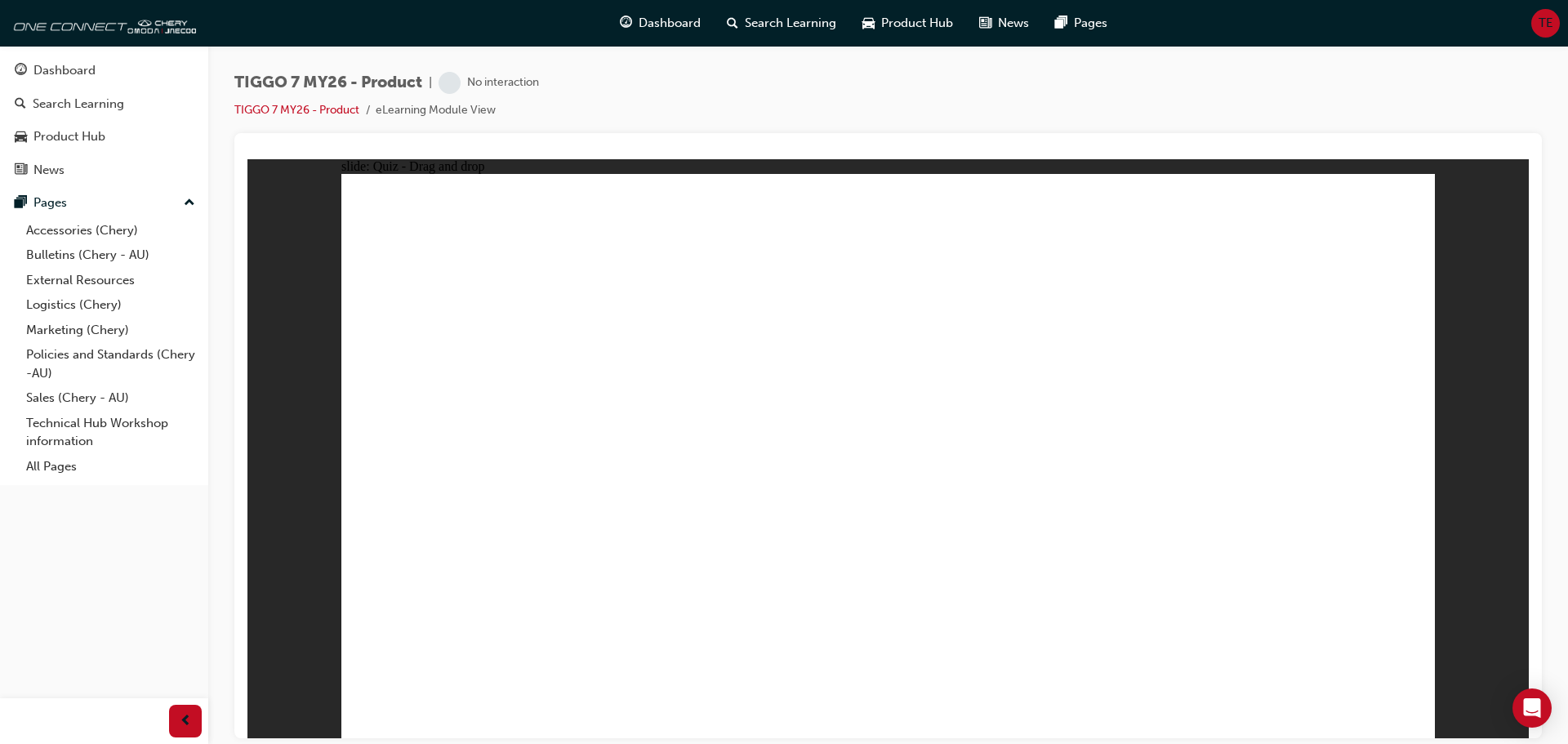
drag, startPoint x: 902, startPoint y: 279, endPoint x: 634, endPoint y: 460, distance: 323.4
drag, startPoint x: 1265, startPoint y: 268, endPoint x: 1004, endPoint y: 440, distance: 312.6
drag, startPoint x: 1086, startPoint y: 274, endPoint x: 631, endPoint y: 552, distance: 533.2
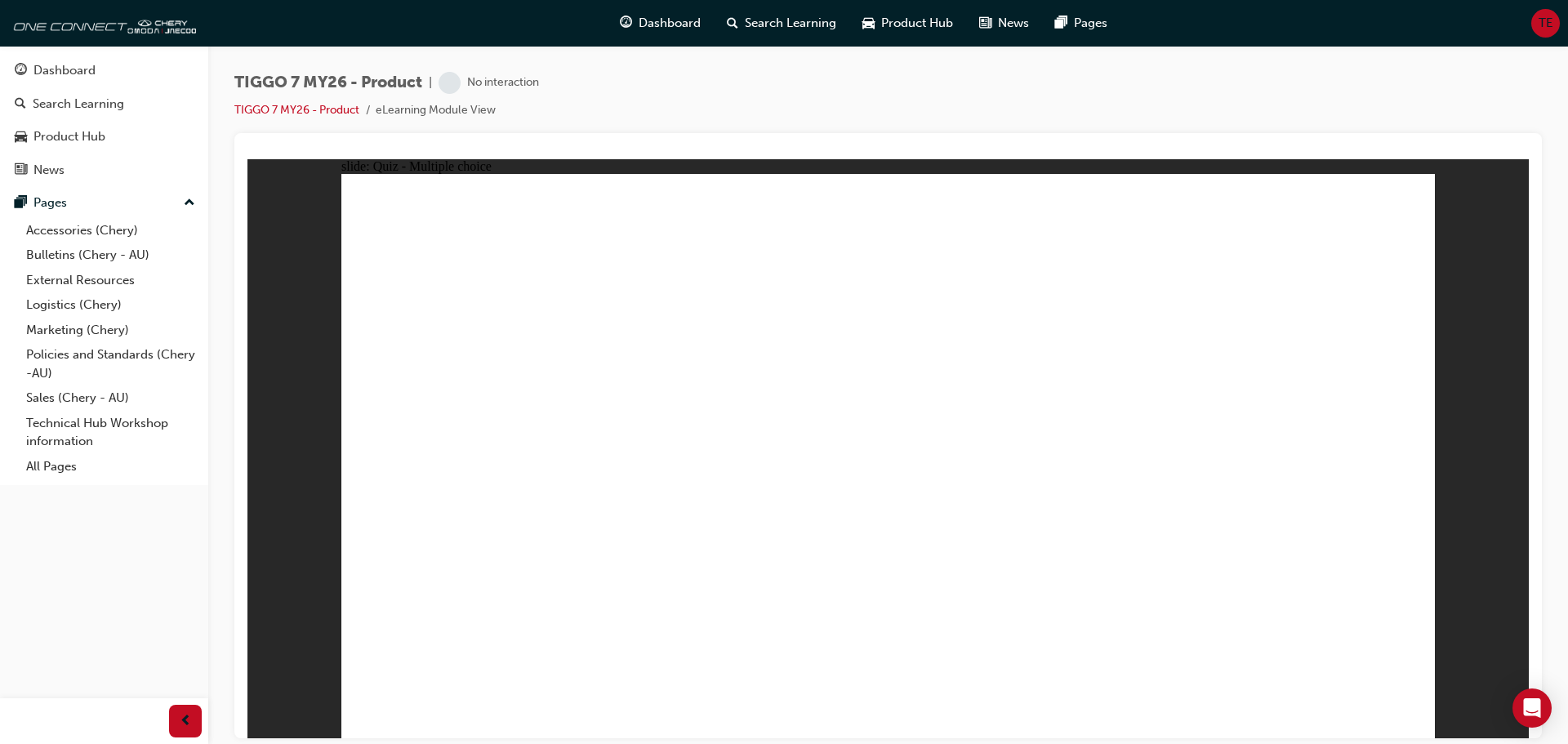
radio input "true"
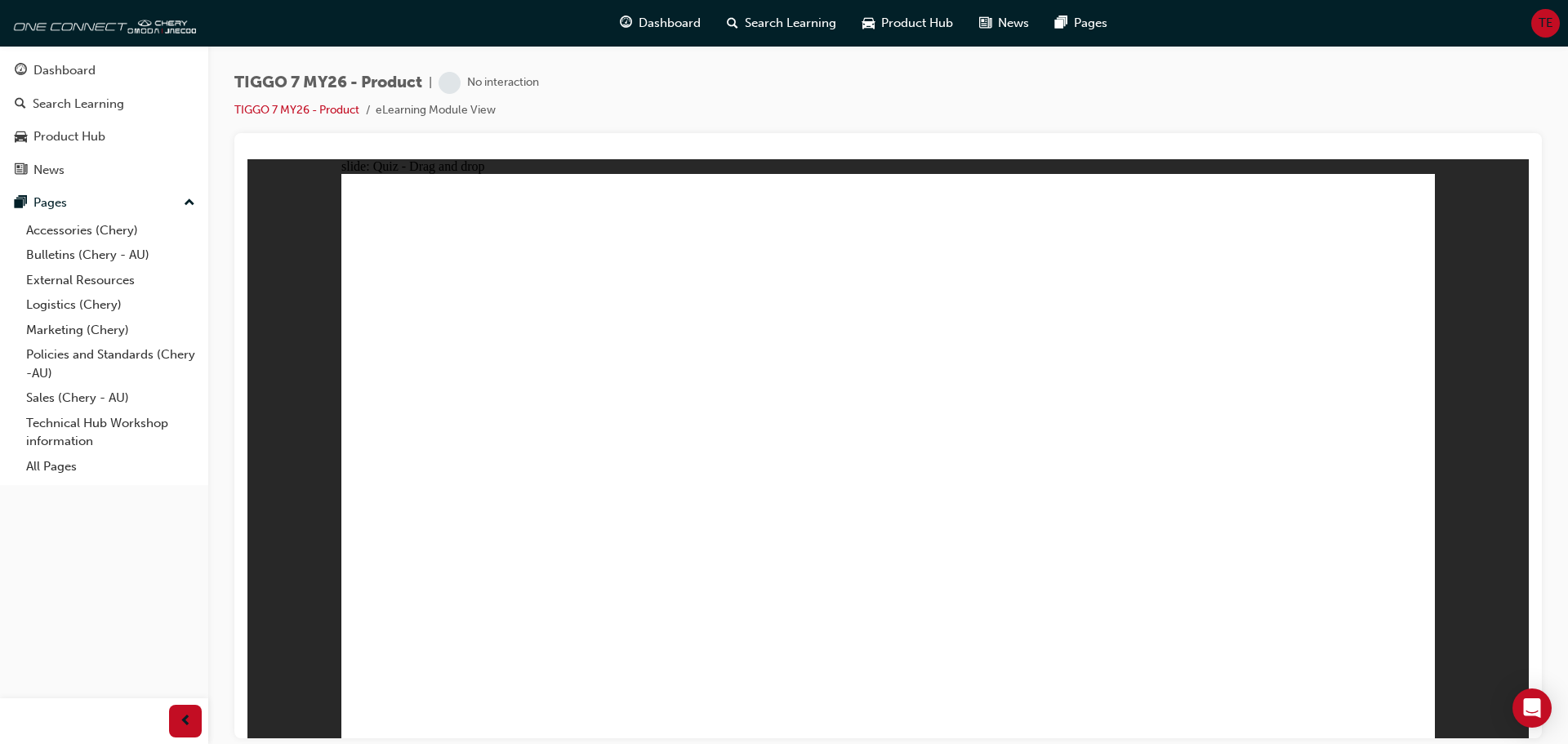
drag, startPoint x: 1011, startPoint y: 323, endPoint x: 1037, endPoint y: 286, distance: 45.2
drag, startPoint x: 1047, startPoint y: 281, endPoint x: 1009, endPoint y: 481, distance: 203.6
drag, startPoint x: 896, startPoint y: 241, endPoint x: 956, endPoint y: 527, distance: 292.2
drag, startPoint x: 893, startPoint y: 286, endPoint x: 1022, endPoint y: 580, distance: 321.1
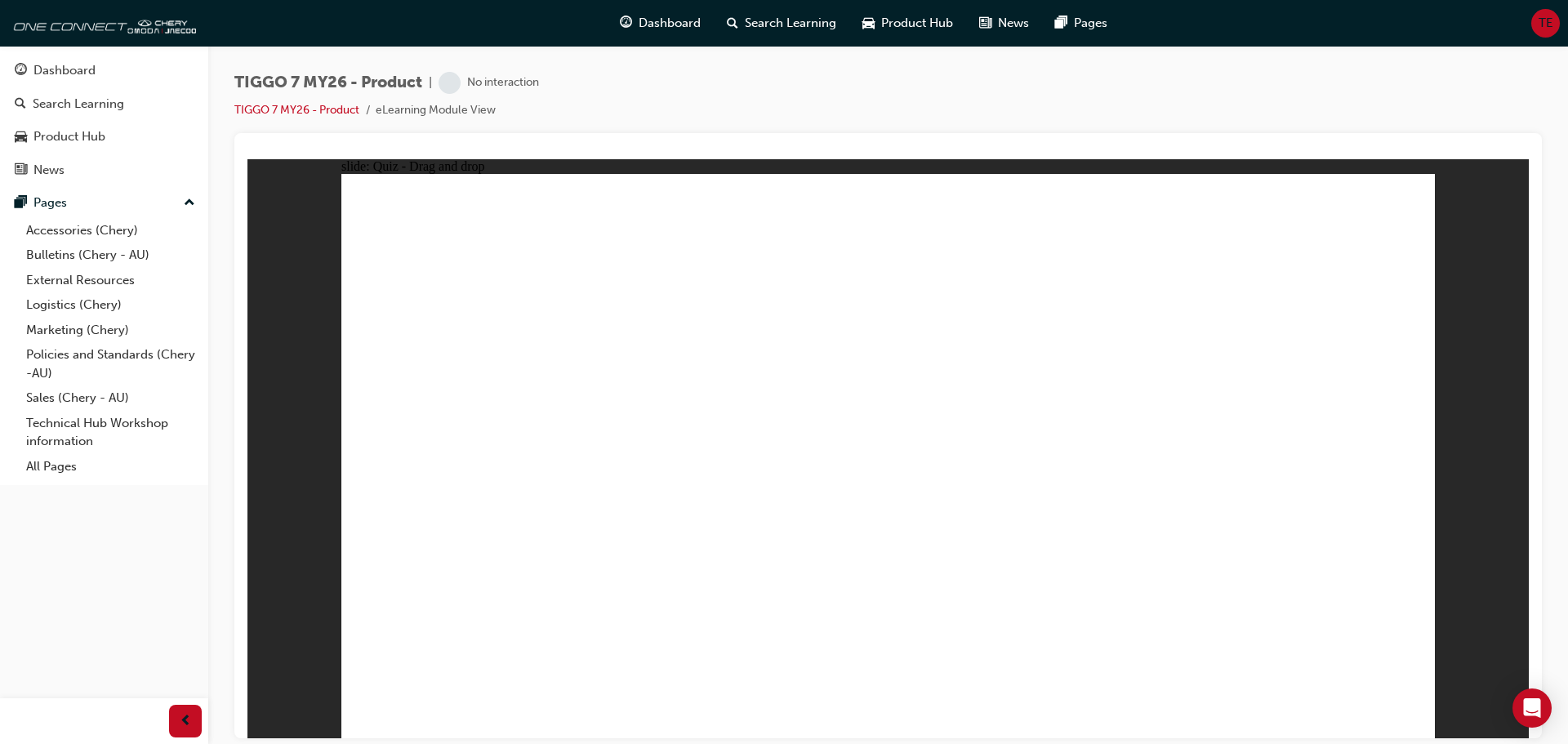
drag, startPoint x: 1053, startPoint y: 297, endPoint x: 1053, endPoint y: 509, distance: 212.0
drag, startPoint x: 1272, startPoint y: 268, endPoint x: 1055, endPoint y: 525, distance: 336.4
drag, startPoint x: 1256, startPoint y: 248, endPoint x: 1010, endPoint y: 570, distance: 405.2
drag, startPoint x: 1206, startPoint y: 556, endPoint x: 1008, endPoint y: 546, distance: 198.3
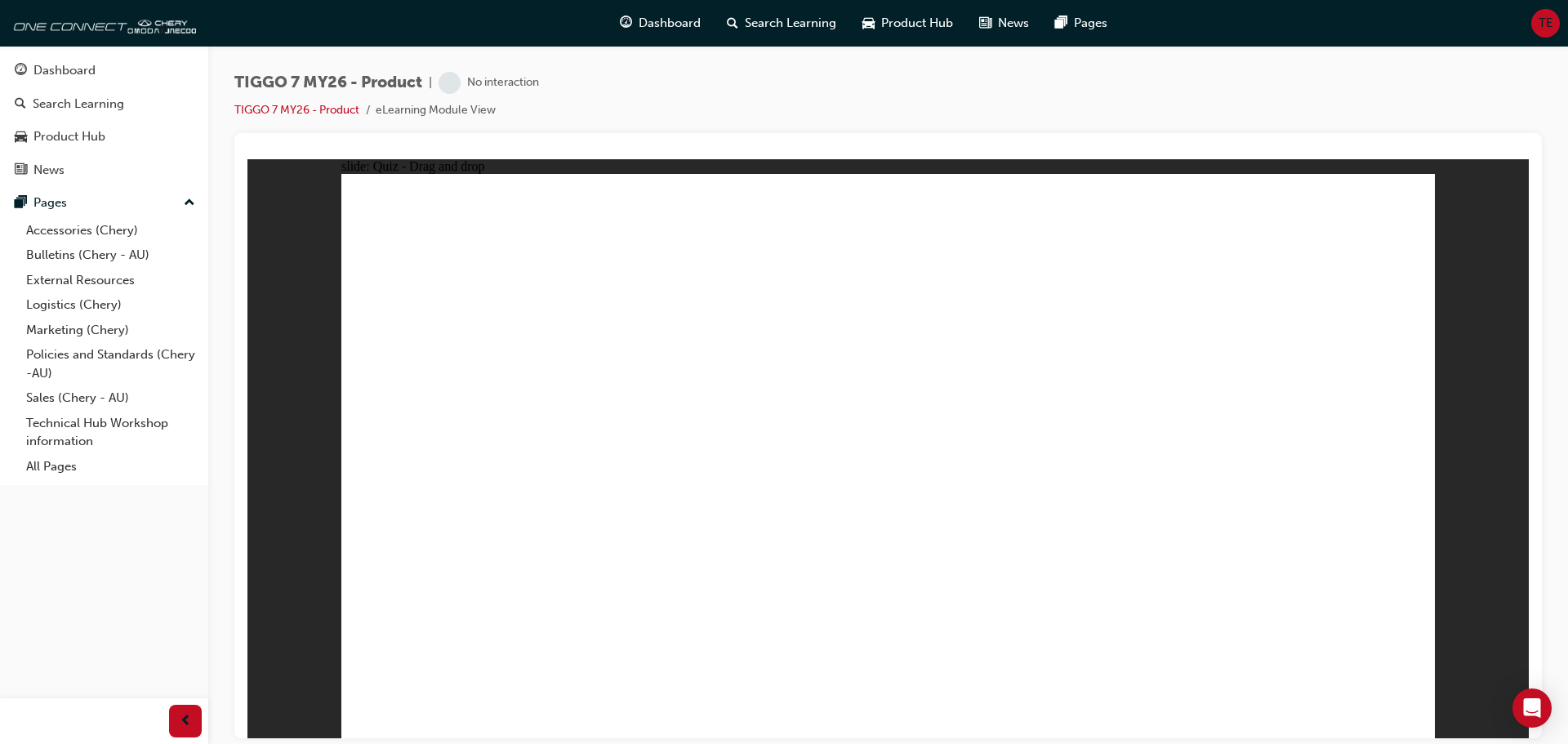
radio input "true"
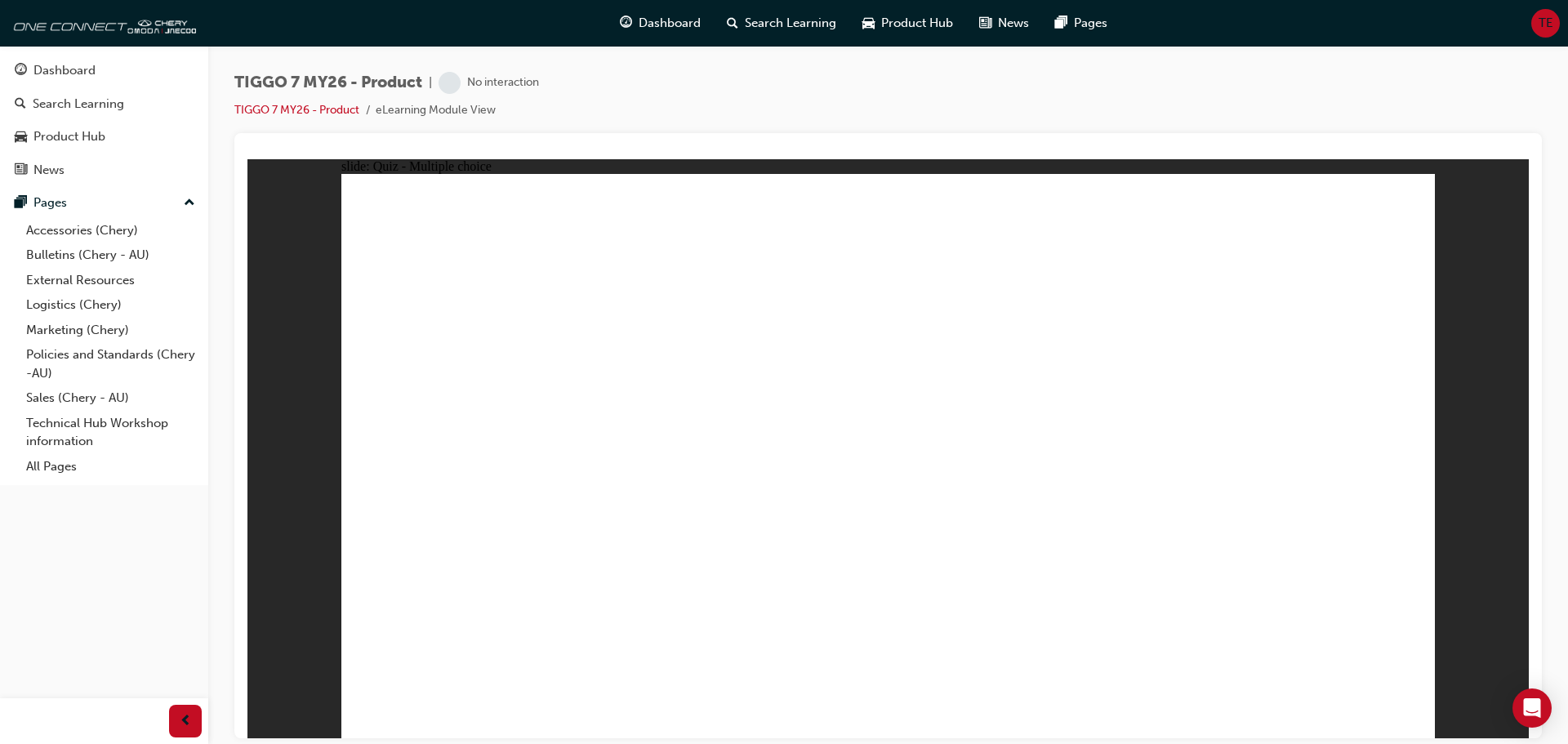
drag, startPoint x: 1266, startPoint y: 243, endPoint x: 872, endPoint y: 504, distance: 472.6
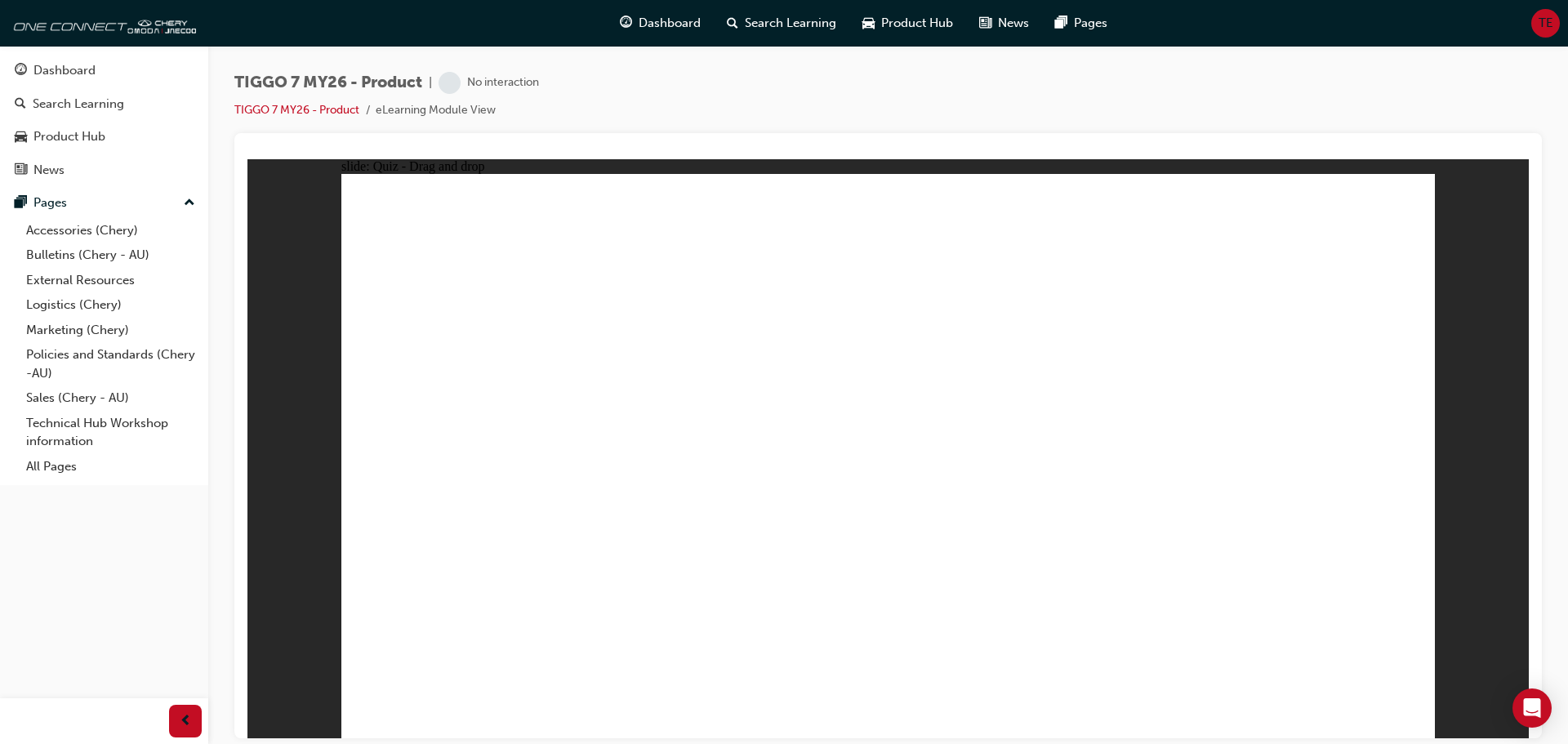
drag, startPoint x: 860, startPoint y: 245, endPoint x: 1093, endPoint y: 491, distance: 338.8
drag, startPoint x: 1061, startPoint y: 256, endPoint x: 714, endPoint y: 511, distance: 430.6
drag, startPoint x: 996, startPoint y: 372, endPoint x: 510, endPoint y: 513, distance: 506.0
drag, startPoint x: 1119, startPoint y: 362, endPoint x: 1271, endPoint y: 504, distance: 208.0
drag, startPoint x: 1341, startPoint y: 678, endPoint x: 1343, endPoint y: 666, distance: 12.2
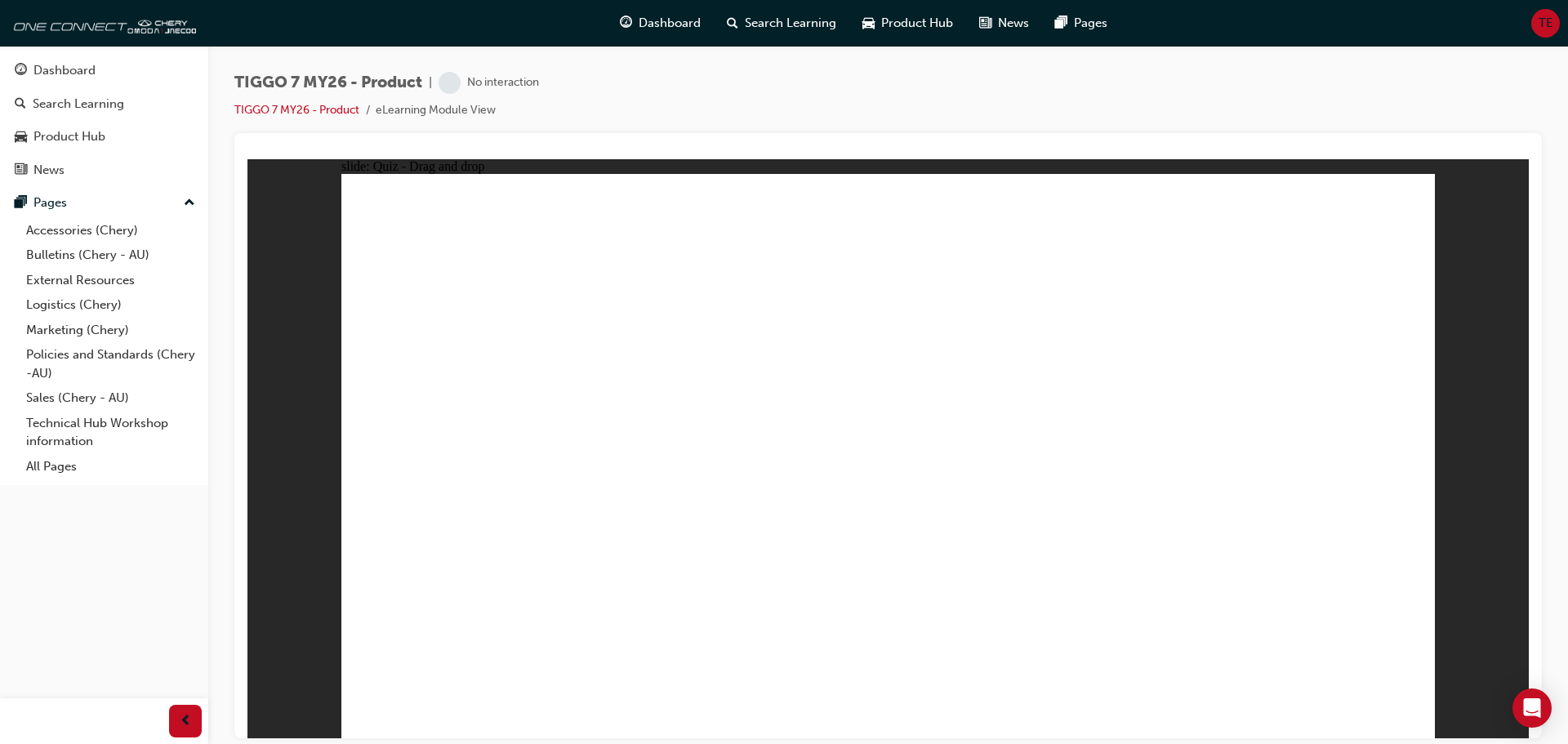
radio input "true"
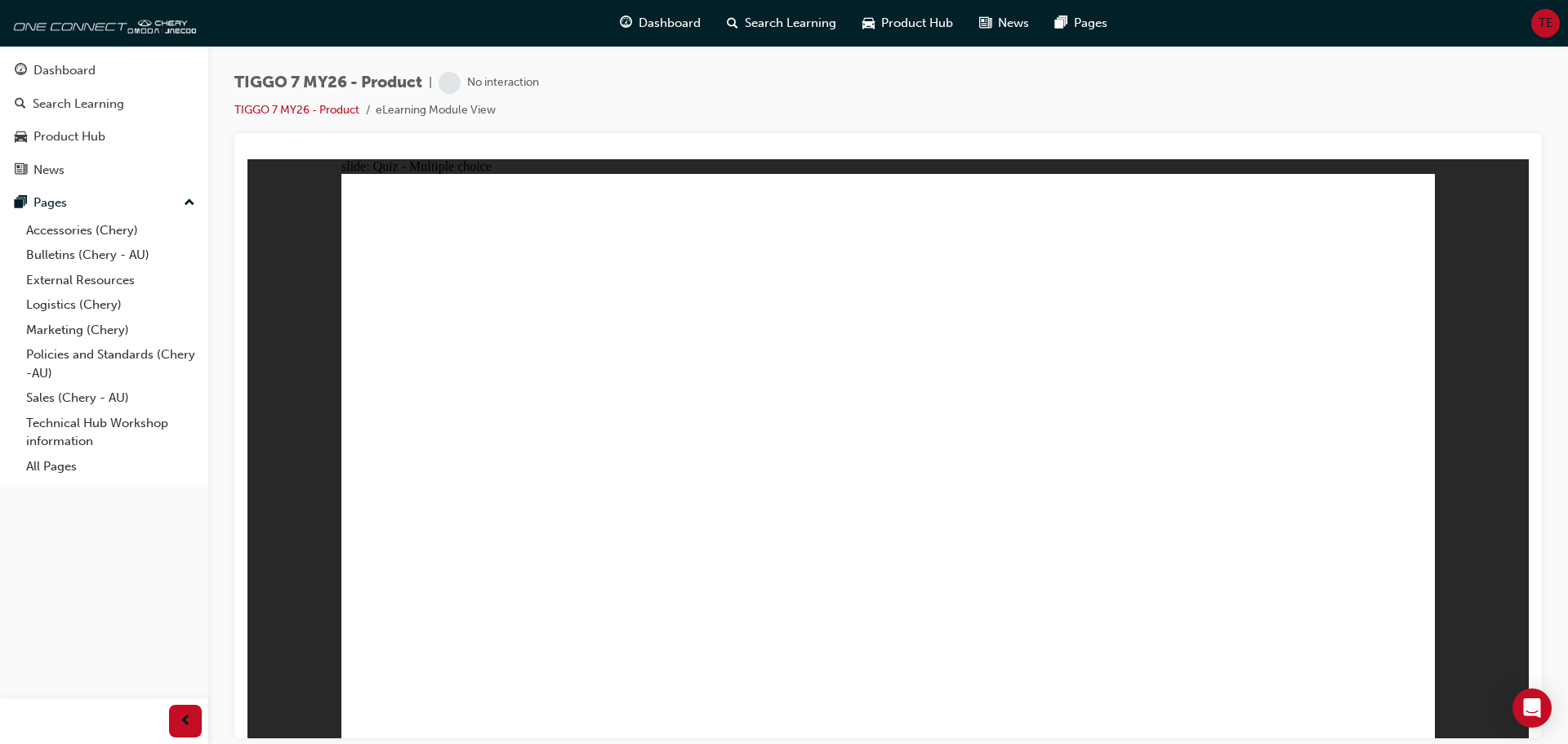
drag, startPoint x: 681, startPoint y: 552, endPoint x: 706, endPoint y: 526, distance: 36.1
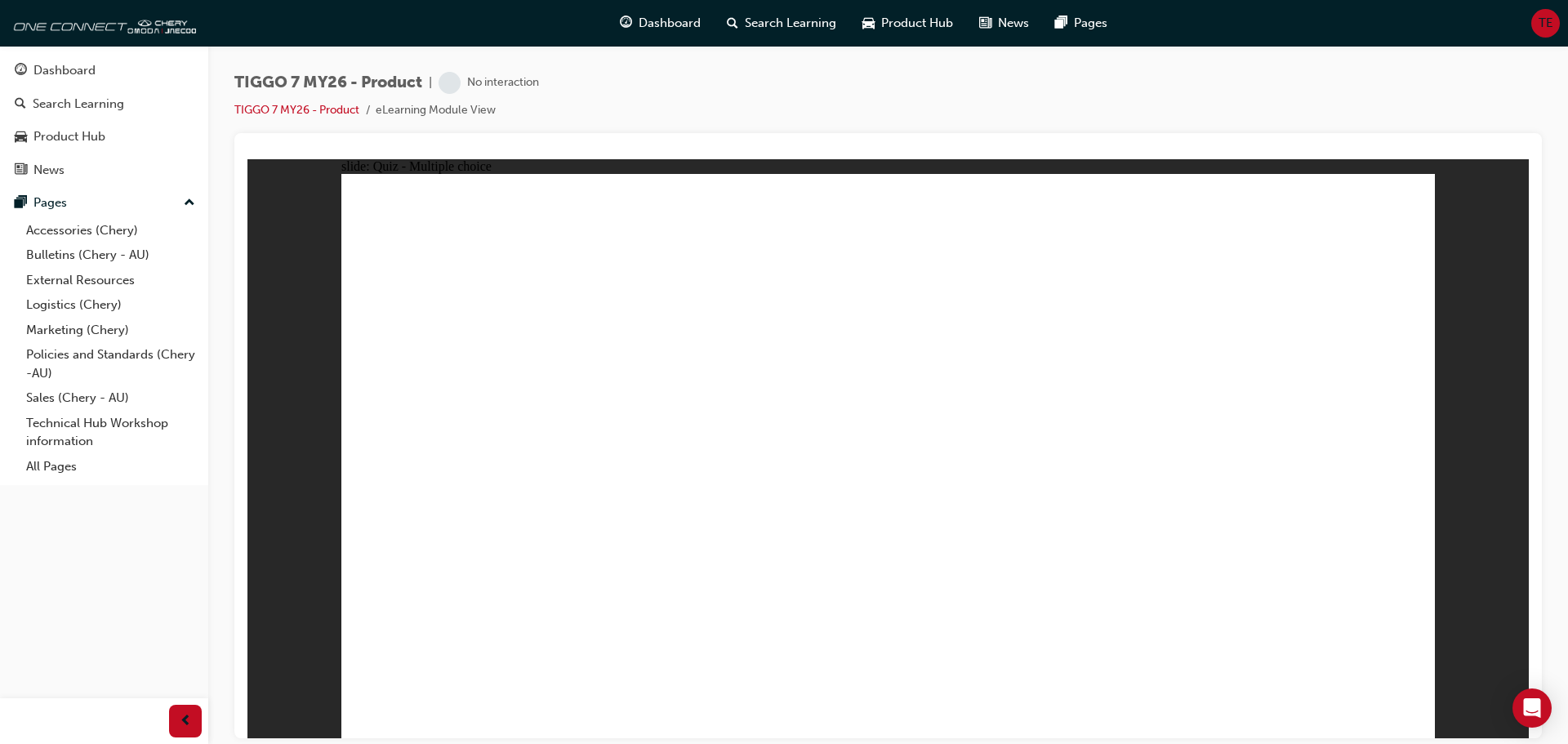
radio input "true"
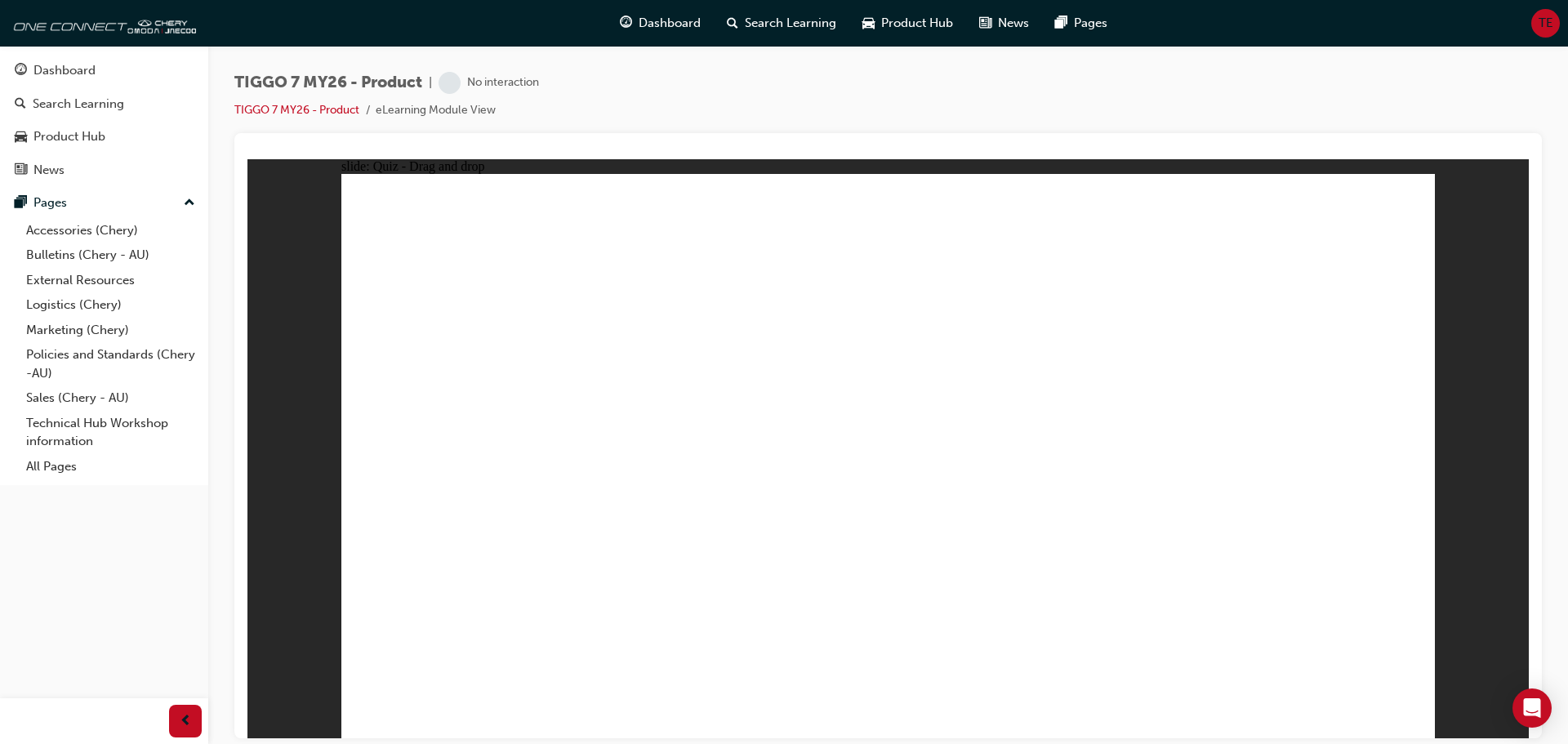
drag, startPoint x: 860, startPoint y: 250, endPoint x: 1334, endPoint y: 507, distance: 539.2
drag, startPoint x: 1090, startPoint y: 252, endPoint x: 897, endPoint y: 499, distance: 313.5
drag, startPoint x: 1159, startPoint y: 365, endPoint x: 484, endPoint y: 515, distance: 691.5
drag, startPoint x: 924, startPoint y: 373, endPoint x: 630, endPoint y: 485, distance: 314.6
drag, startPoint x: 1295, startPoint y: 264, endPoint x: 1071, endPoint y: 517, distance: 337.9
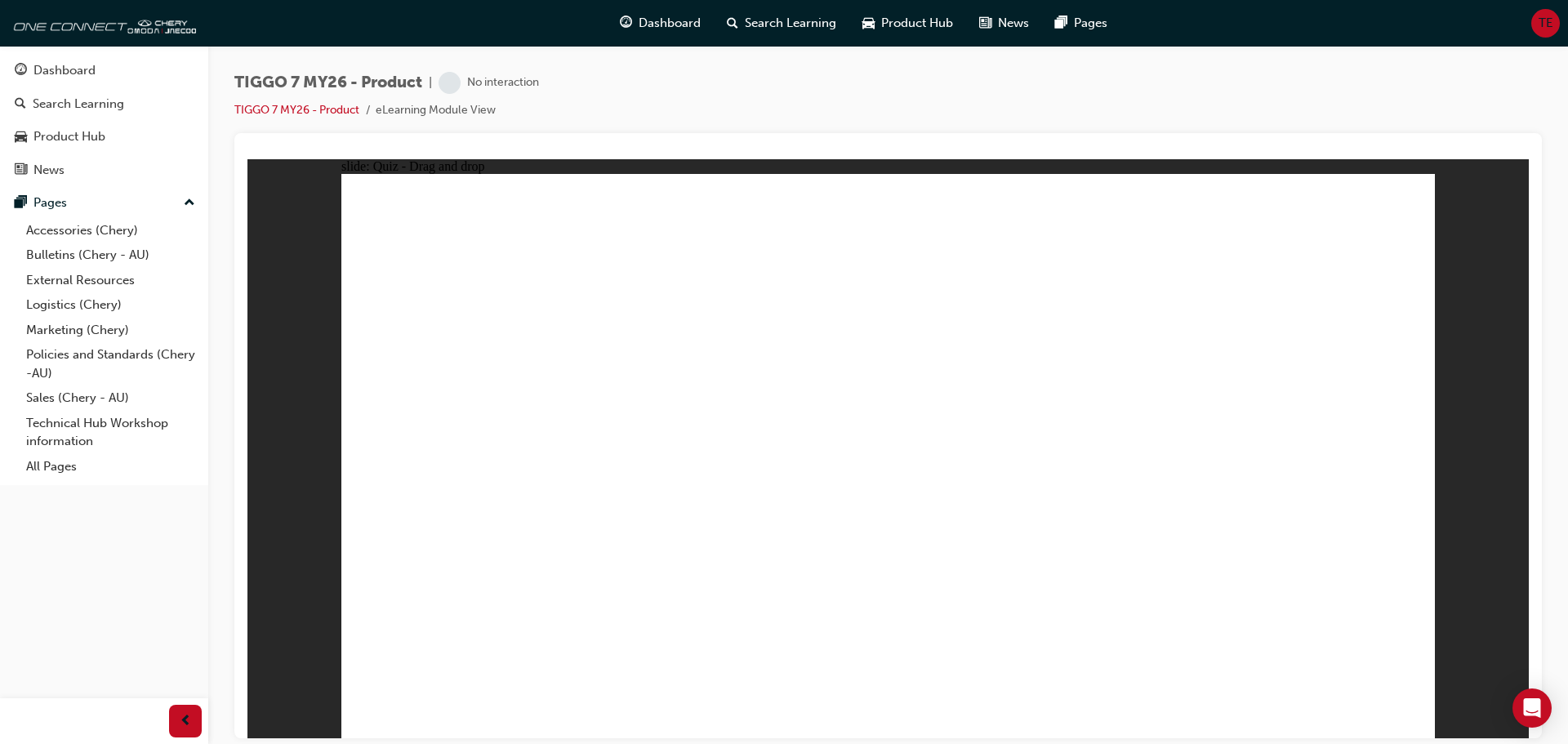
drag, startPoint x: 955, startPoint y: 299, endPoint x: 605, endPoint y: 518, distance: 412.9
drag, startPoint x: 1047, startPoint y: 294, endPoint x: 462, endPoint y: 504, distance: 621.6
drag, startPoint x: 1290, startPoint y: 297, endPoint x: 879, endPoint y: 565, distance: 490.7
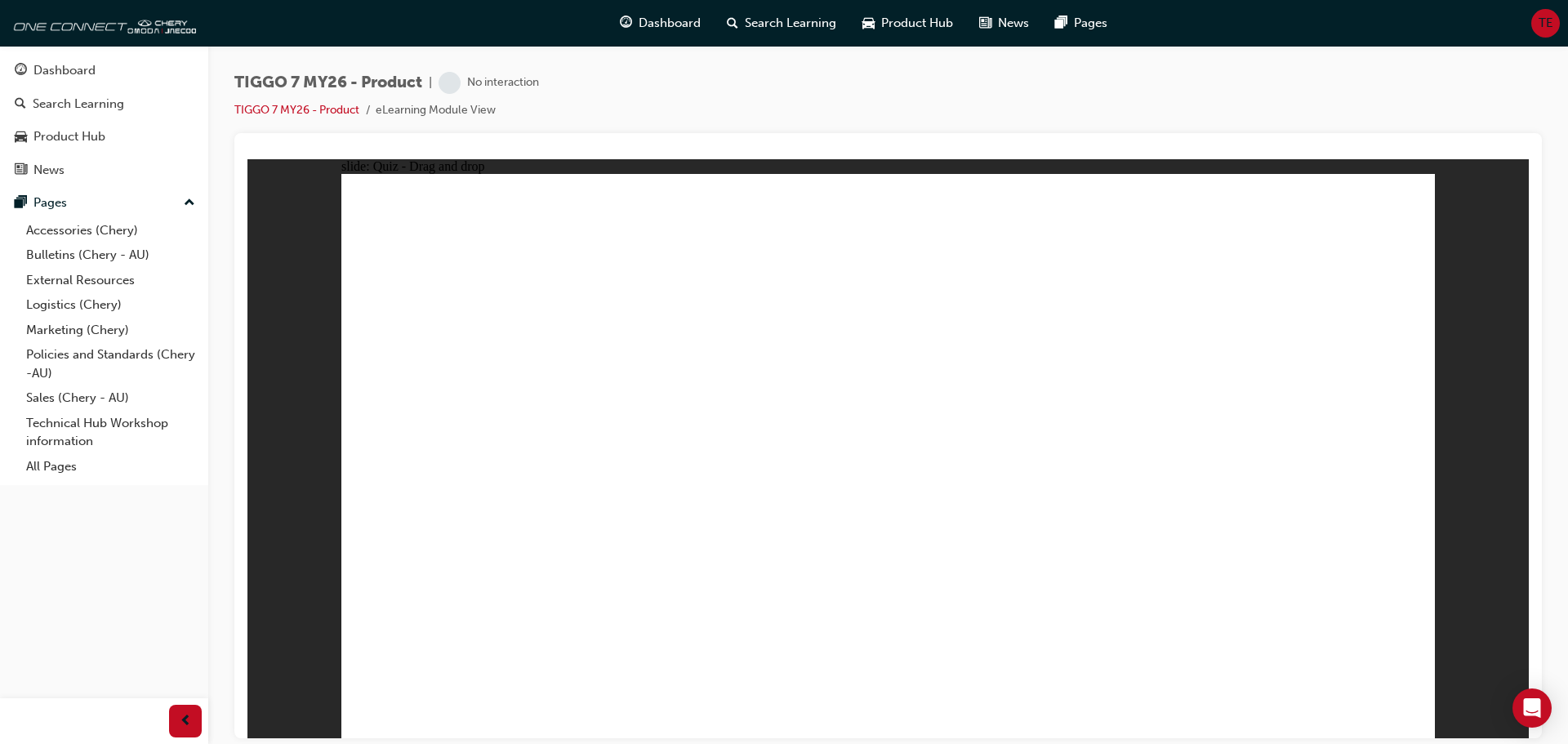
drag, startPoint x: 990, startPoint y: 327, endPoint x: 997, endPoint y: 546, distance: 219.1
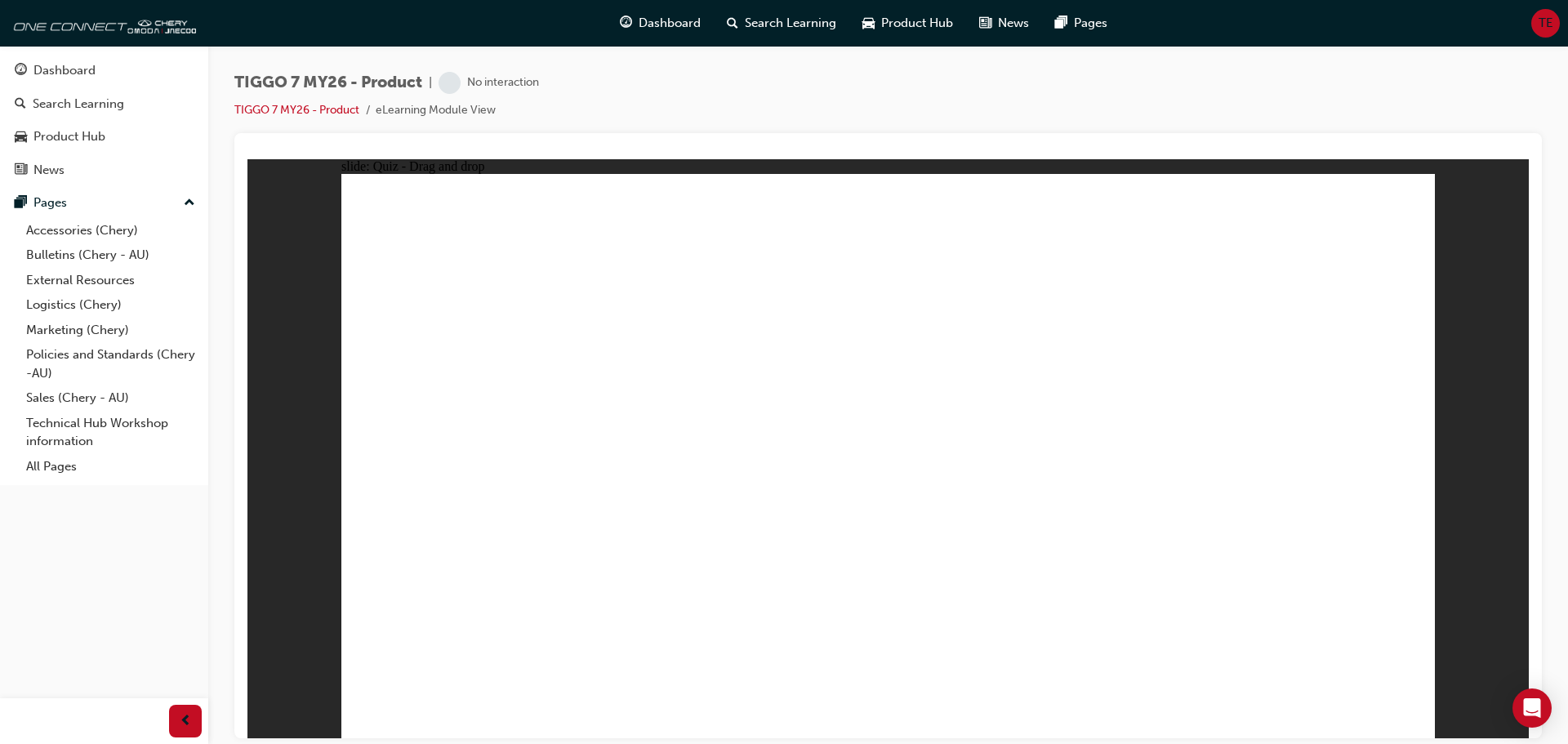
drag, startPoint x: 946, startPoint y: 285, endPoint x: 628, endPoint y: 449, distance: 357.8
drag, startPoint x: 1088, startPoint y: 279, endPoint x: 680, endPoint y: 491, distance: 459.8
drag, startPoint x: 1330, startPoint y: 287, endPoint x: 1030, endPoint y: 460, distance: 346.3
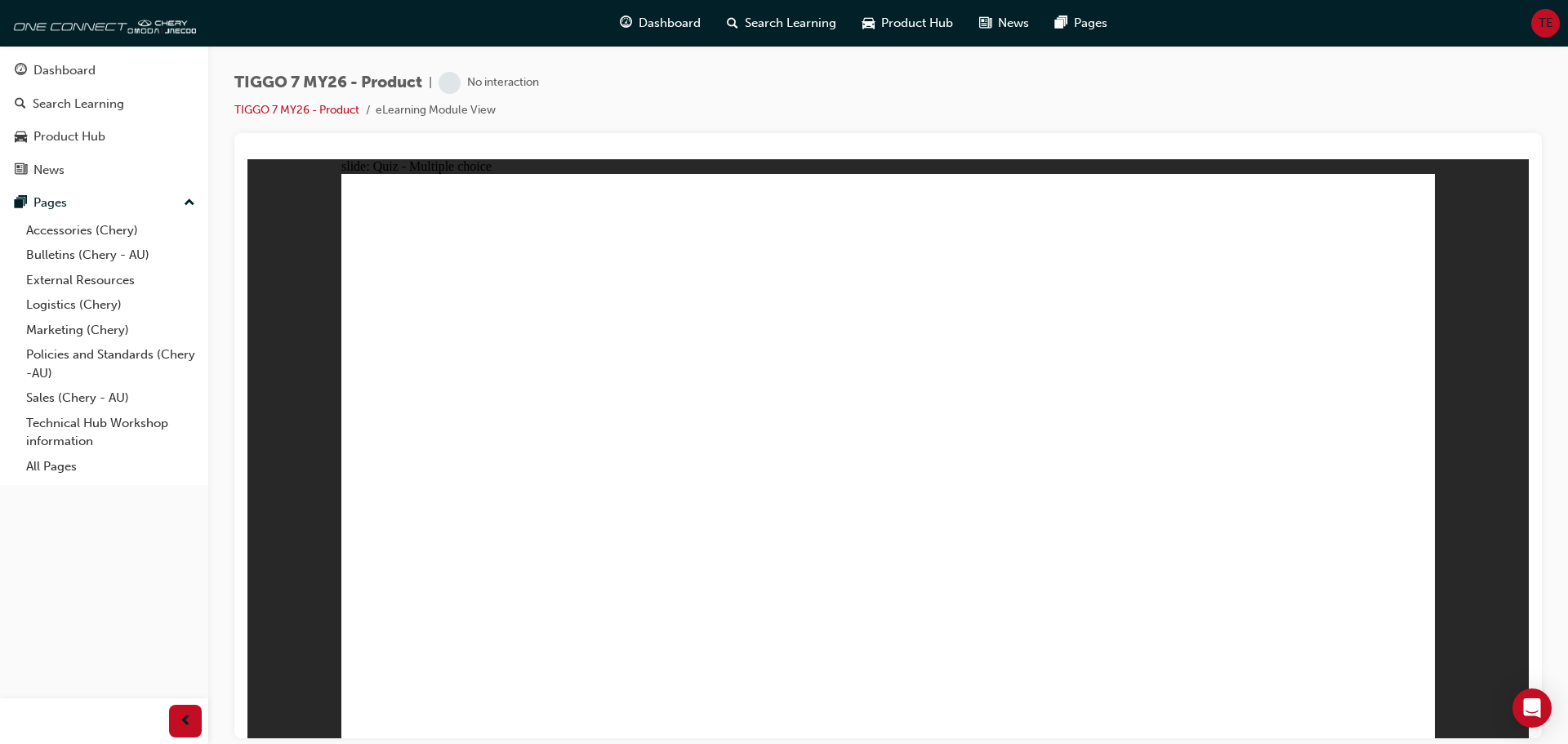
radio input "true"
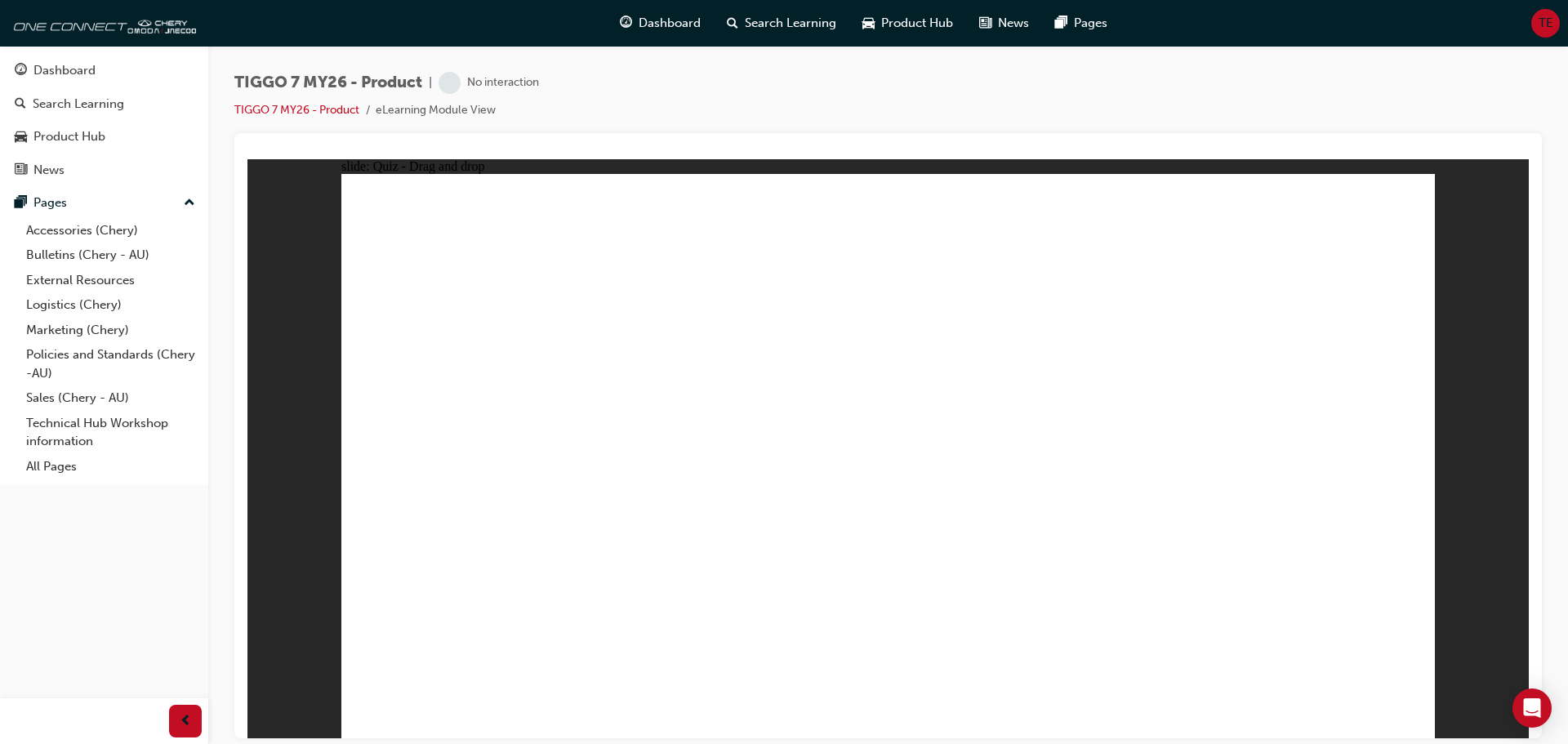
drag, startPoint x: 885, startPoint y: 489, endPoint x: 949, endPoint y: 359, distance: 144.9
drag, startPoint x: 1027, startPoint y: 314, endPoint x: 1018, endPoint y: 545, distance: 231.2
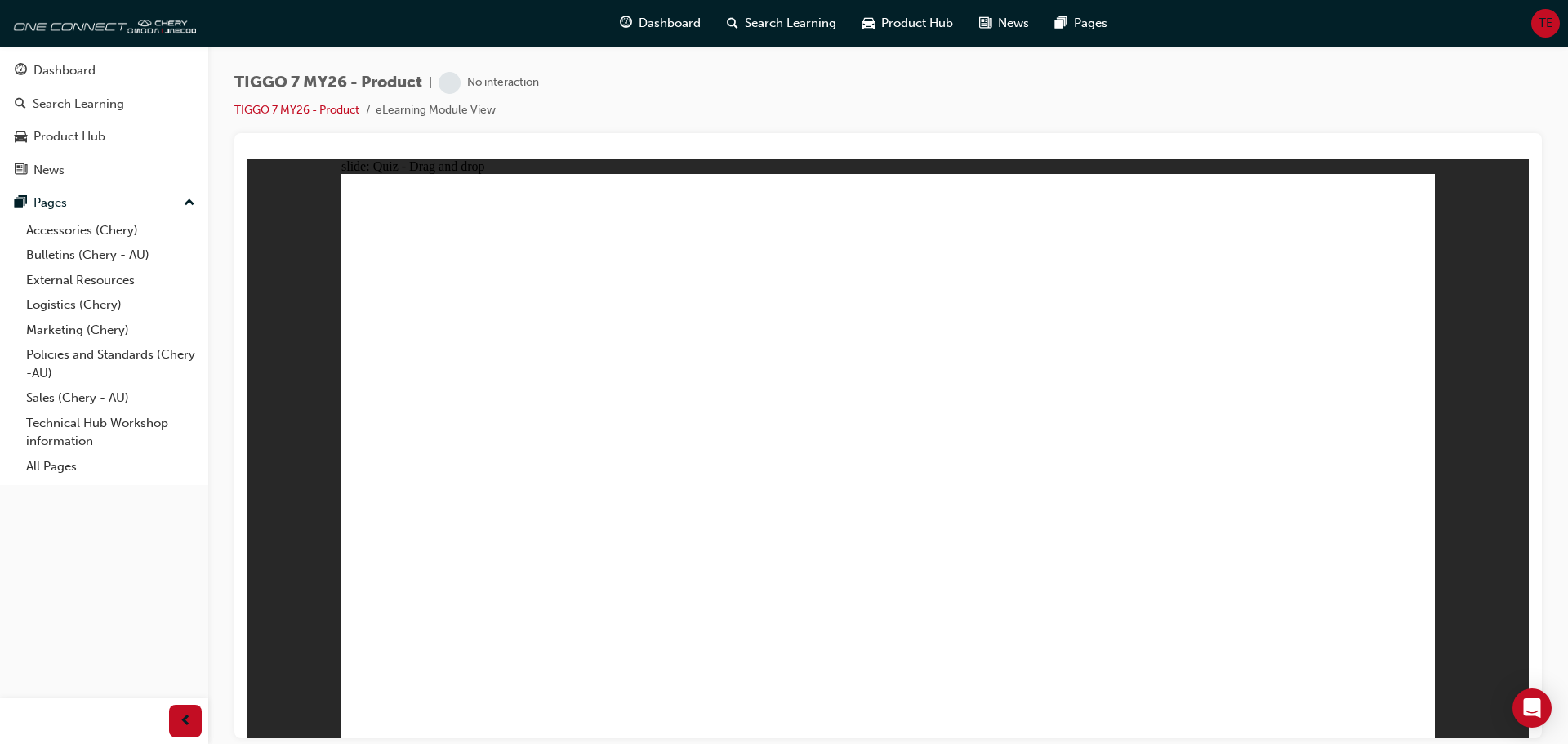
drag, startPoint x: 1052, startPoint y: 272, endPoint x: 1042, endPoint y: 505, distance: 233.2
drag, startPoint x: 896, startPoint y: 280, endPoint x: 984, endPoint y: 580, distance: 312.6
drag, startPoint x: 891, startPoint y: 241, endPoint x: 966, endPoint y: 529, distance: 297.6
drag, startPoint x: 1032, startPoint y: 256, endPoint x: 1008, endPoint y: 525, distance: 270.1
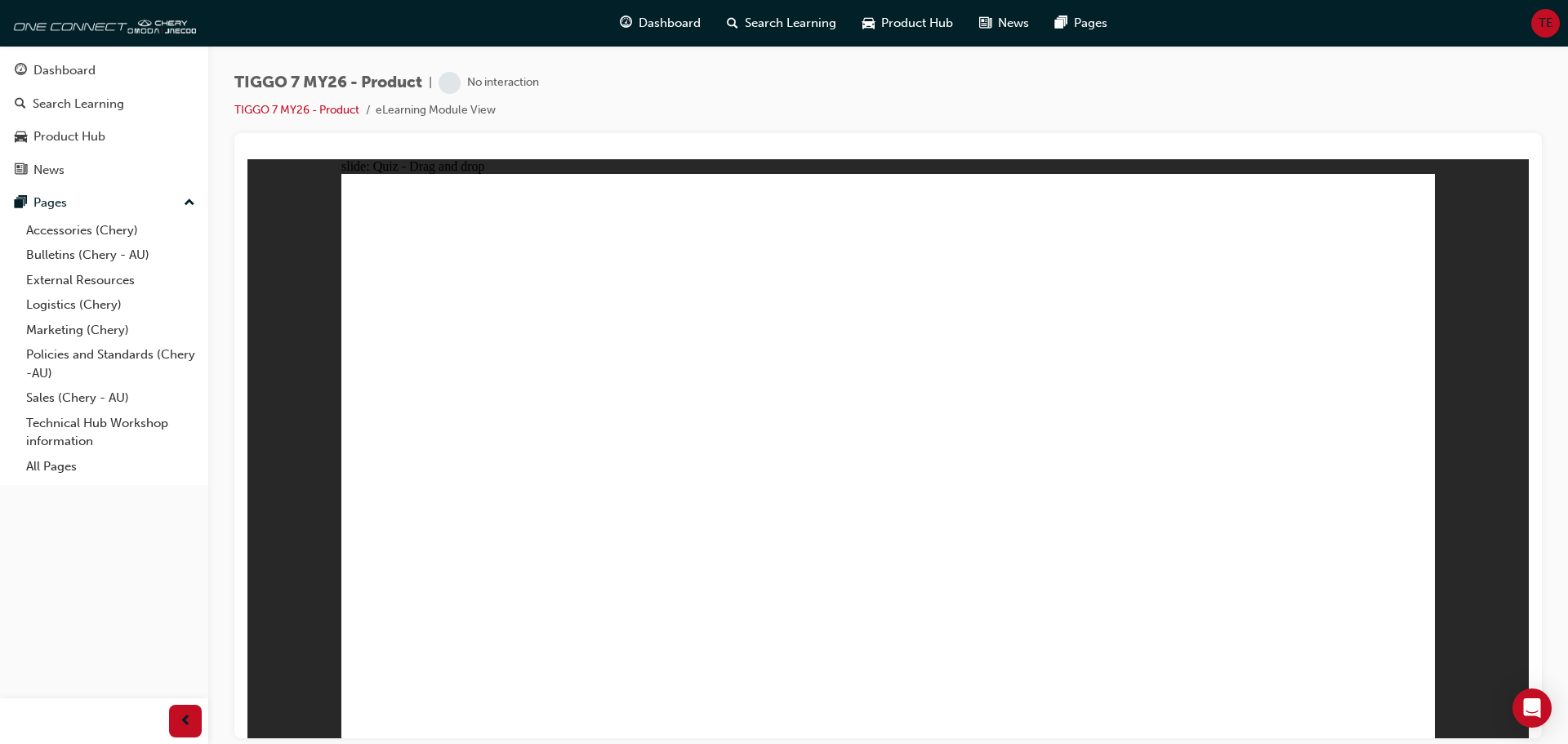
drag, startPoint x: 1070, startPoint y: 234, endPoint x: 1063, endPoint y: 479, distance: 245.1
drag, startPoint x: 1233, startPoint y: 286, endPoint x: 1074, endPoint y: 534, distance: 294.6
drag, startPoint x: 1250, startPoint y: 231, endPoint x: 1080, endPoint y: 534, distance: 347.4
drag, startPoint x: 993, startPoint y: 539, endPoint x: 966, endPoint y: 568, distance: 39.6
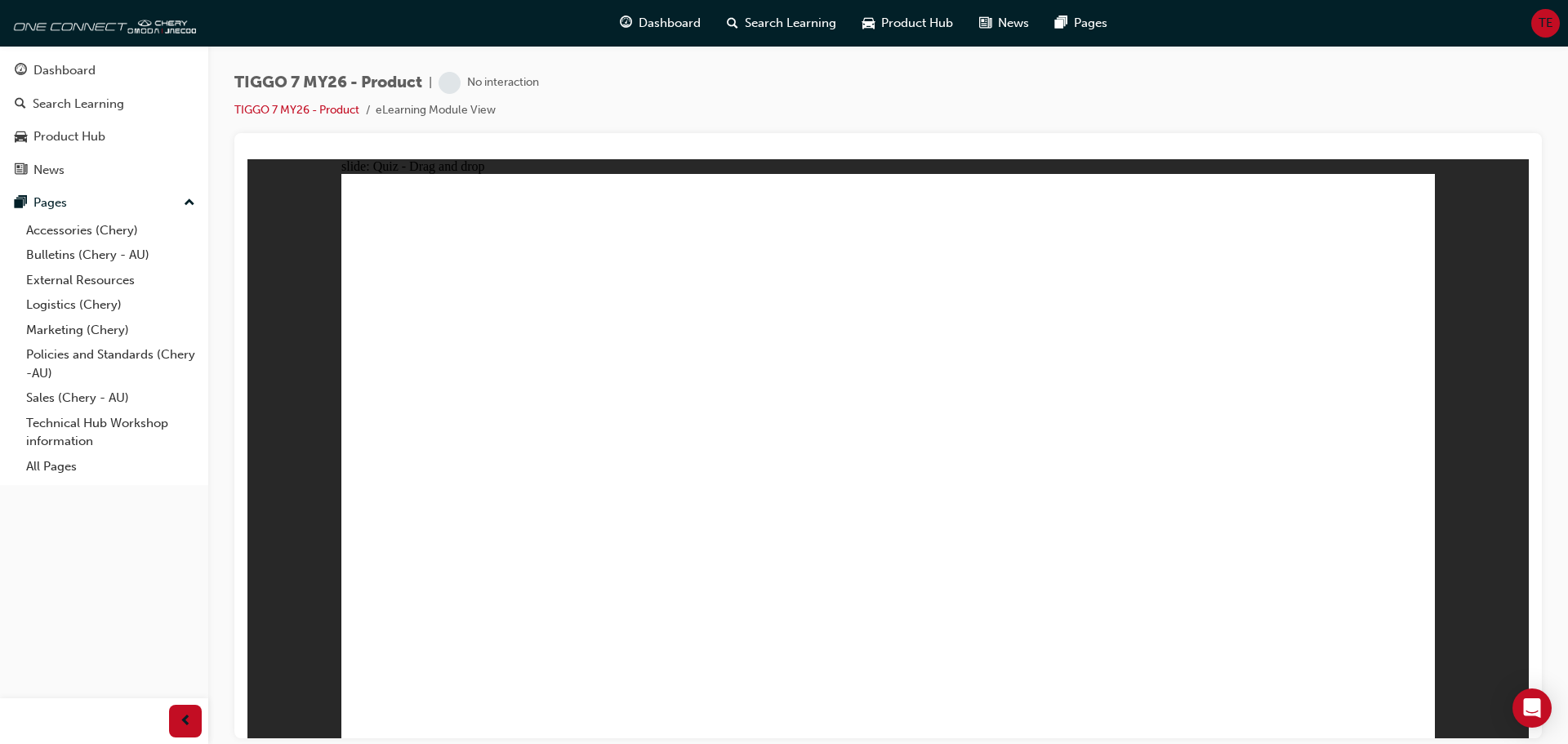
drag, startPoint x: 940, startPoint y: 572, endPoint x: 931, endPoint y: 568, distance: 9.8
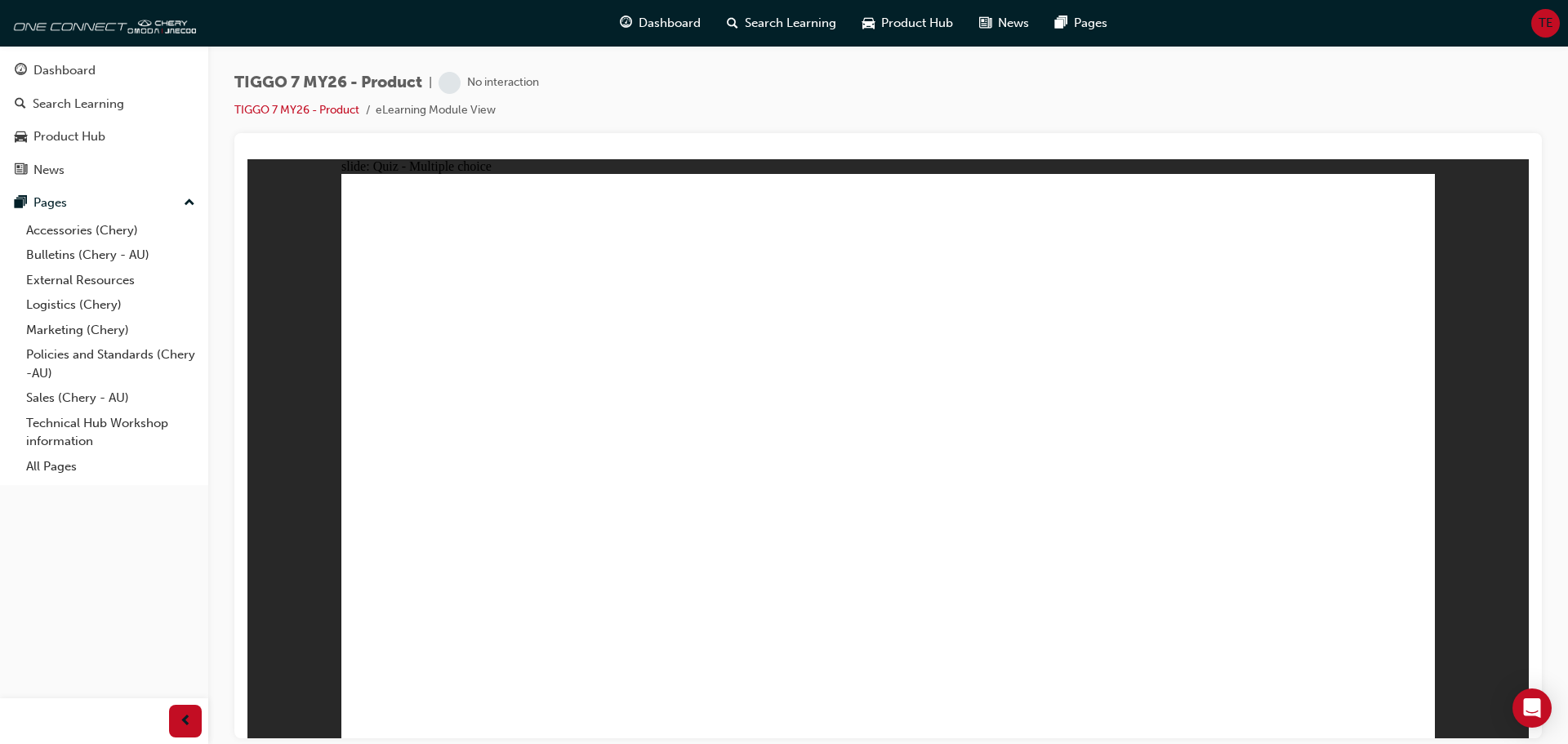
radio input "true"
drag, startPoint x: 829, startPoint y: 236, endPoint x: 1055, endPoint y: 491, distance: 340.7
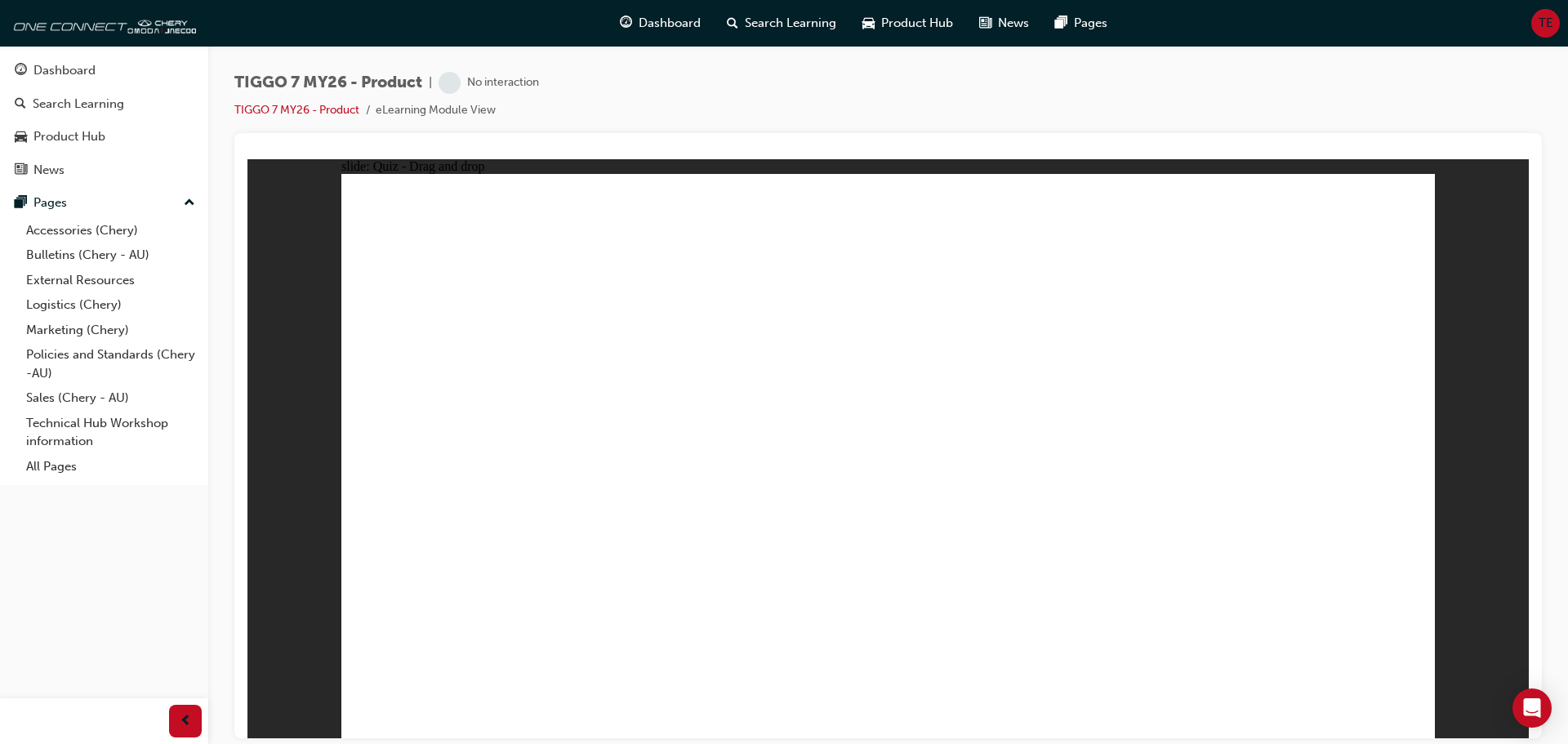
drag, startPoint x: 961, startPoint y: 327, endPoint x: 492, endPoint y: 496, distance: 498.5
drag, startPoint x: 1052, startPoint y: 232, endPoint x: 749, endPoint y: 485, distance: 394.7
drag, startPoint x: 1189, startPoint y: 302, endPoint x: 1354, endPoint y: 432, distance: 210.1
drag, startPoint x: 1285, startPoint y: 215, endPoint x: 899, endPoint y: 455, distance: 454.5
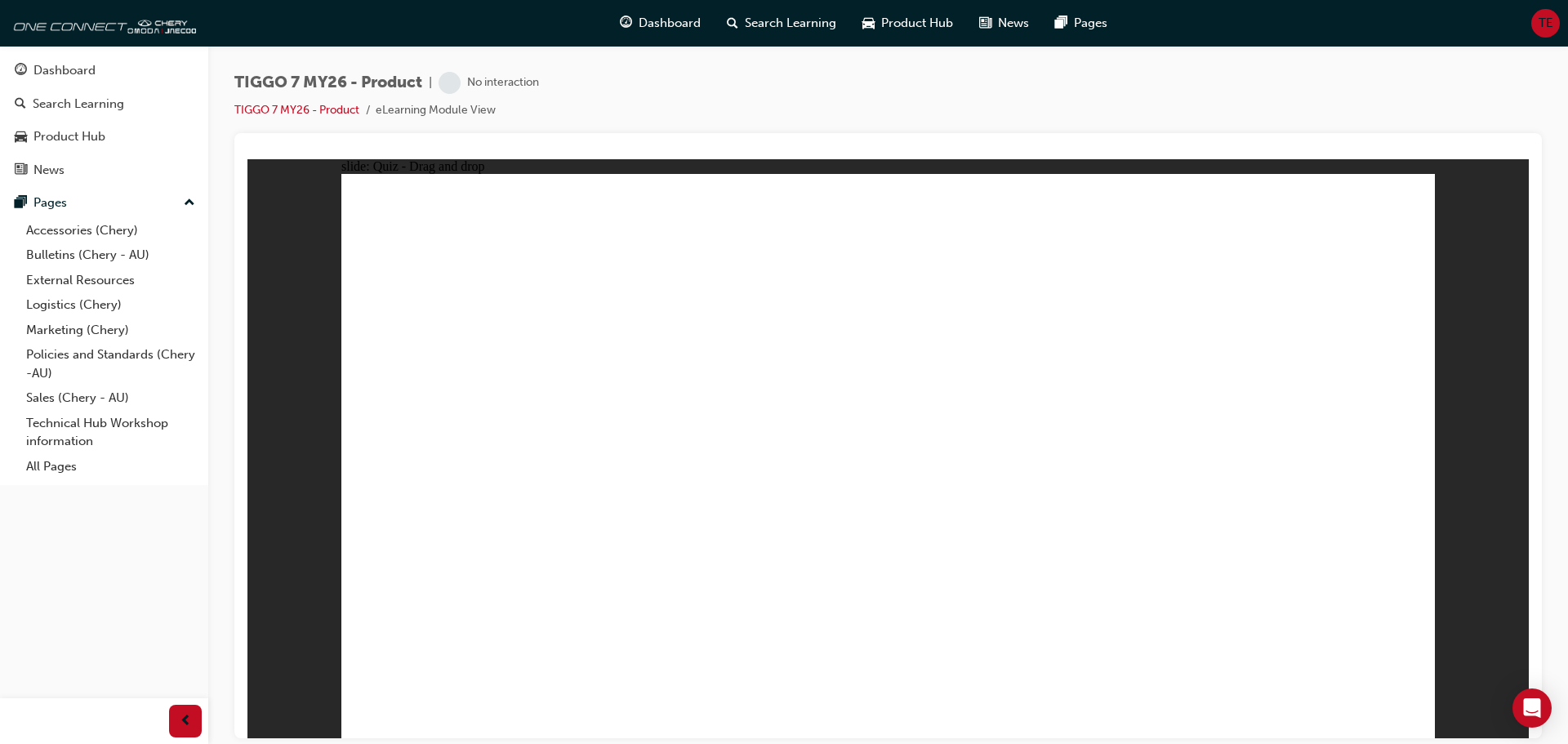
drag, startPoint x: 922, startPoint y: 545, endPoint x: 947, endPoint y: 569, distance: 34.7
radio input "true"
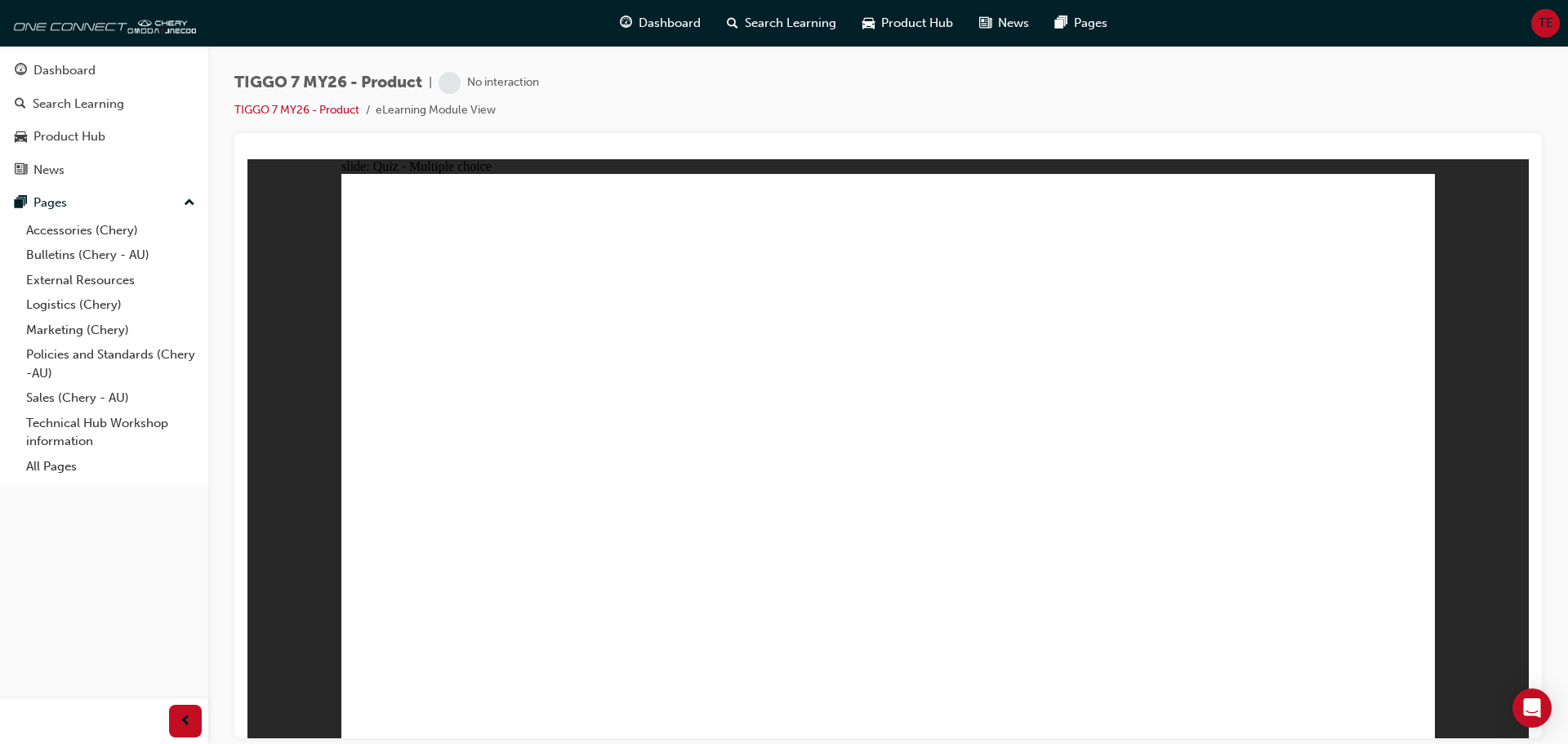
radio input "true"
drag, startPoint x: 578, startPoint y: 521, endPoint x: 596, endPoint y: 566, distance: 48.5
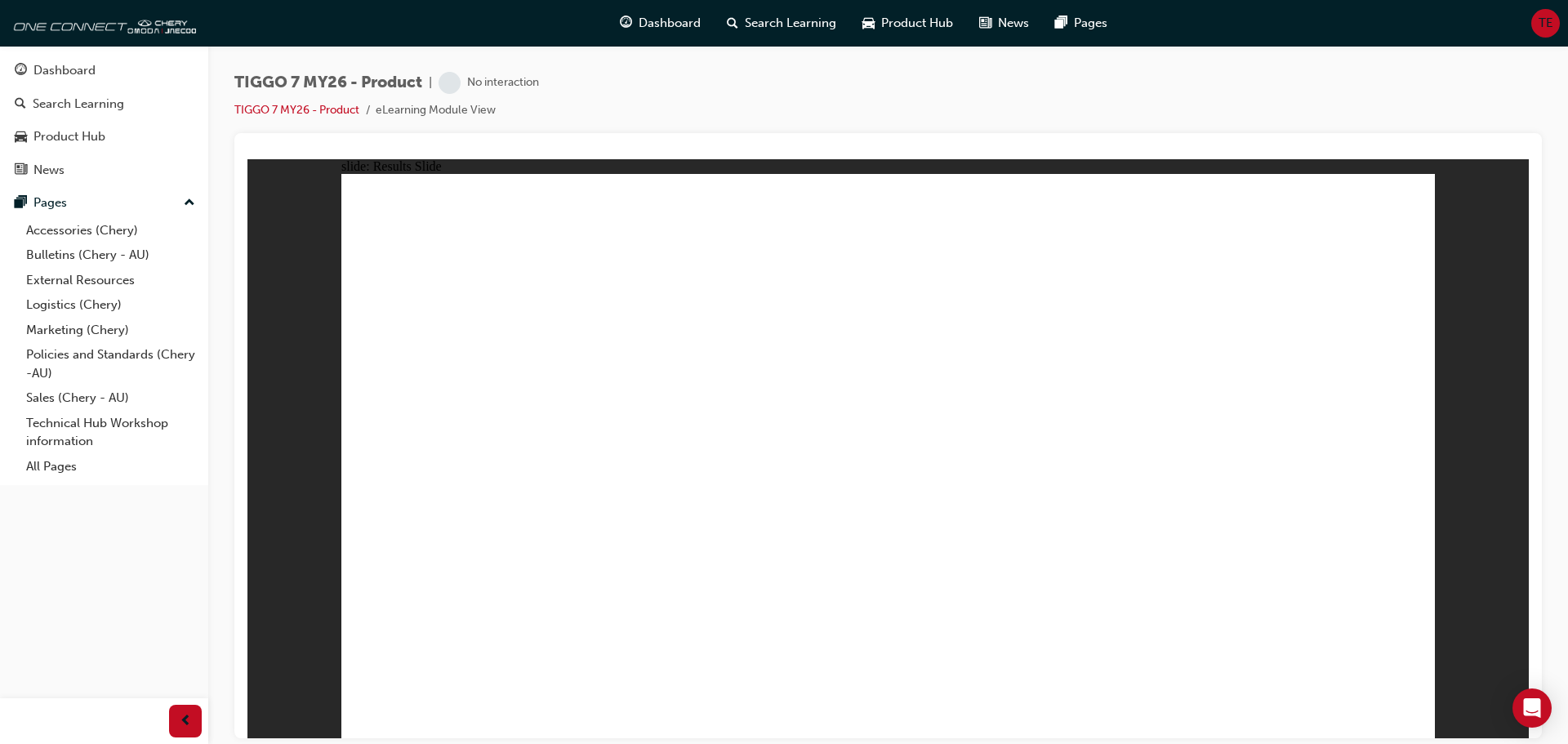
drag, startPoint x: 790, startPoint y: 310, endPoint x: 490, endPoint y: 490, distance: 349.9
drag, startPoint x: 830, startPoint y: 250, endPoint x: 1298, endPoint y: 520, distance: 540.3
drag, startPoint x: 1241, startPoint y: 353, endPoint x: 956, endPoint y: 486, distance: 314.5
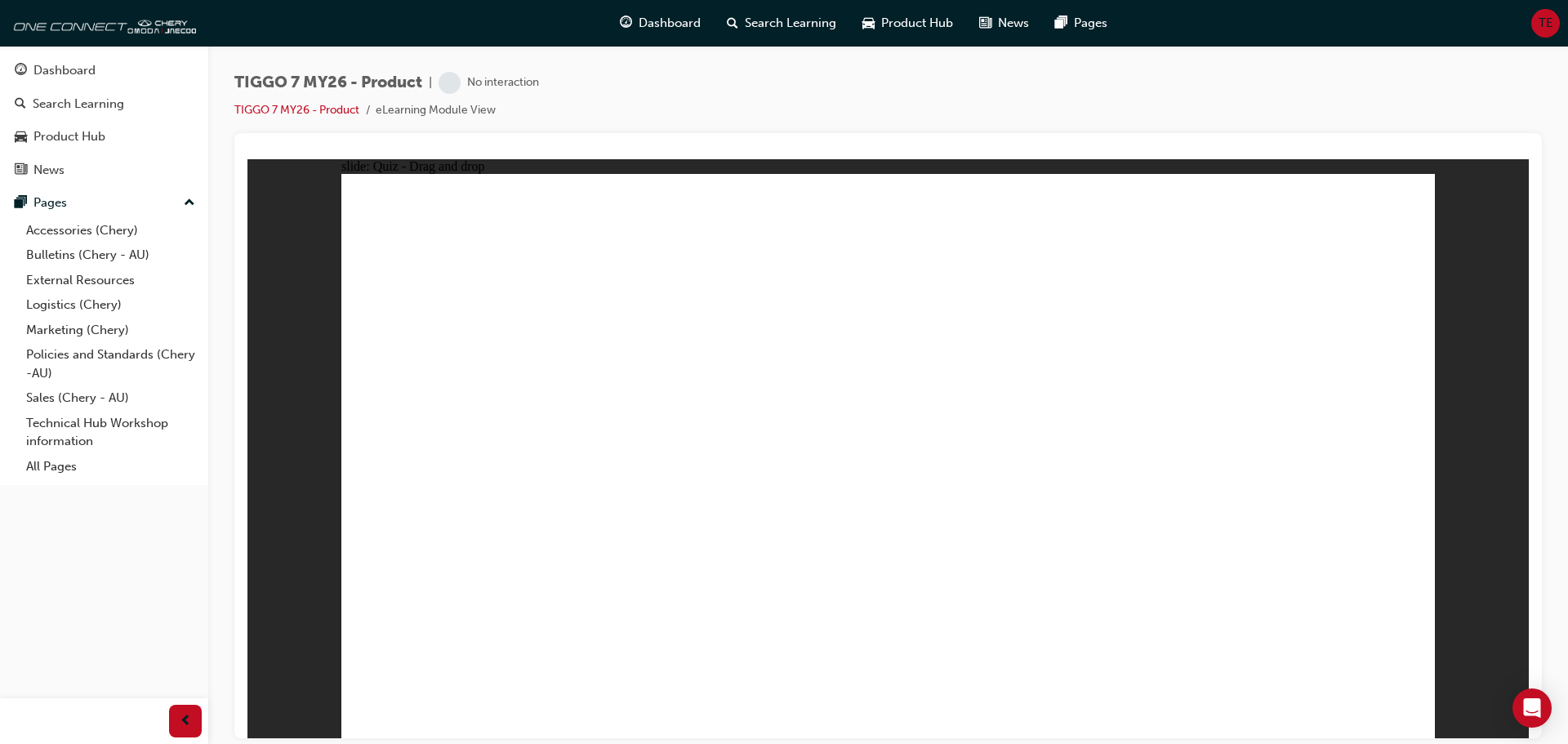
drag, startPoint x: 967, startPoint y: 356, endPoint x: 715, endPoint y: 503, distance: 291.7
drag, startPoint x: 1277, startPoint y: 262, endPoint x: 1098, endPoint y: 531, distance: 323.1
drag, startPoint x: 877, startPoint y: 292, endPoint x: 570, endPoint y: 486, distance: 363.2
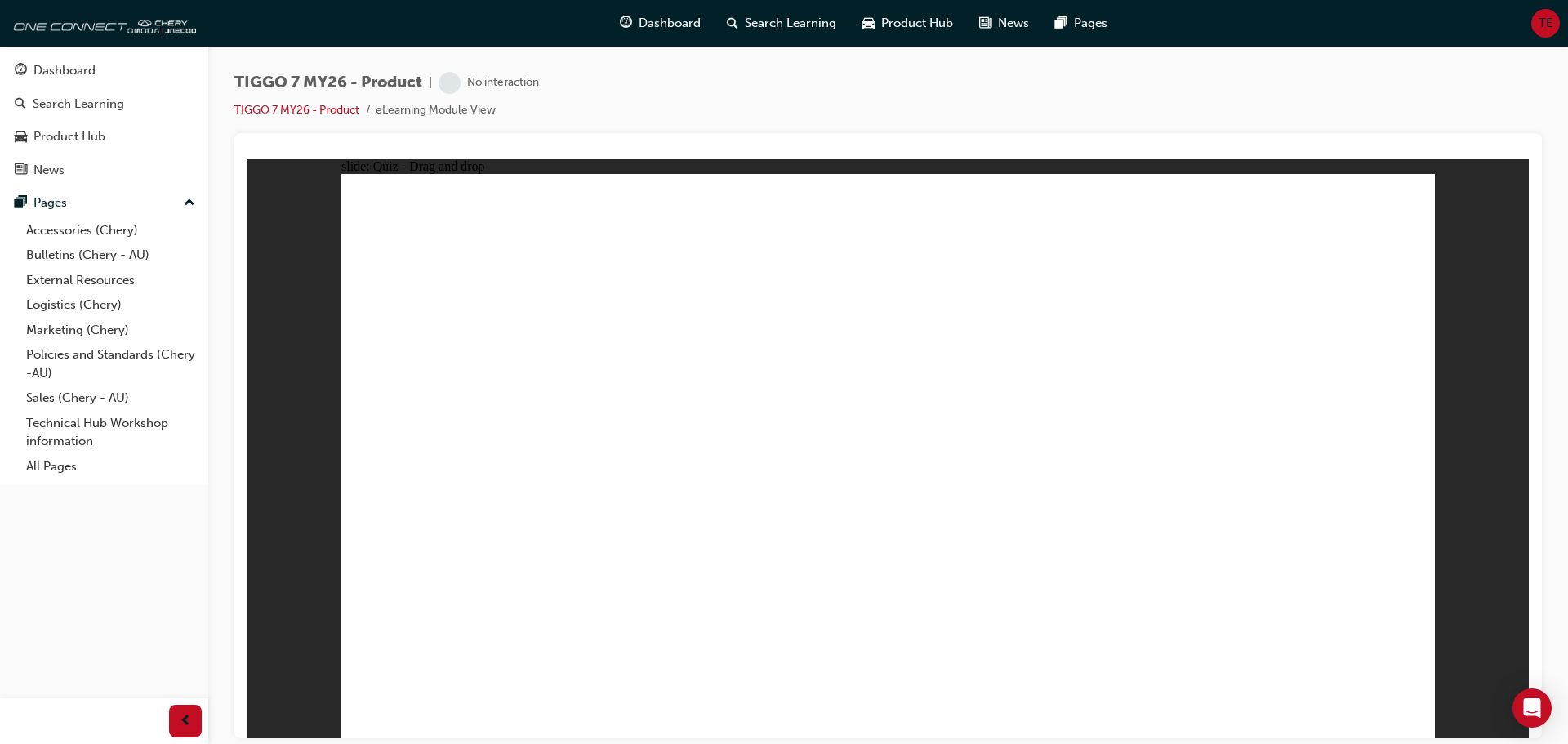
drag, startPoint x: 1017, startPoint y: 312, endPoint x: 1014, endPoint y: 277, distance: 35.1
drag, startPoint x: 1004, startPoint y: 335, endPoint x: 417, endPoint y: 493, distance: 607.9
drag, startPoint x: 1341, startPoint y: 307, endPoint x: 1086, endPoint y: 550, distance: 352.2
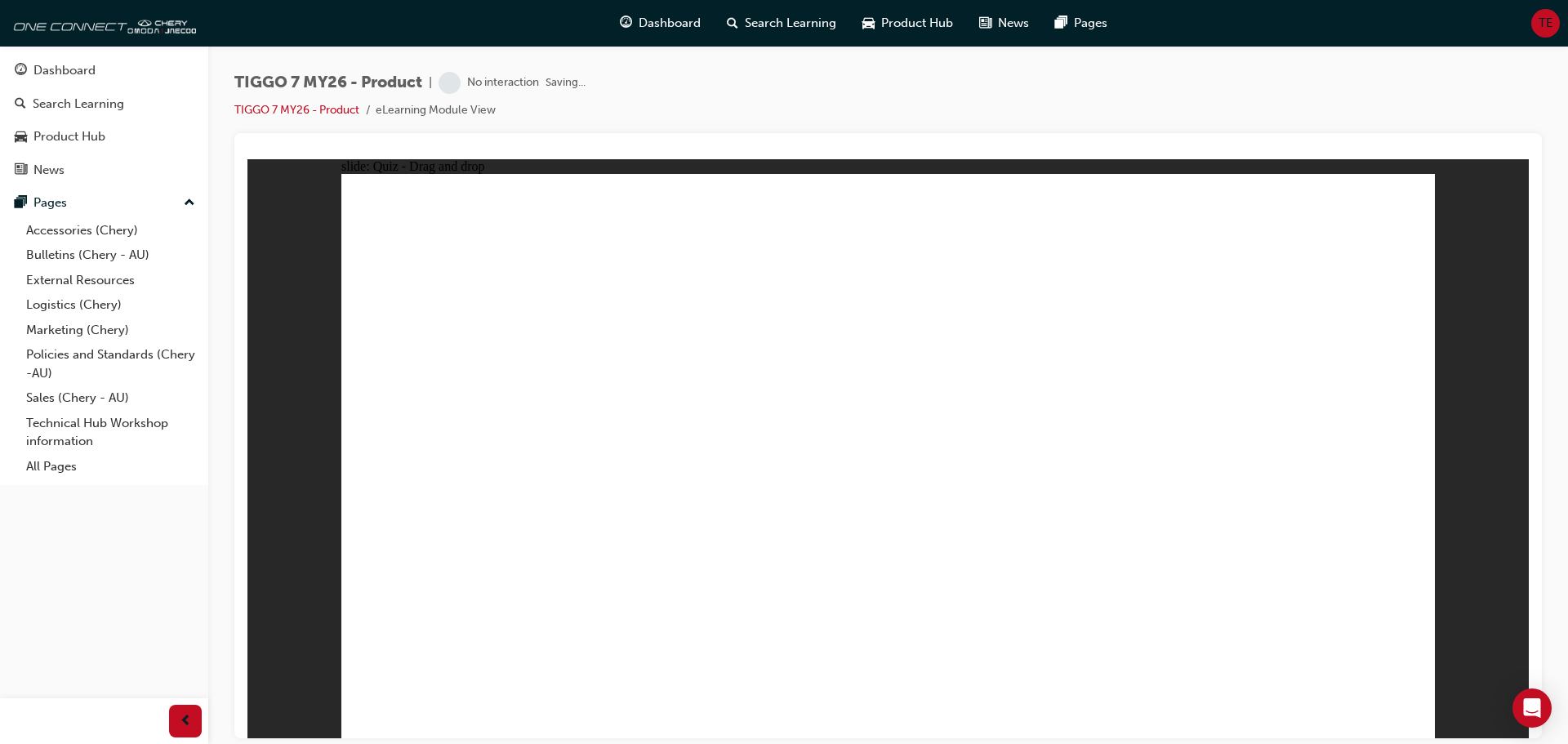
drag, startPoint x: 852, startPoint y: 234, endPoint x: 868, endPoint y: 254, distance: 25.6
drag, startPoint x: 1203, startPoint y: 221, endPoint x: 692, endPoint y: 524, distance: 594.1
drag, startPoint x: 1220, startPoint y: 323, endPoint x: 641, endPoint y: 550, distance: 621.9
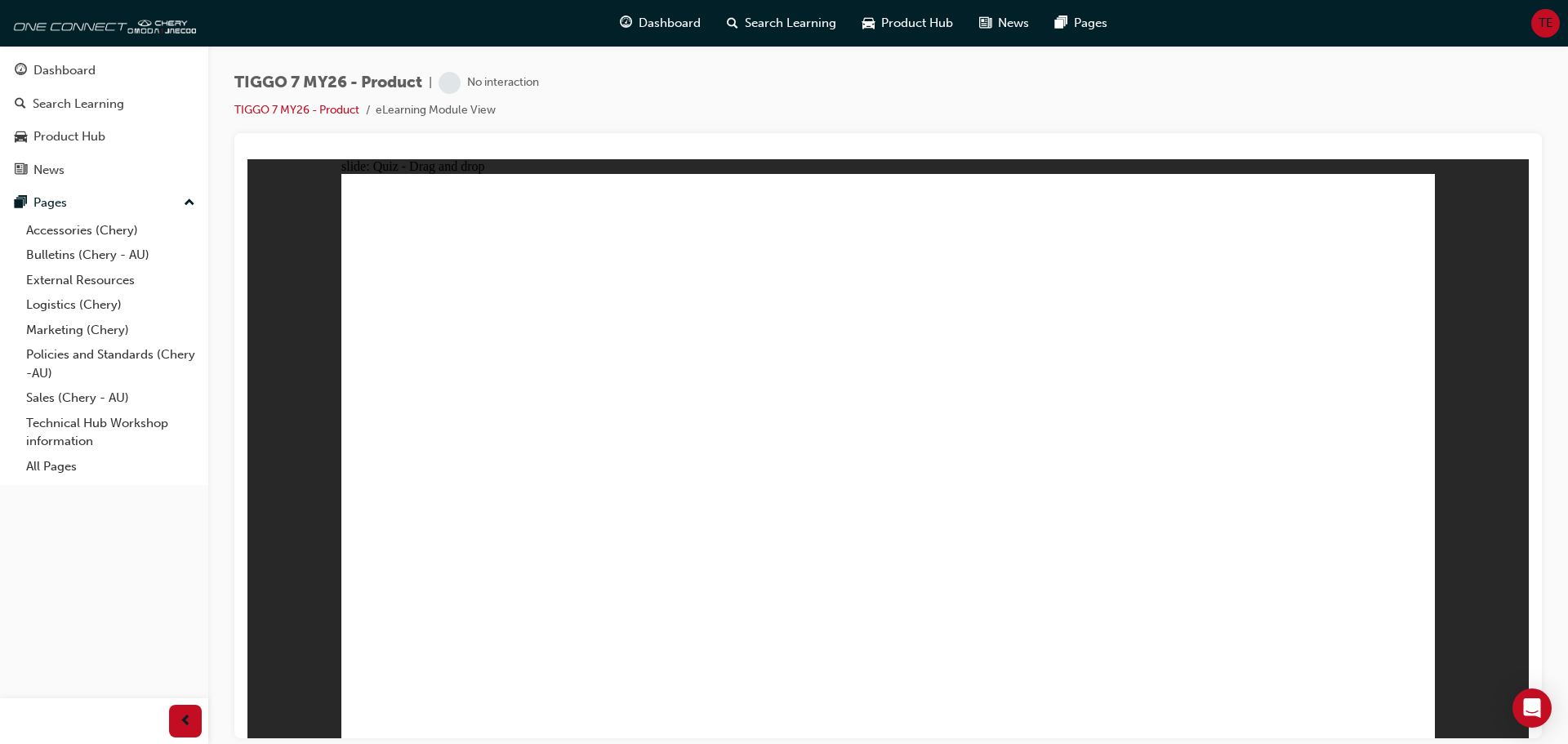
drag, startPoint x: 1092, startPoint y: 321, endPoint x: 1003, endPoint y: 521, distance: 218.9
drag, startPoint x: 979, startPoint y: 282, endPoint x: 1009, endPoint y: 585, distance: 304.5
drag, startPoint x: 1325, startPoint y: 294, endPoint x: 1045, endPoint y: 569, distance: 392.5
drag, startPoint x: 876, startPoint y: 236, endPoint x: 1082, endPoint y: 600, distance: 418.2
drag, startPoint x: 1011, startPoint y: 332, endPoint x: 726, endPoint y: 551, distance: 359.4
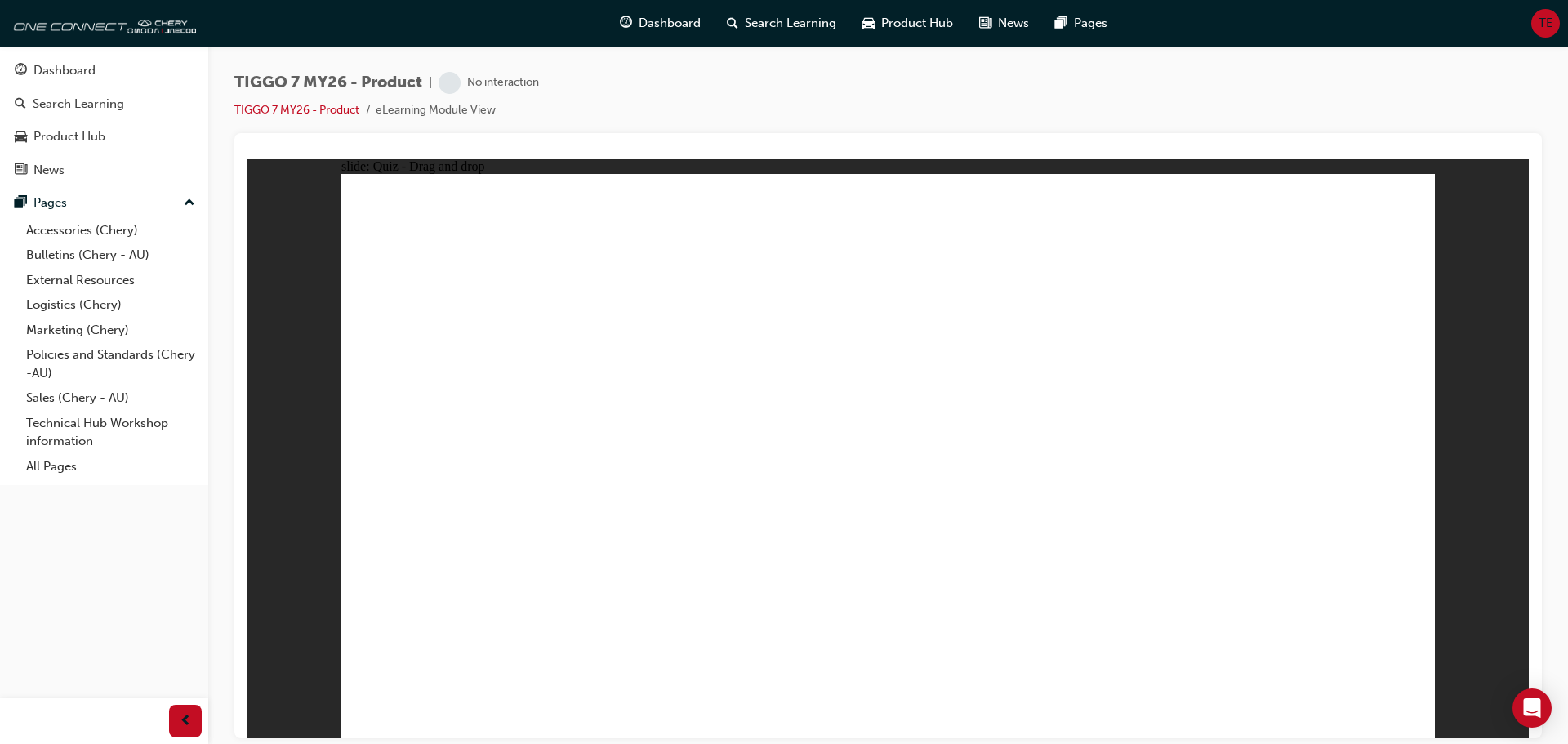
drag, startPoint x: 1230, startPoint y: 283, endPoint x: 658, endPoint y: 596, distance: 652.0
drag, startPoint x: 849, startPoint y: 282, endPoint x: 695, endPoint y: 543, distance: 303.0
drag, startPoint x: 983, startPoint y: 218, endPoint x: 978, endPoint y: 230, distance: 13.0
drag, startPoint x: 933, startPoint y: 279, endPoint x: 824, endPoint y: 481, distance: 229.5
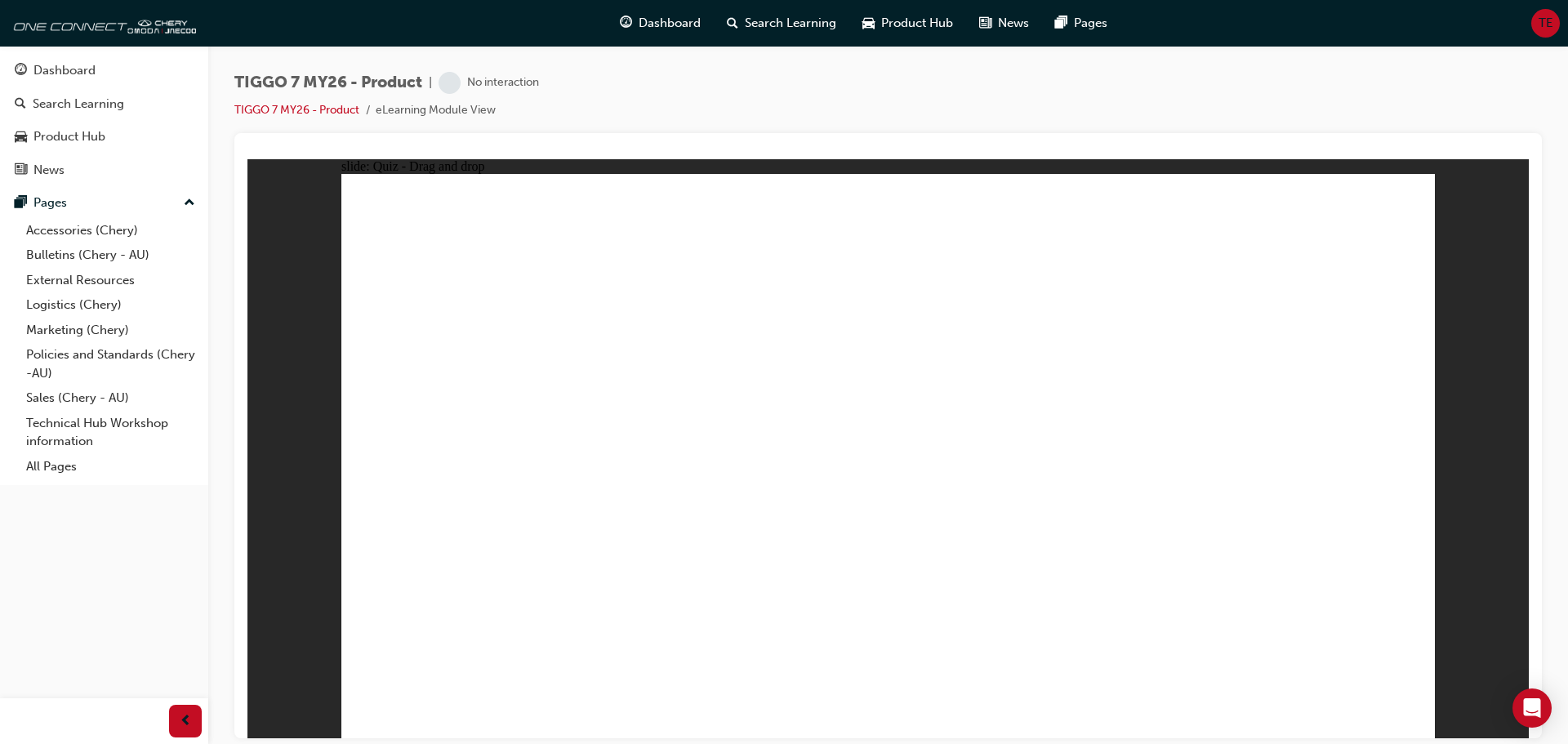
drag, startPoint x: 1089, startPoint y: 279, endPoint x: 733, endPoint y: 555, distance: 450.5
drag, startPoint x: 1093, startPoint y: 228, endPoint x: 618, endPoint y: 581, distance: 591.8
drag, startPoint x: 1316, startPoint y: 240, endPoint x: 684, endPoint y: 607, distance: 730.8
drag, startPoint x: 874, startPoint y: 297, endPoint x: 629, endPoint y: 463, distance: 295.9
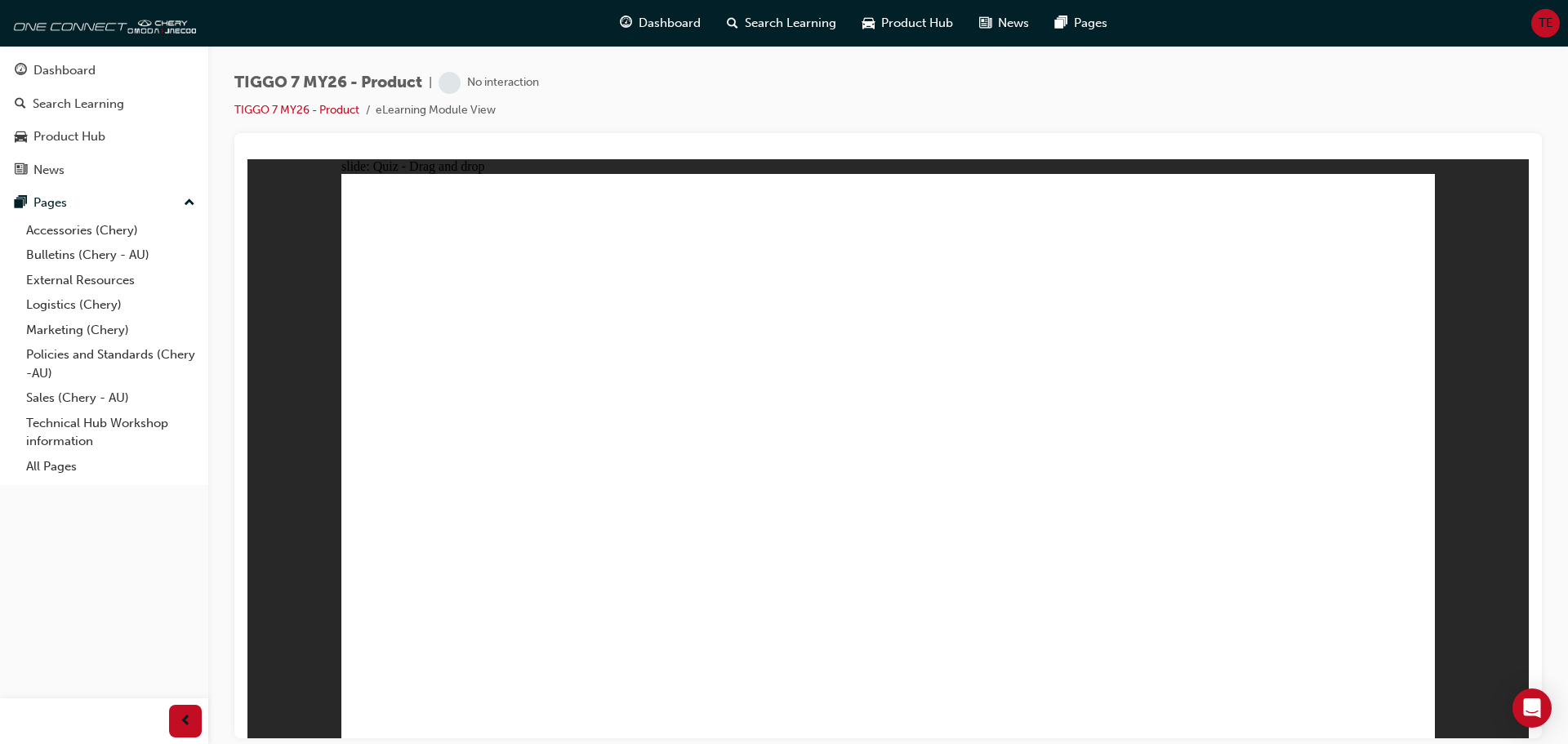
drag, startPoint x: 1109, startPoint y: 266, endPoint x: 699, endPoint y: 534, distance: 489.8
drag, startPoint x: 1284, startPoint y: 272, endPoint x: 1023, endPoint y: 542, distance: 375.5
radio input "true"
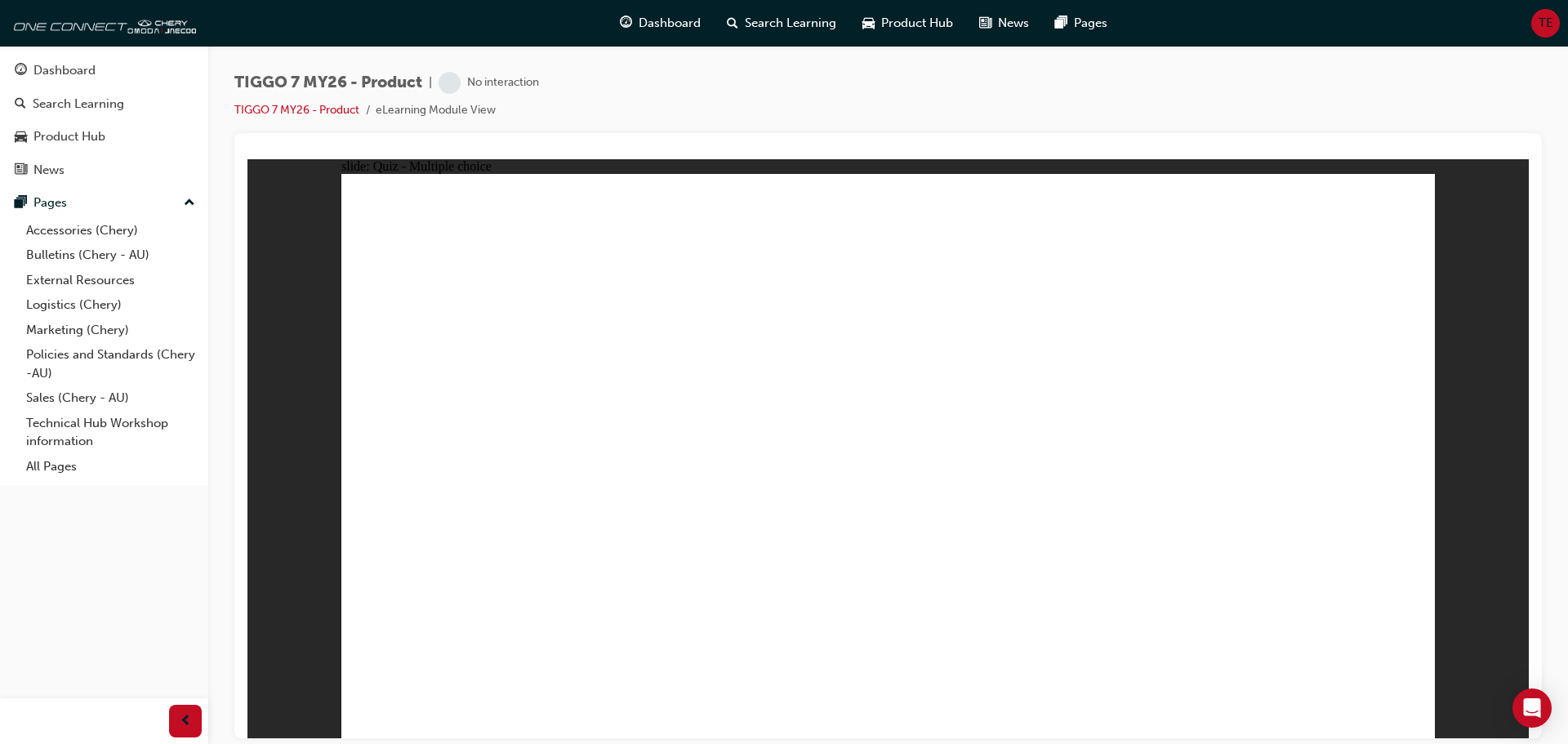
drag, startPoint x: 1032, startPoint y: 315, endPoint x: 988, endPoint y: 539, distance: 228.3
drag, startPoint x: 1076, startPoint y: 286, endPoint x: 1056, endPoint y: 520, distance: 234.9
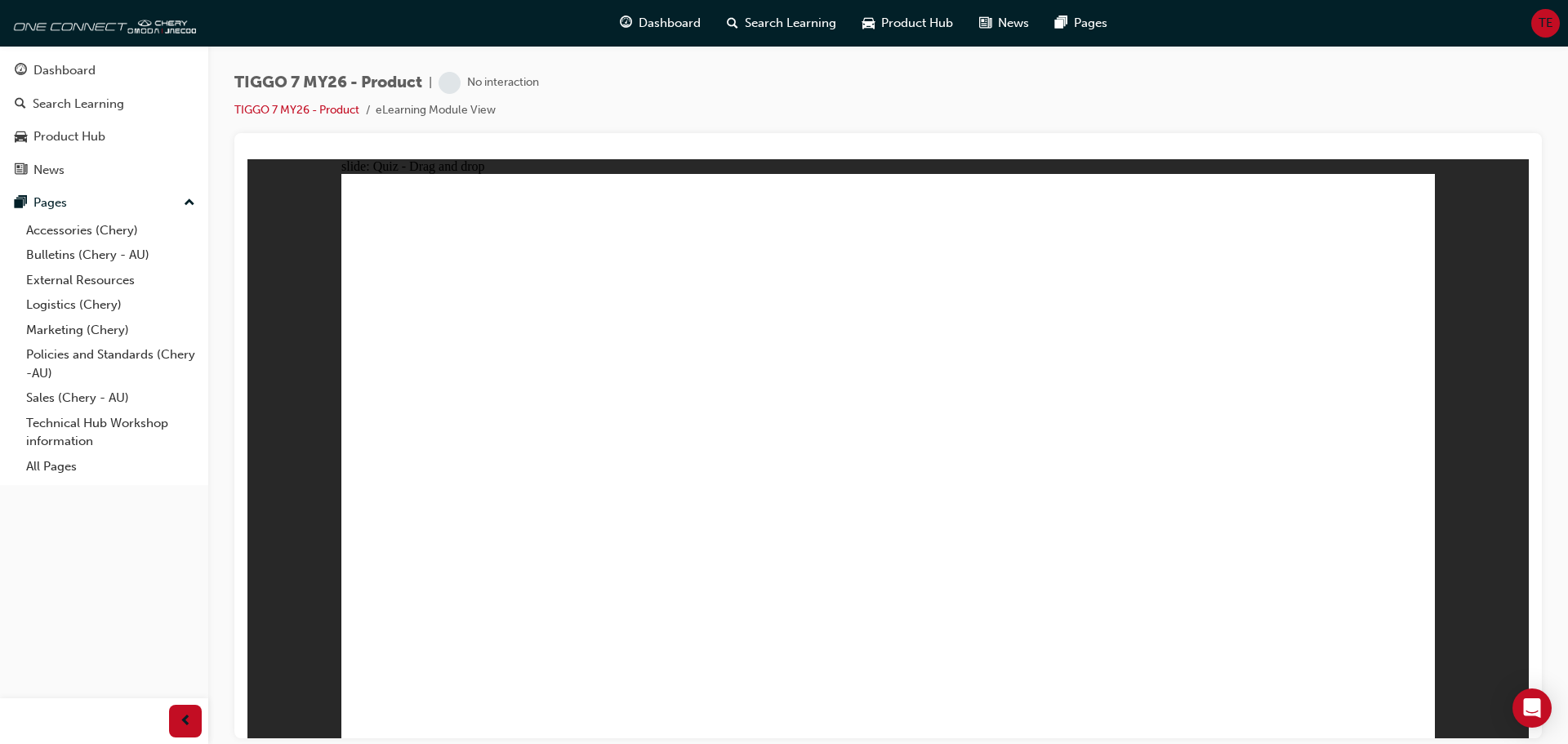
drag, startPoint x: 1326, startPoint y: 261, endPoint x: 1052, endPoint y: 512, distance: 371.6
drag, startPoint x: 1260, startPoint y: 230, endPoint x: 1006, endPoint y: 528, distance: 391.6
drag, startPoint x: 893, startPoint y: 273, endPoint x: 987, endPoint y: 550, distance: 292.5
drag, startPoint x: 927, startPoint y: 312, endPoint x: 1050, endPoint y: 587, distance: 301.3
drag, startPoint x: 1069, startPoint y: 233, endPoint x: 1063, endPoint y: 526, distance: 293.1
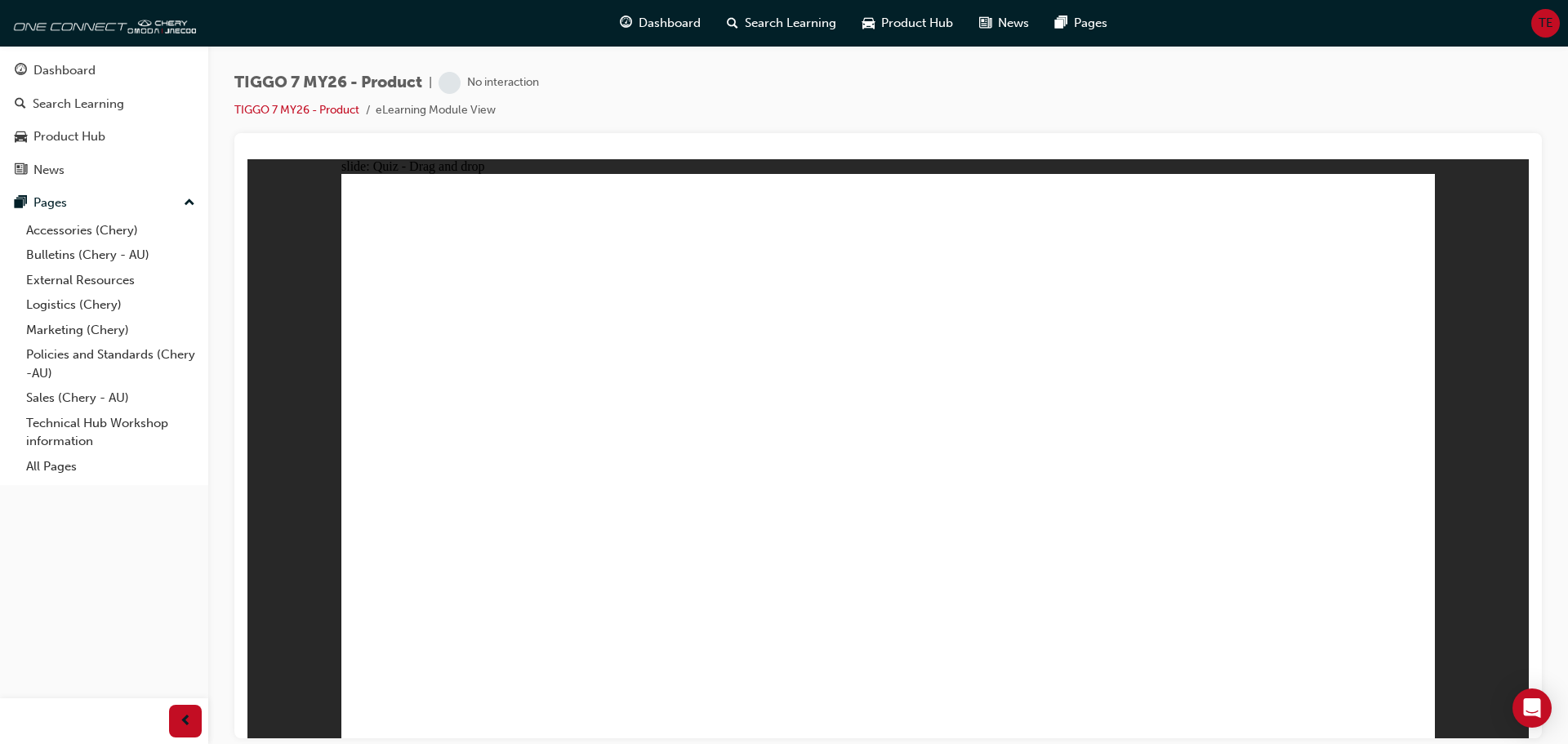
radio input "true"
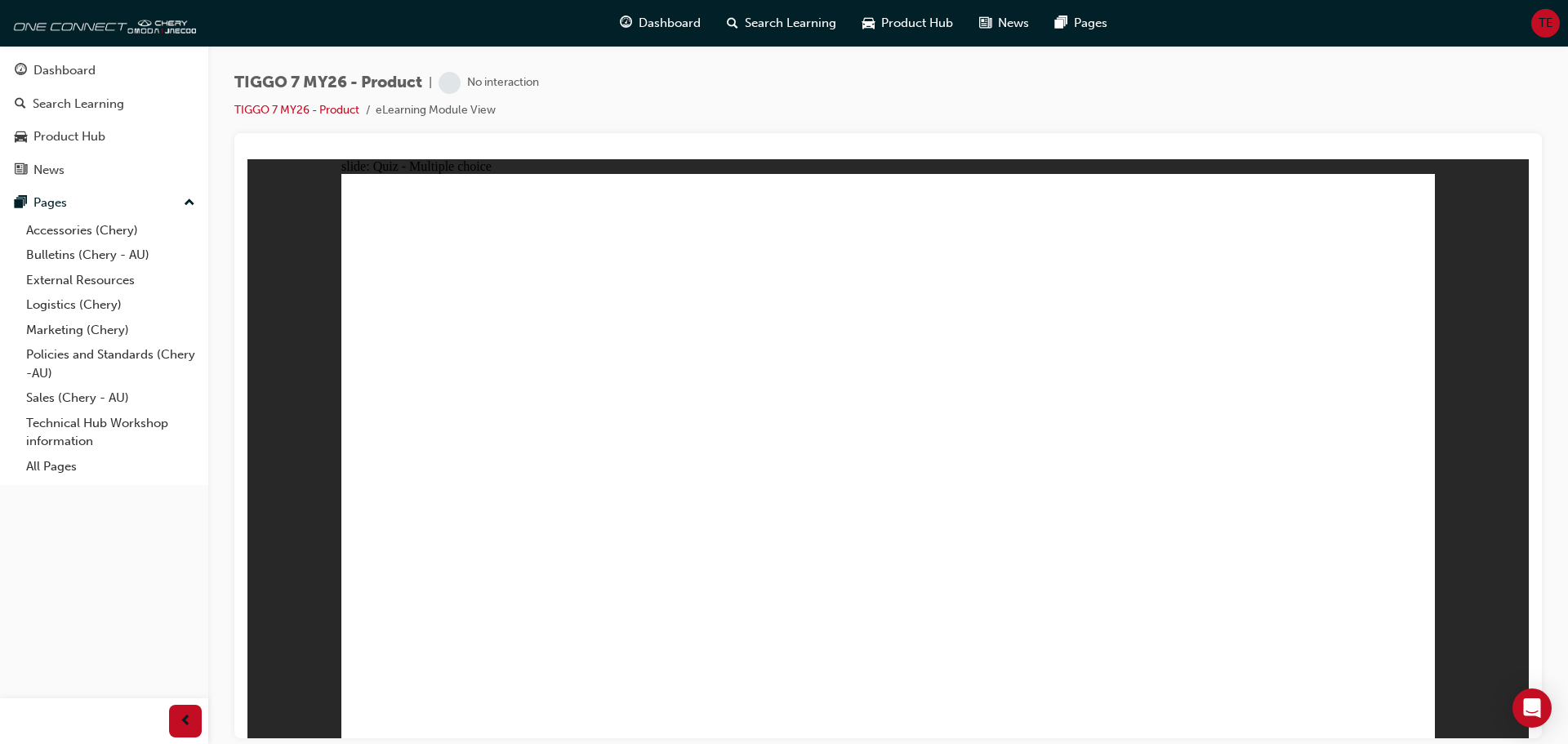
drag, startPoint x: 1014, startPoint y: 383, endPoint x: 948, endPoint y: 503, distance: 137.0
drag, startPoint x: 904, startPoint y: 271, endPoint x: 1139, endPoint y: 507, distance: 333.0
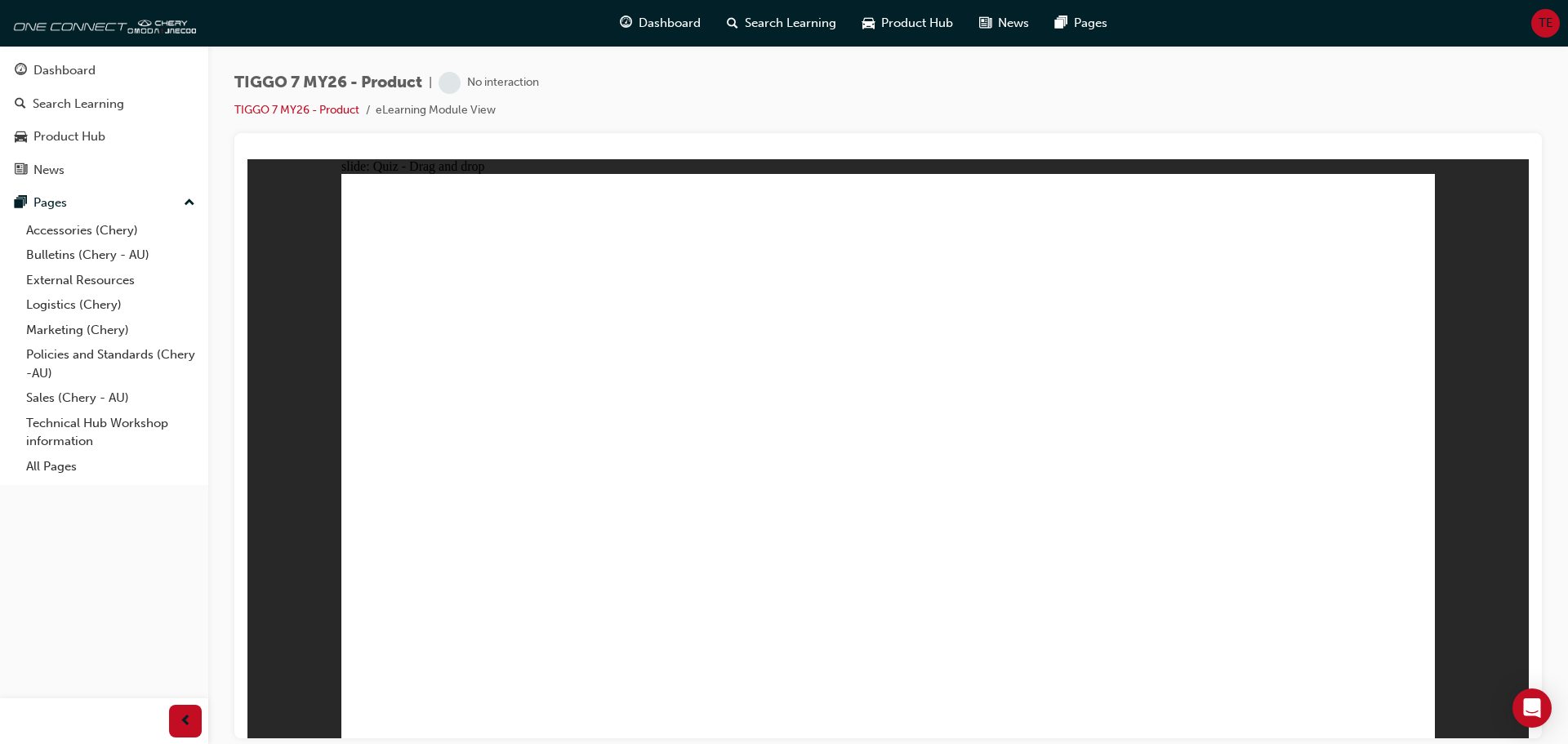
drag, startPoint x: 966, startPoint y: 336, endPoint x: 695, endPoint y: 495, distance: 314.2
drag, startPoint x: 1145, startPoint y: 368, endPoint x: 1270, endPoint y: 503, distance: 184.0
drag, startPoint x: 1276, startPoint y: 267, endPoint x: 456, endPoint y: 515, distance: 856.7
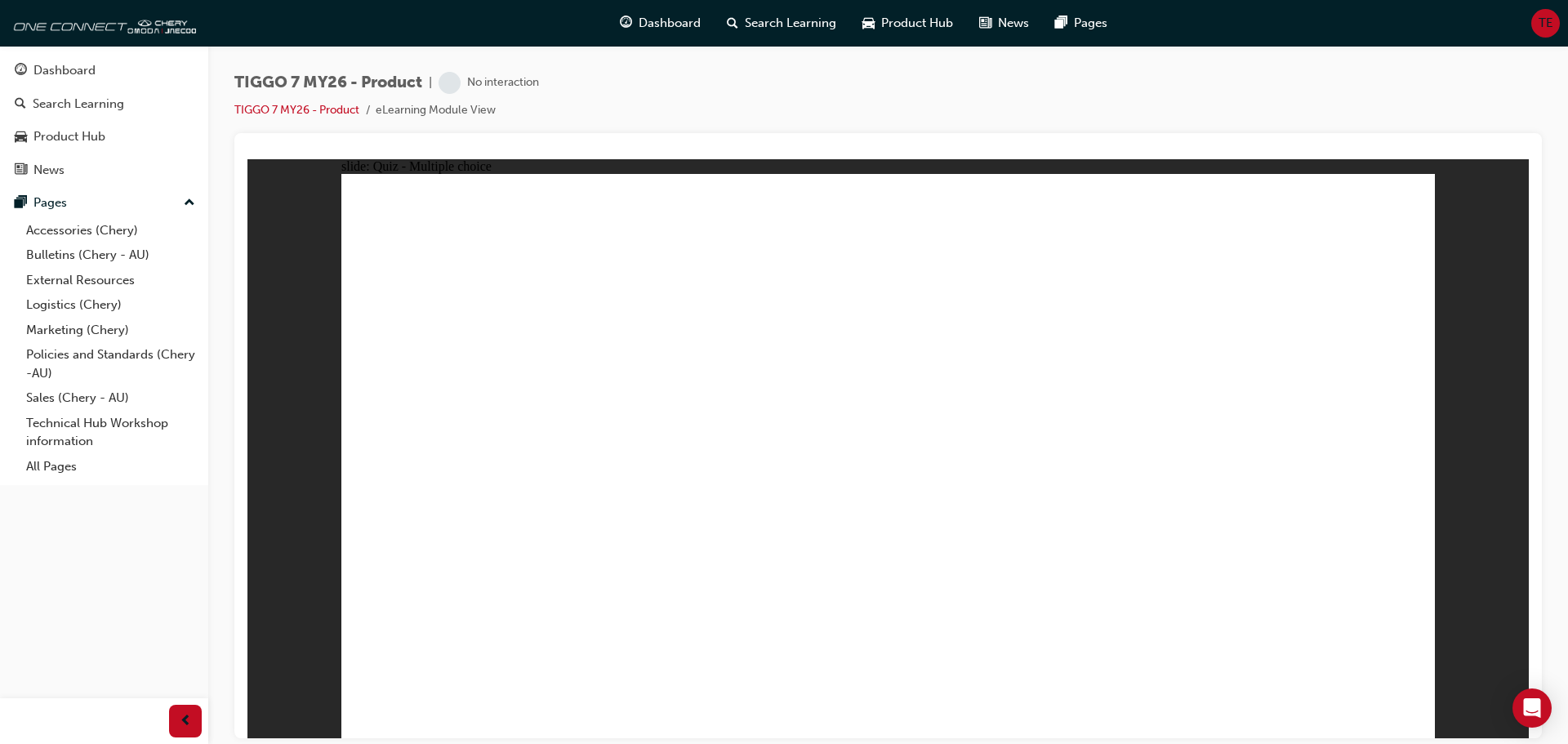
radio input "true"
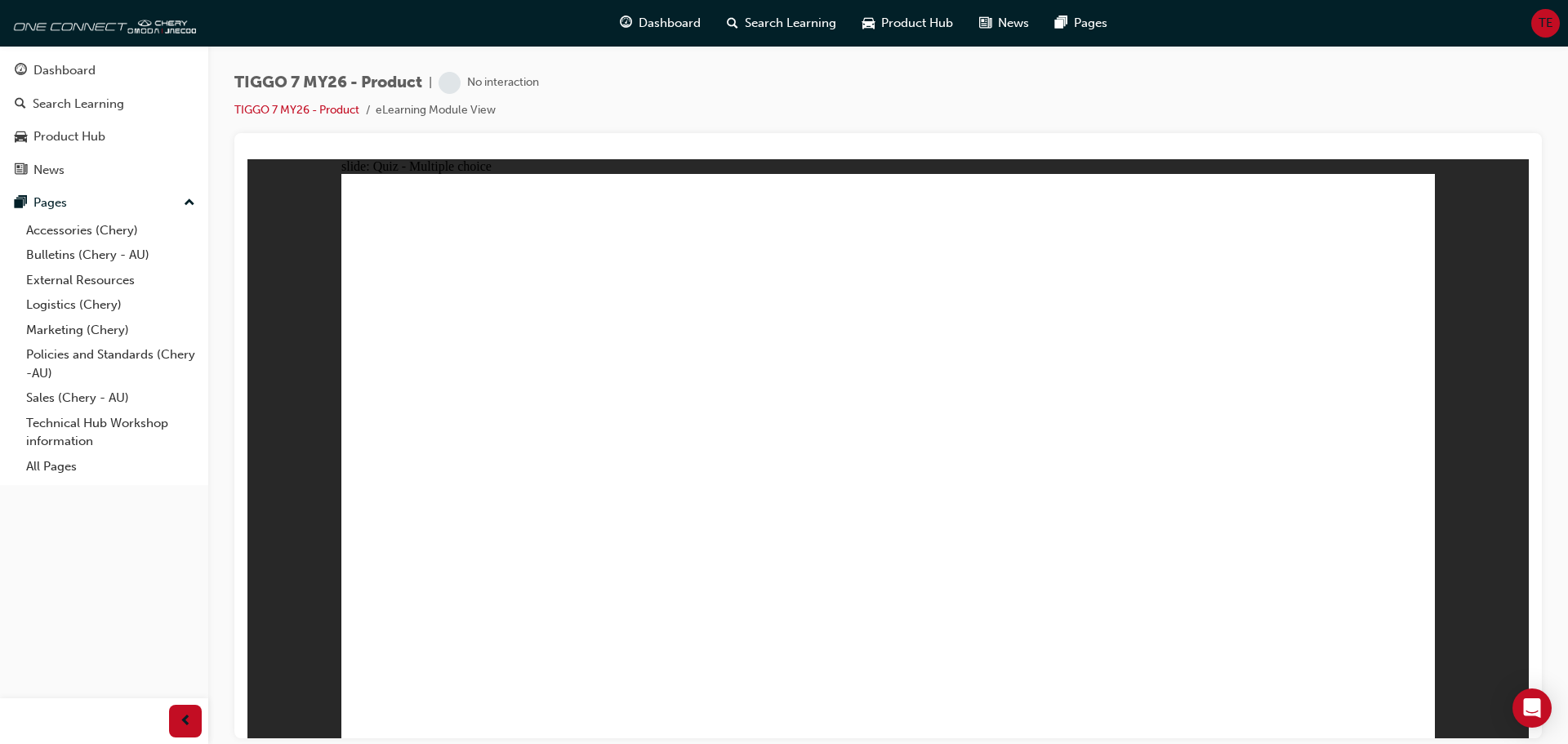
radio input "true"
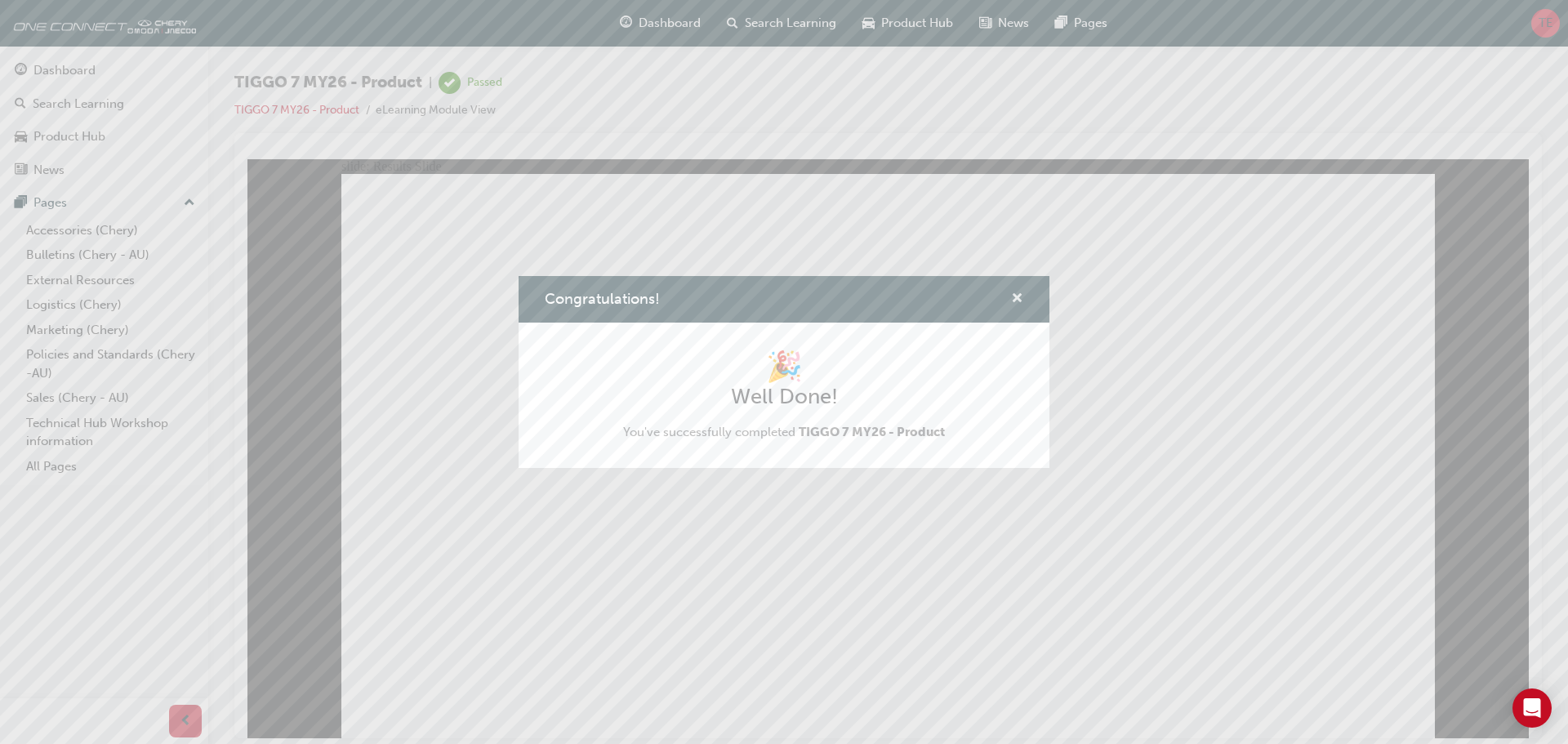
click at [1025, 299] on div "Congratulations!" at bounding box center [784, 300] width 530 height 47
click at [1010, 299] on div "Congratulations!" at bounding box center [1010, 299] width 25 height 20
click at [1014, 299] on span "cross-icon" at bounding box center [1017, 299] width 13 height 15
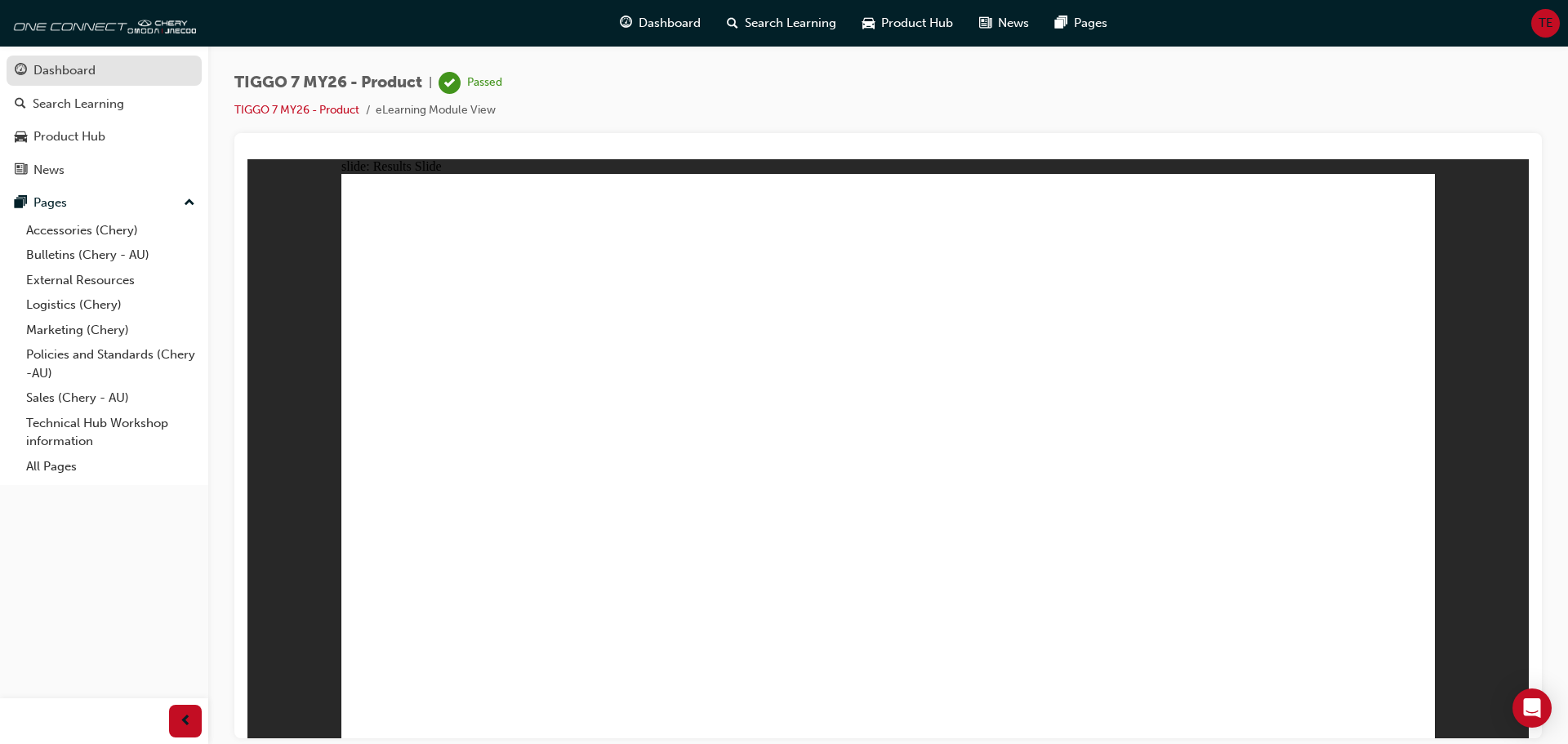
click at [81, 72] on div "Dashboard" at bounding box center [64, 70] width 62 height 19
